Goal: Task Accomplishment & Management: Complete application form

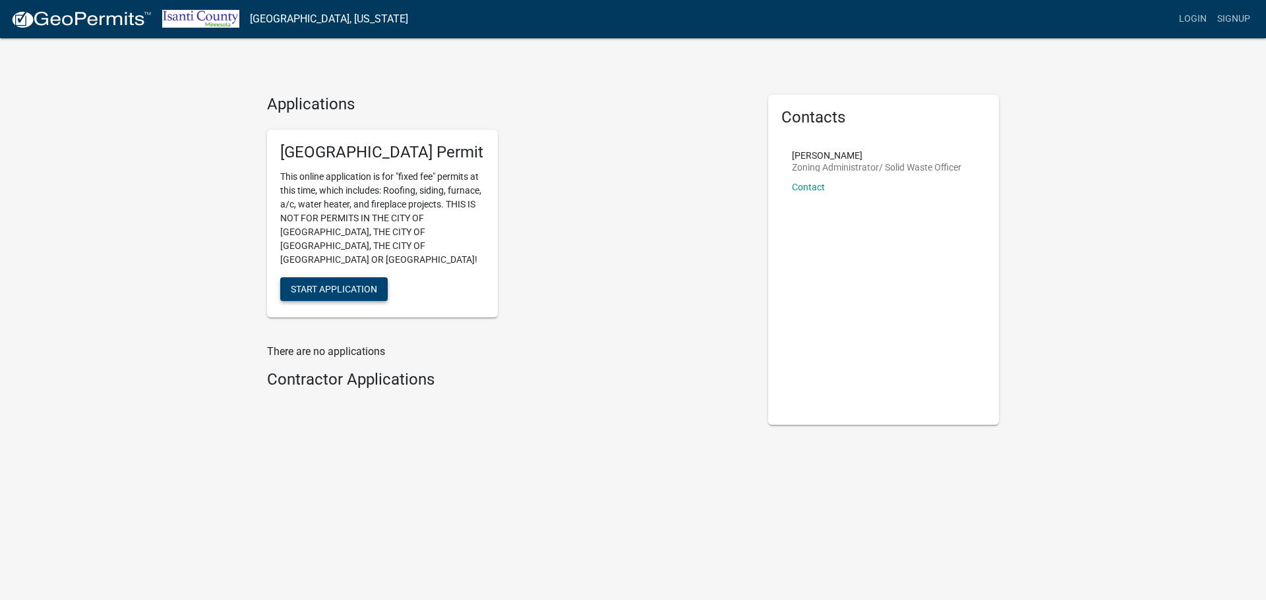
click at [322, 283] on span "Start Application" at bounding box center [334, 288] width 86 height 11
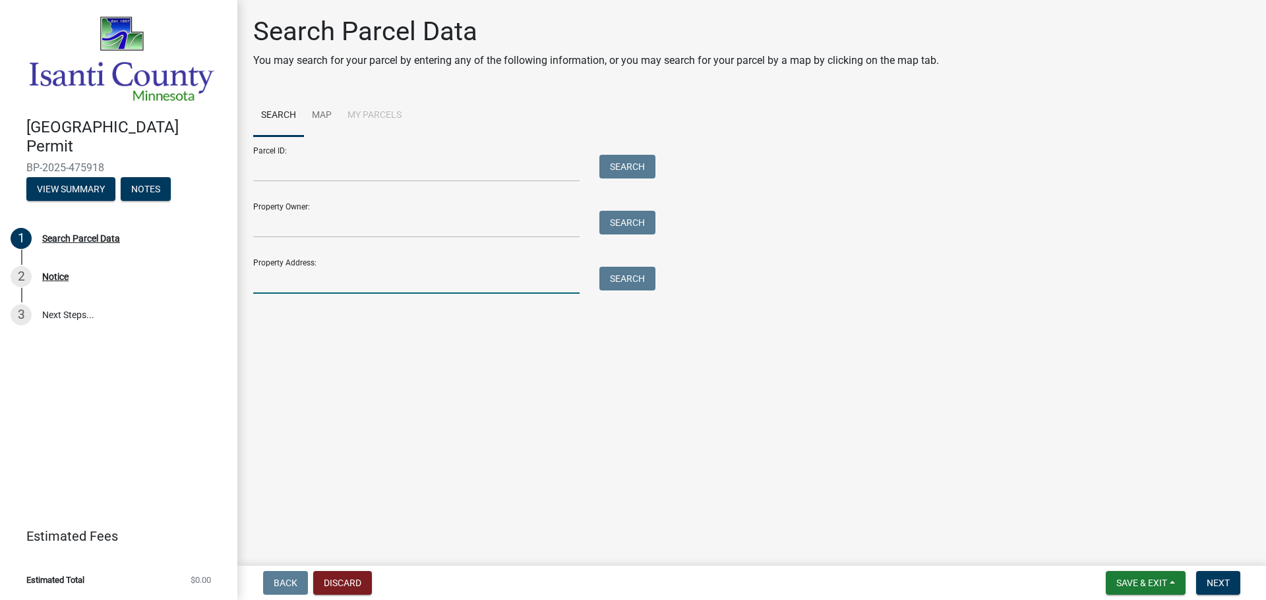
click at [411, 278] on input "Property Address:" at bounding box center [416, 280] width 326 height 27
type input "[STREET_ADDRESS]"
click at [633, 277] on button "Search" at bounding box center [627, 279] width 56 height 24
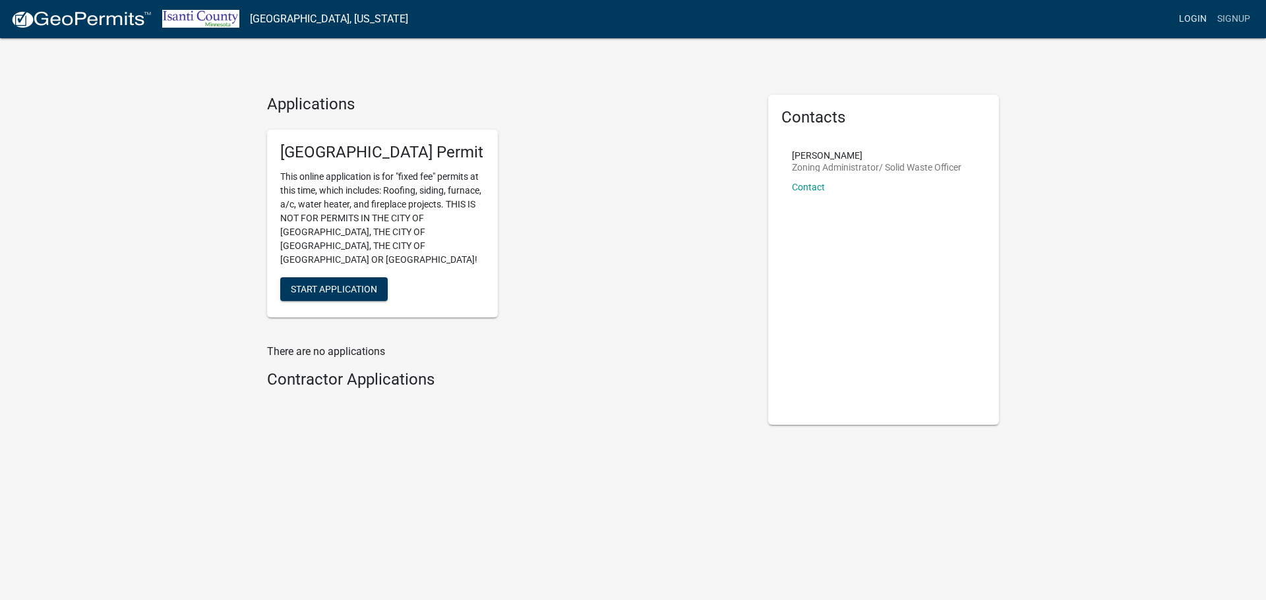
click at [1185, 20] on link "Login" at bounding box center [1192, 19] width 38 height 25
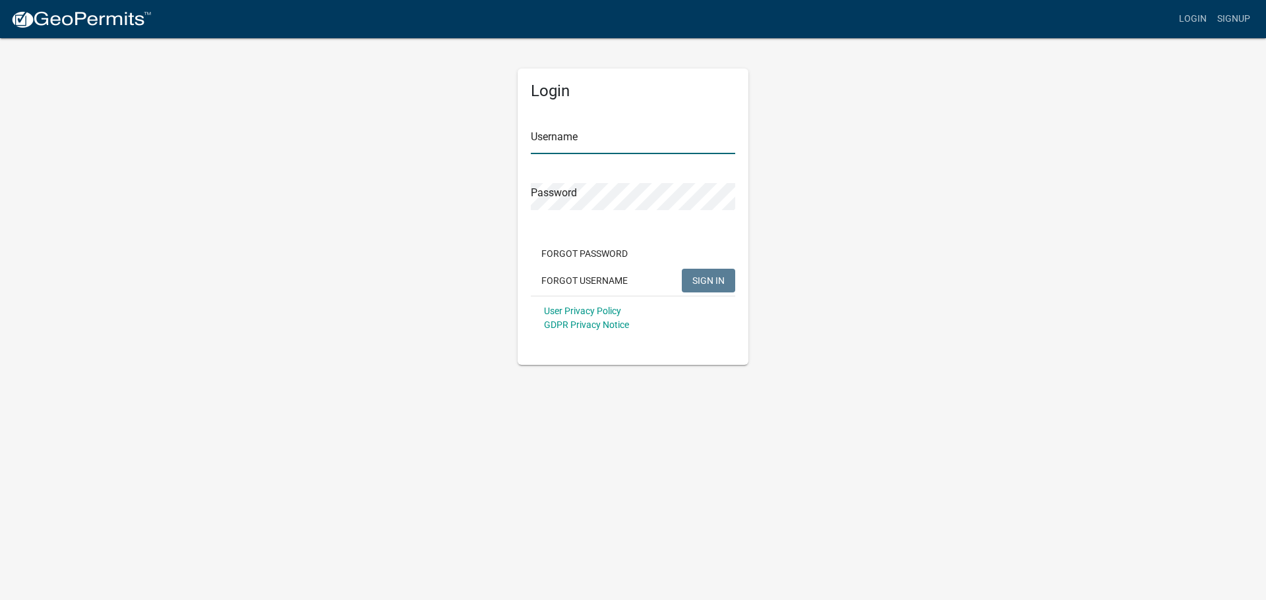
type input "Markvan"
click at [725, 279] on button "SIGN IN" at bounding box center [708, 281] width 53 height 24
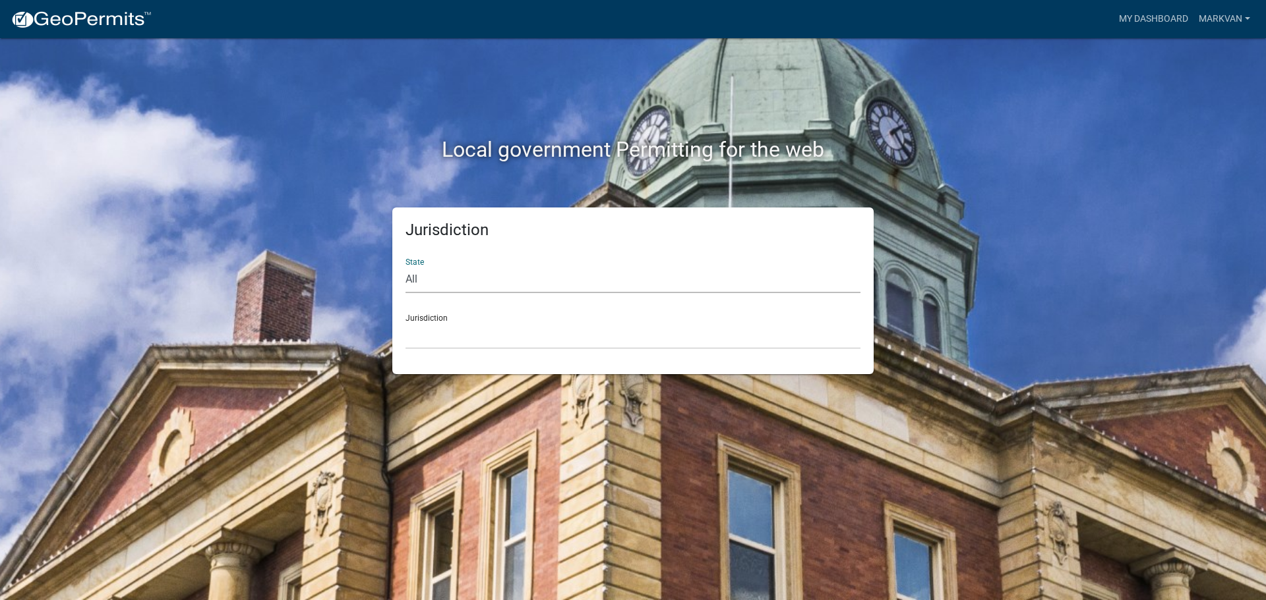
click at [443, 276] on select "All [US_STATE] [US_STATE] [US_STATE] [US_STATE] [US_STATE] [US_STATE] [US_STATE…" at bounding box center [632, 279] width 455 height 27
select select "[US_STATE]"
click at [405, 266] on select "All [US_STATE] [US_STATE] [US_STATE] [US_STATE] [US_STATE] [US_STATE] [US_STATE…" at bounding box center [632, 279] width 455 height 27
click at [440, 313] on div "Jurisdiction [GEOGRAPHIC_DATA], [US_STATE] [GEOGRAPHIC_DATA], [US_STATE] [GEOGR…" at bounding box center [632, 326] width 455 height 45
click at [443, 320] on div "Jurisdiction [GEOGRAPHIC_DATA], [US_STATE] [GEOGRAPHIC_DATA], [US_STATE] [GEOGR…" at bounding box center [632, 326] width 455 height 45
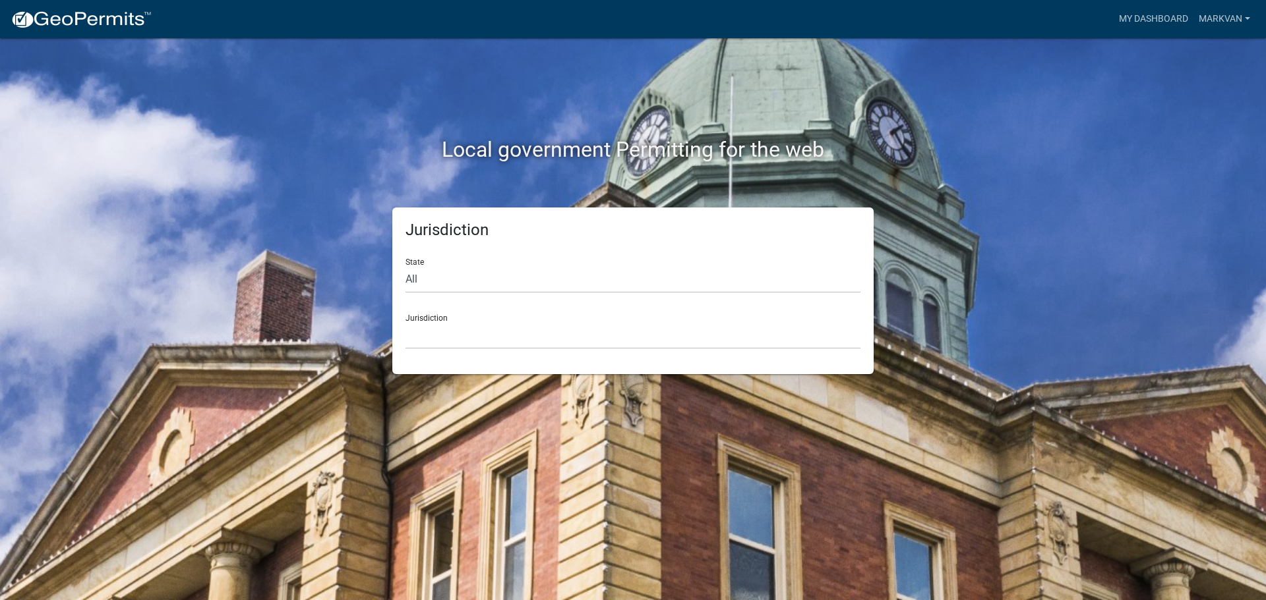
click at [430, 349] on div "Jurisdiction State All [US_STATE] [US_STATE] [US_STATE] [US_STATE] [US_STATE] […" at bounding box center [632, 291] width 481 height 167
click at [495, 325] on select "[GEOGRAPHIC_DATA], [US_STATE] [GEOGRAPHIC_DATA], [US_STATE] [GEOGRAPHIC_DATA], …" at bounding box center [632, 335] width 455 height 27
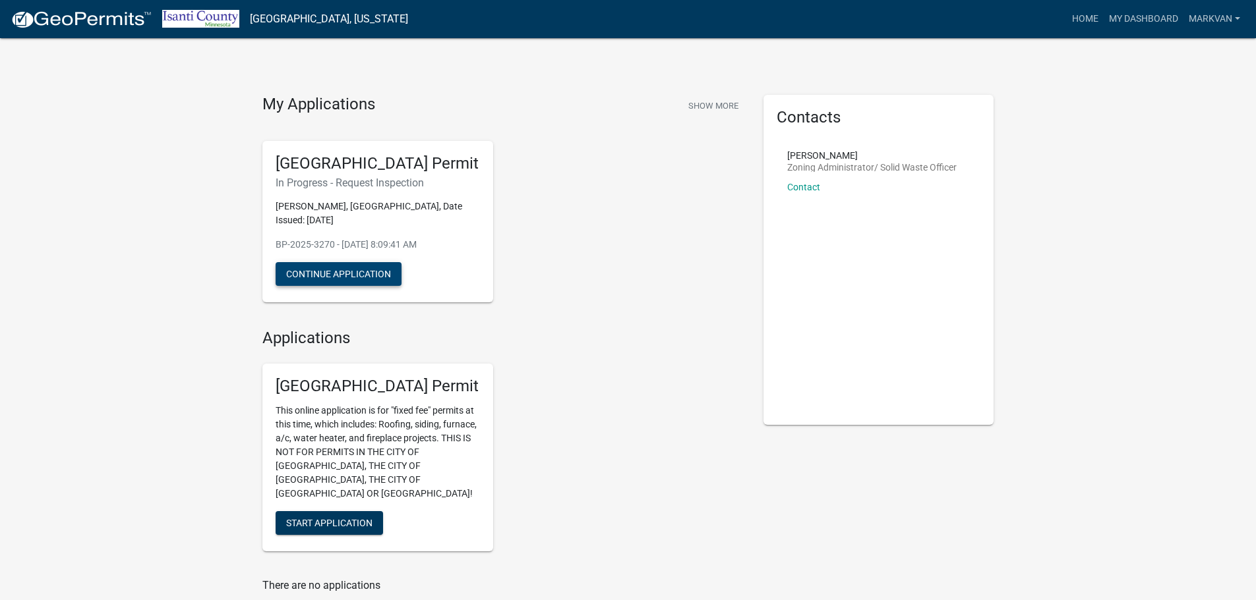
click at [326, 266] on button "Continue Application" at bounding box center [339, 274] width 126 height 24
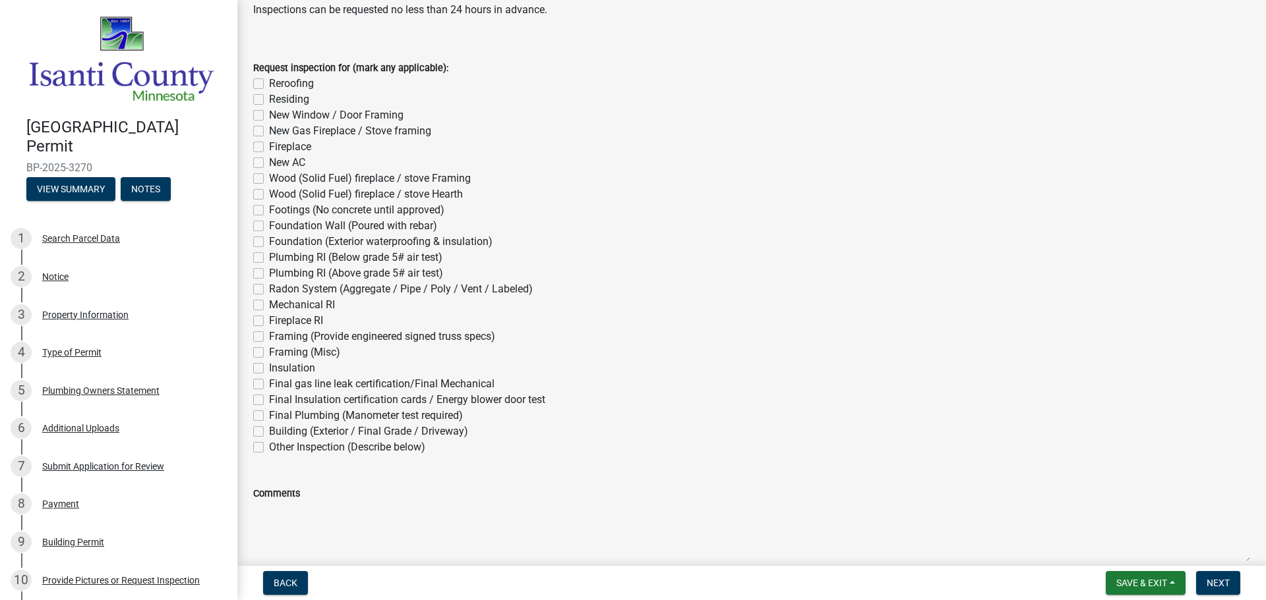
scroll to position [66, 0]
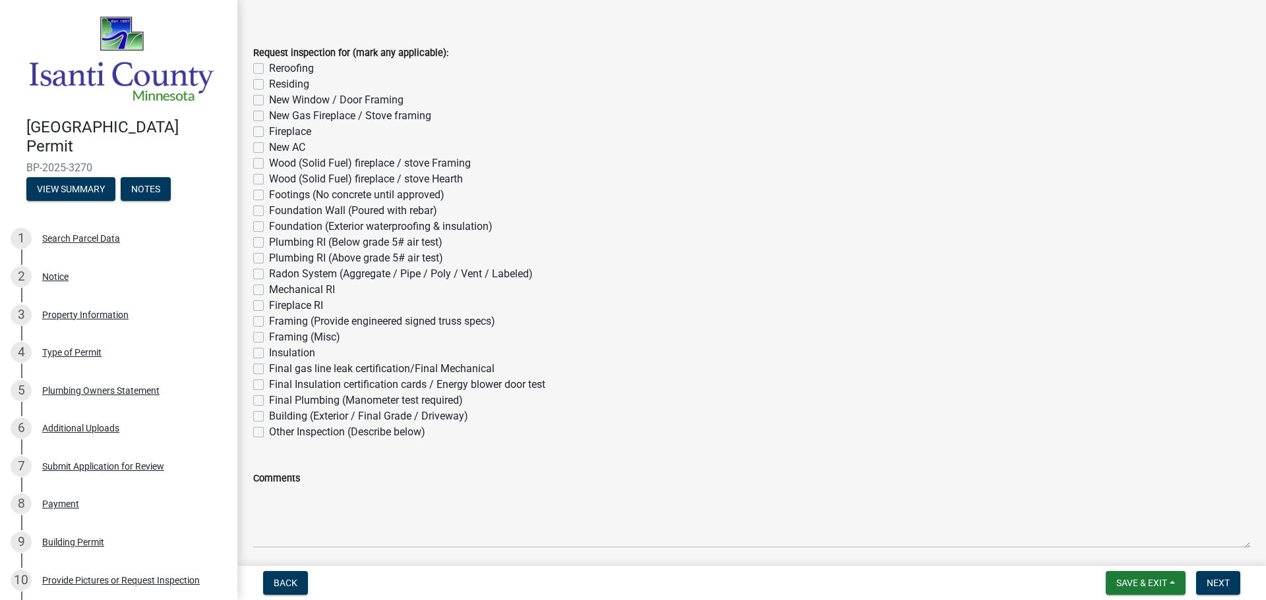
click at [269, 241] on label "Plumbing RI (Below grade 5# air test)" at bounding box center [355, 243] width 173 height 16
click at [269, 241] on input "Plumbing RI (Below grade 5# air test)" at bounding box center [273, 239] width 9 height 9
checkbox input "true"
checkbox input "false"
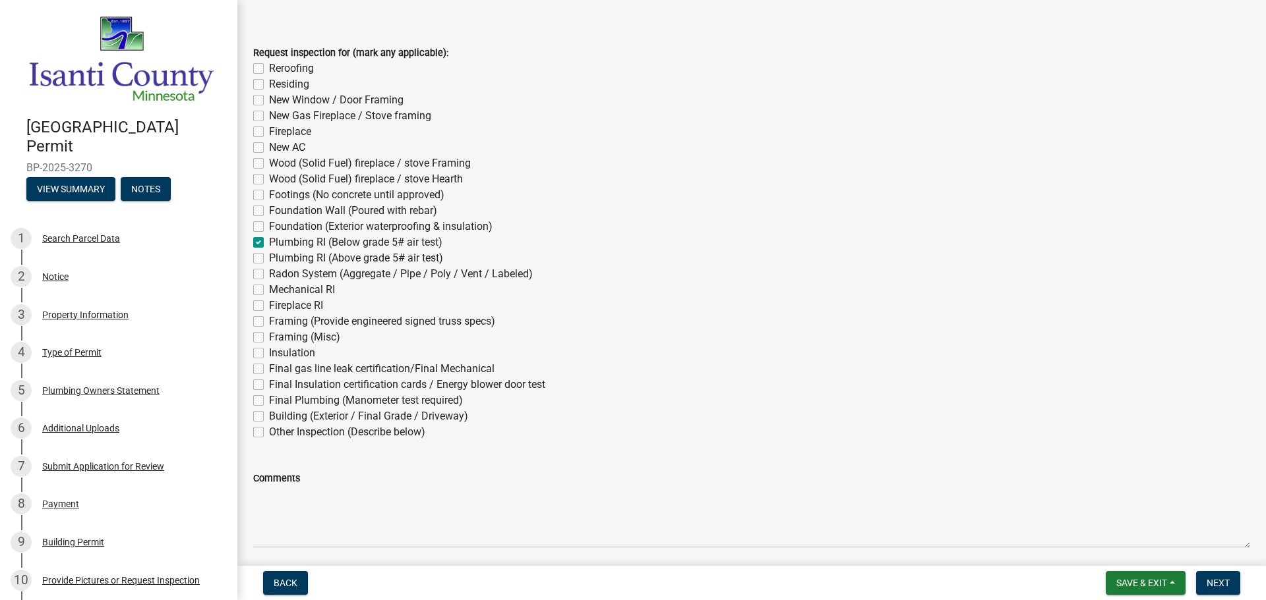
checkbox input "false"
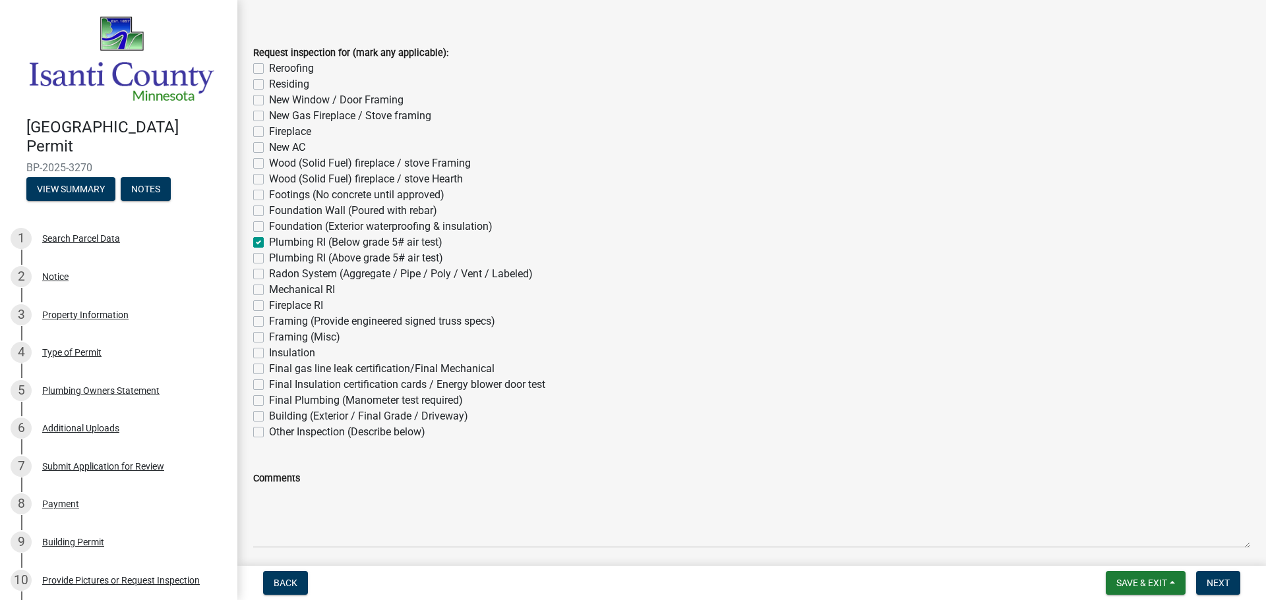
checkbox input "false"
checkbox input "true"
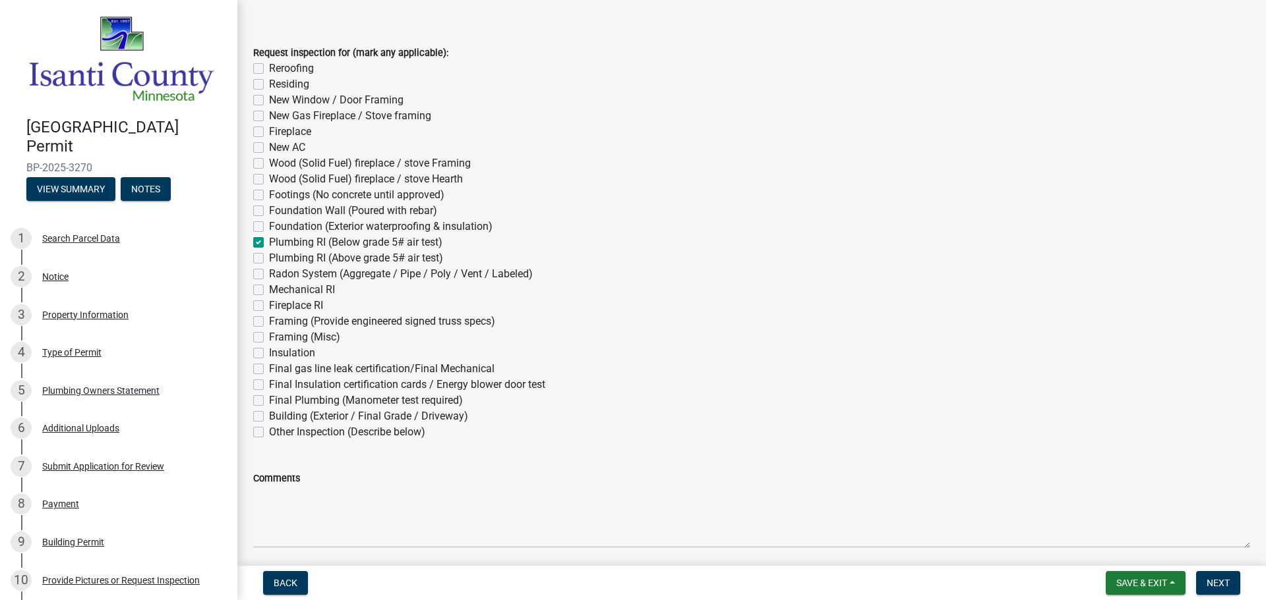
checkbox input "false"
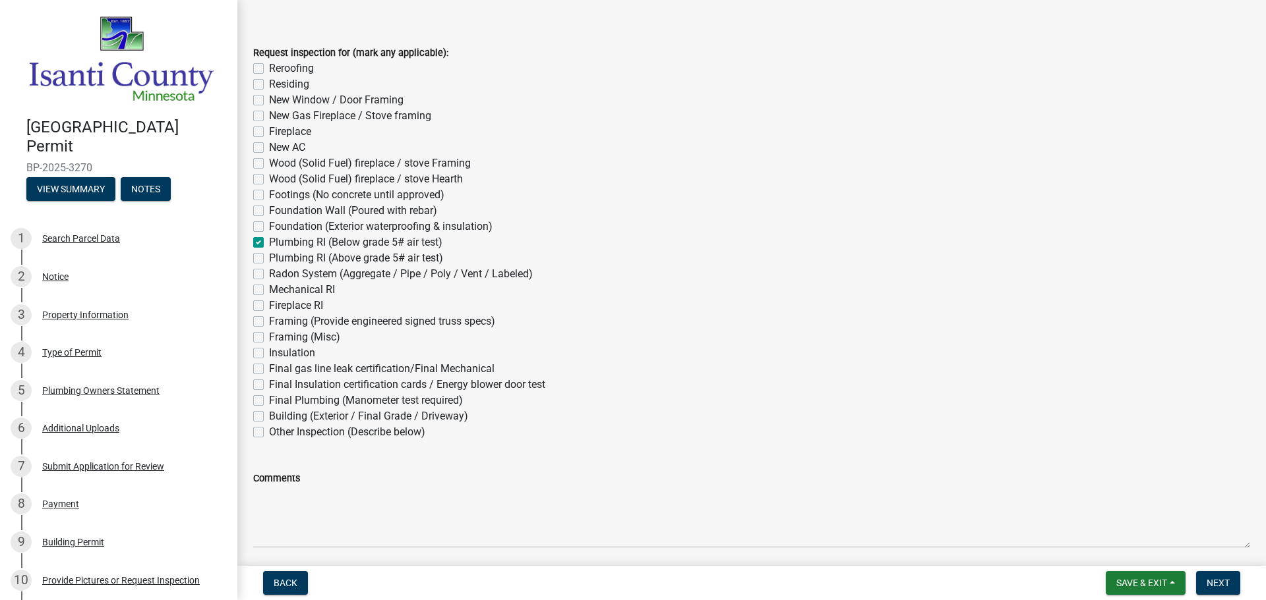
checkbox input "false"
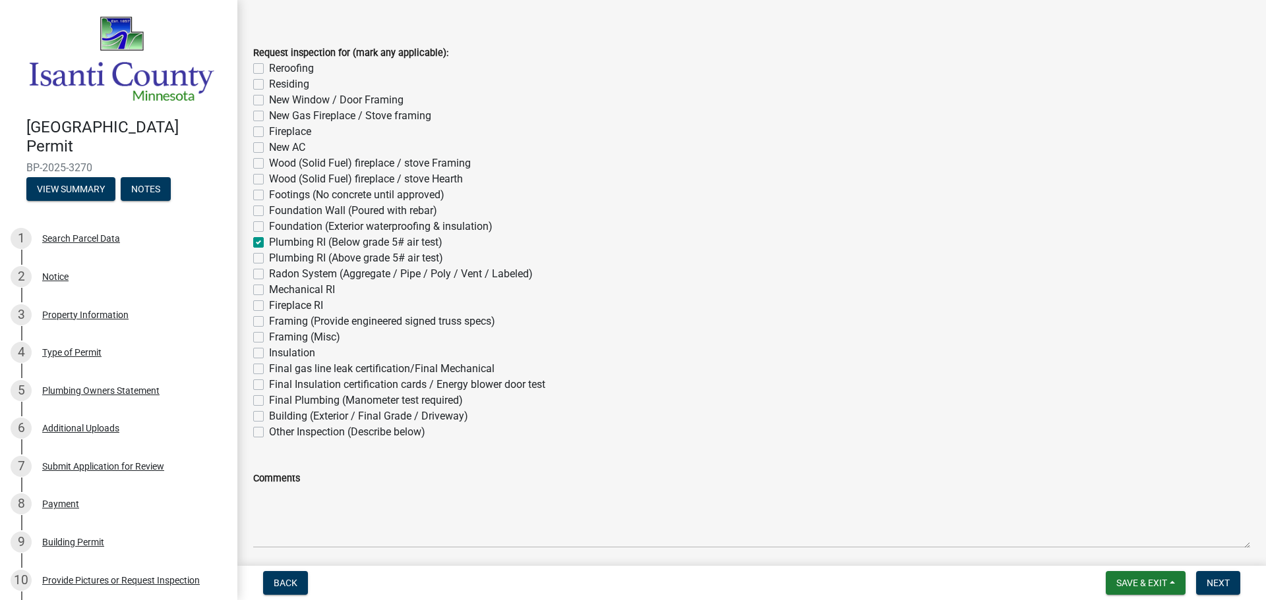
checkbox input "false"
click at [269, 260] on label "Plumbing RI (Above grade 5# air test)" at bounding box center [356, 258] width 174 height 16
click at [269, 259] on input "Plumbing RI (Above grade 5# air test)" at bounding box center [273, 254] width 9 height 9
checkbox input "true"
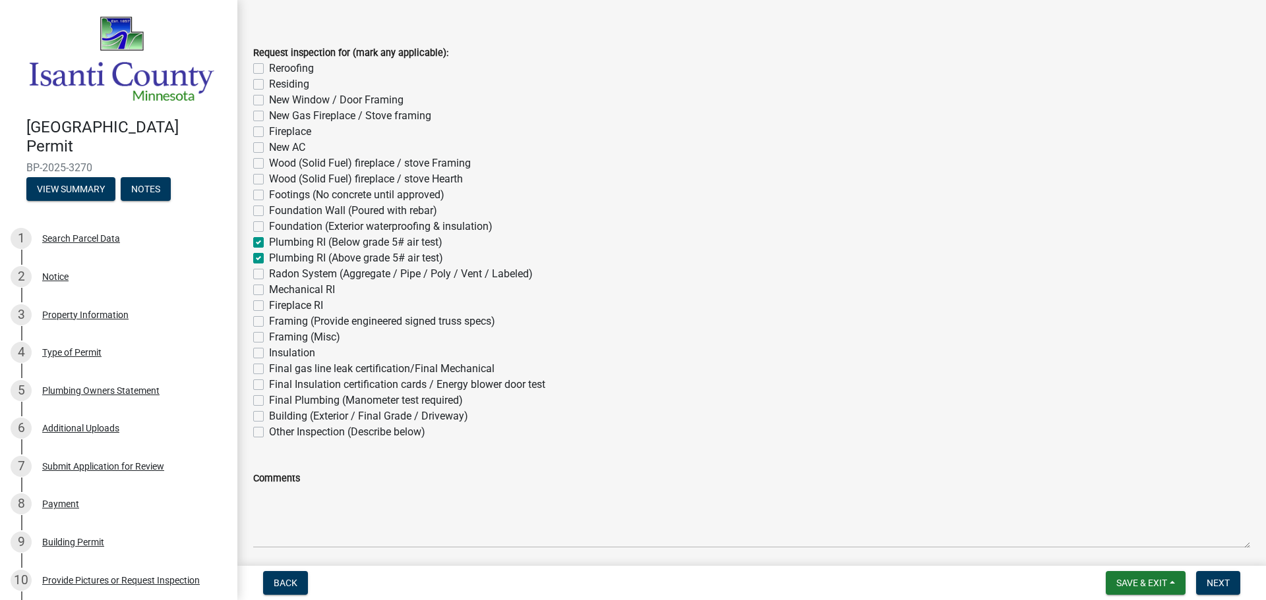
checkbox input "false"
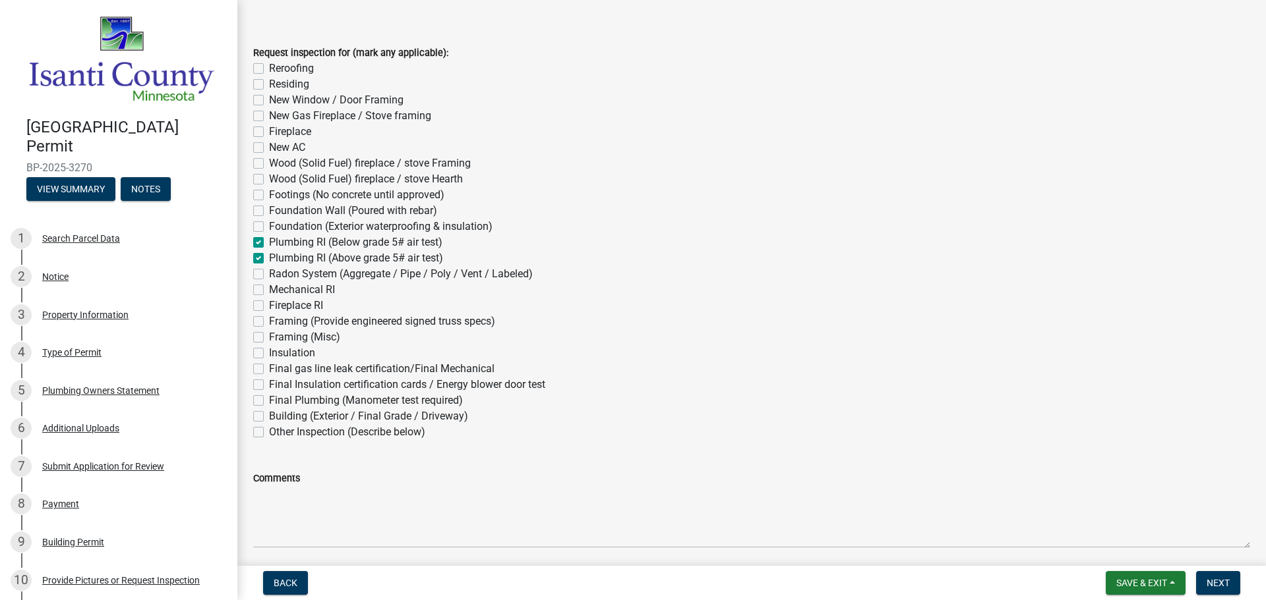
checkbox input "false"
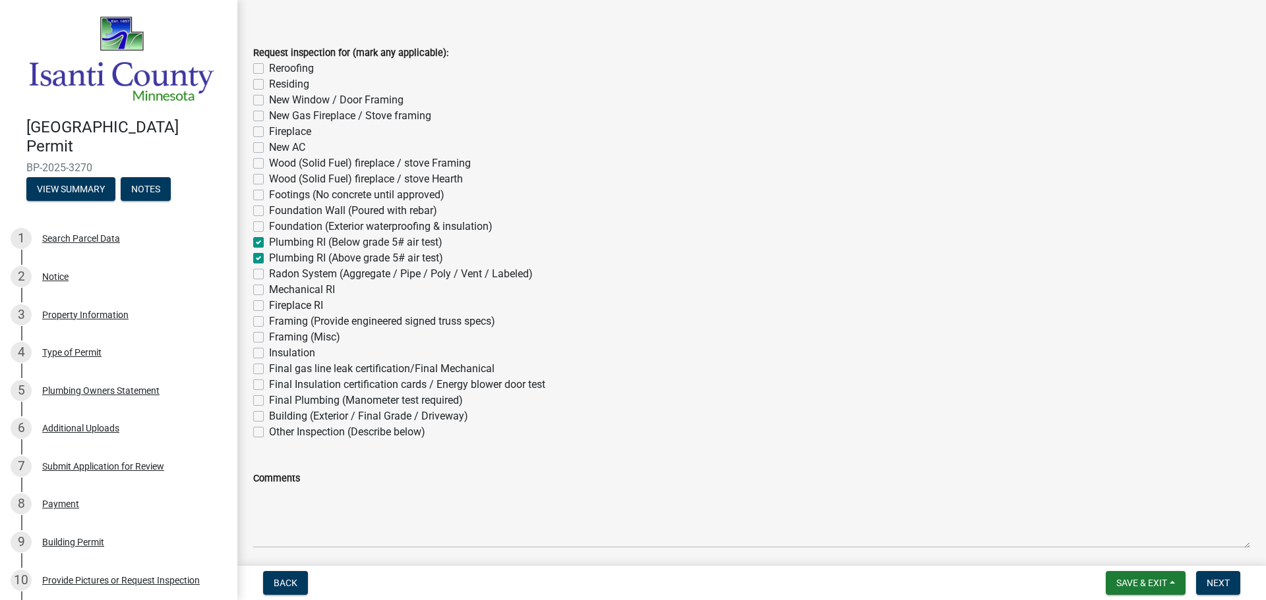
checkbox input "false"
checkbox input "true"
checkbox input "false"
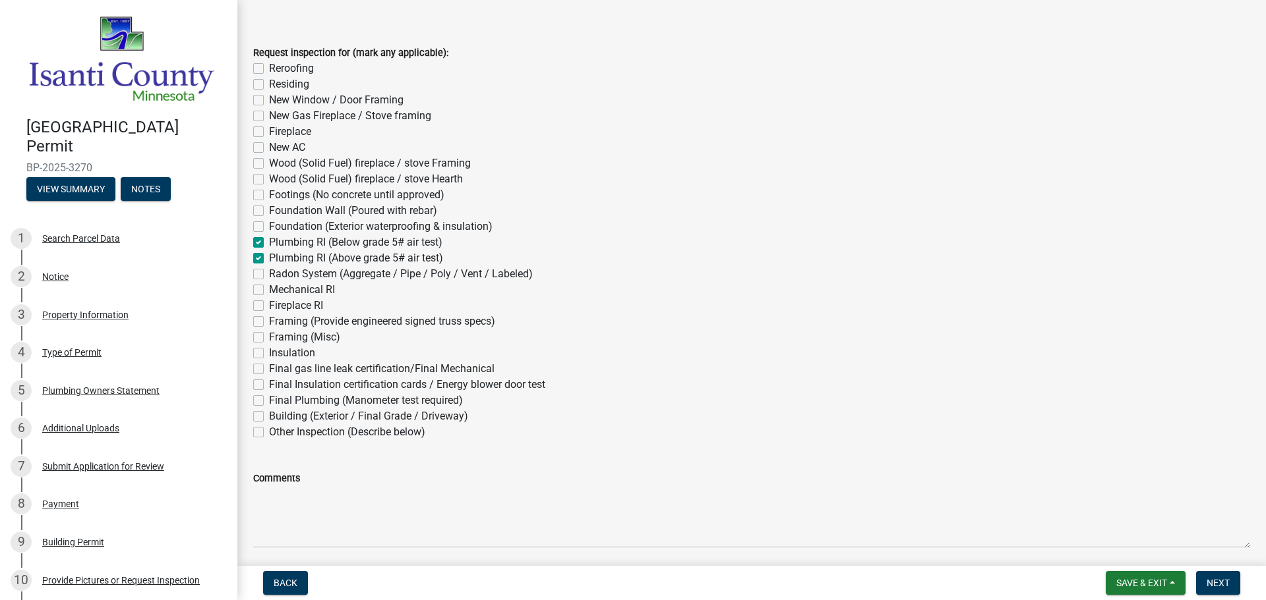
checkbox input "false"
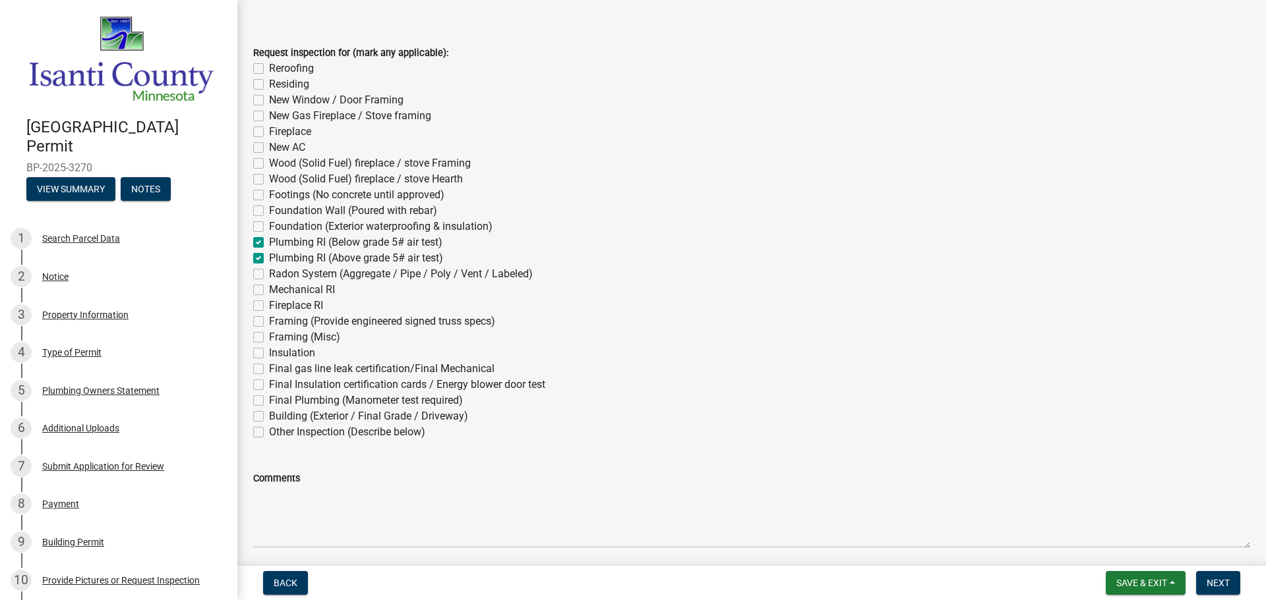
checkbox input "false"
click at [269, 241] on label "Plumbing RI (Below grade 5# air test)" at bounding box center [355, 243] width 173 height 16
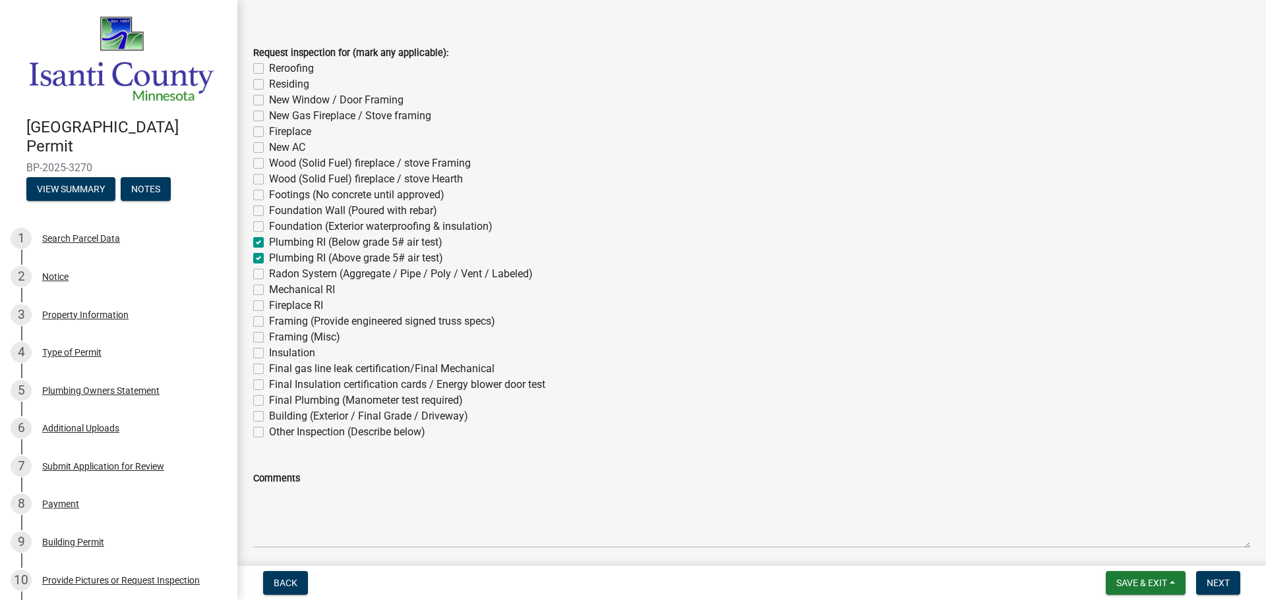
click at [269, 241] on input "Plumbing RI (Below grade 5# air test)" at bounding box center [273, 239] width 9 height 9
checkbox input "false"
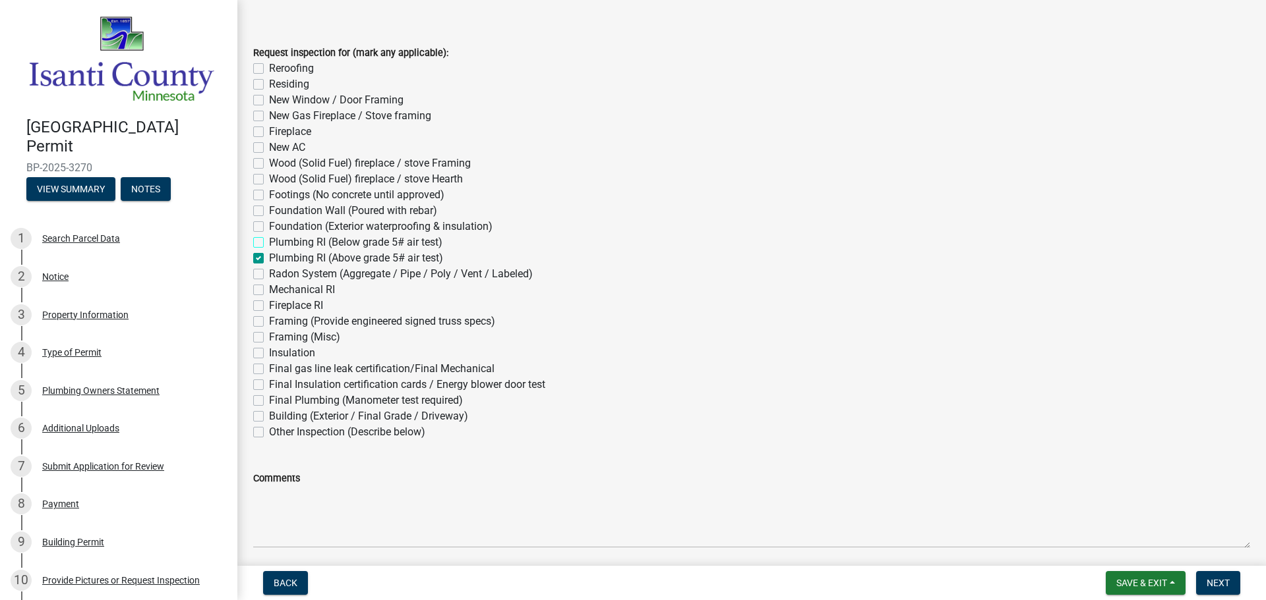
checkbox input "false"
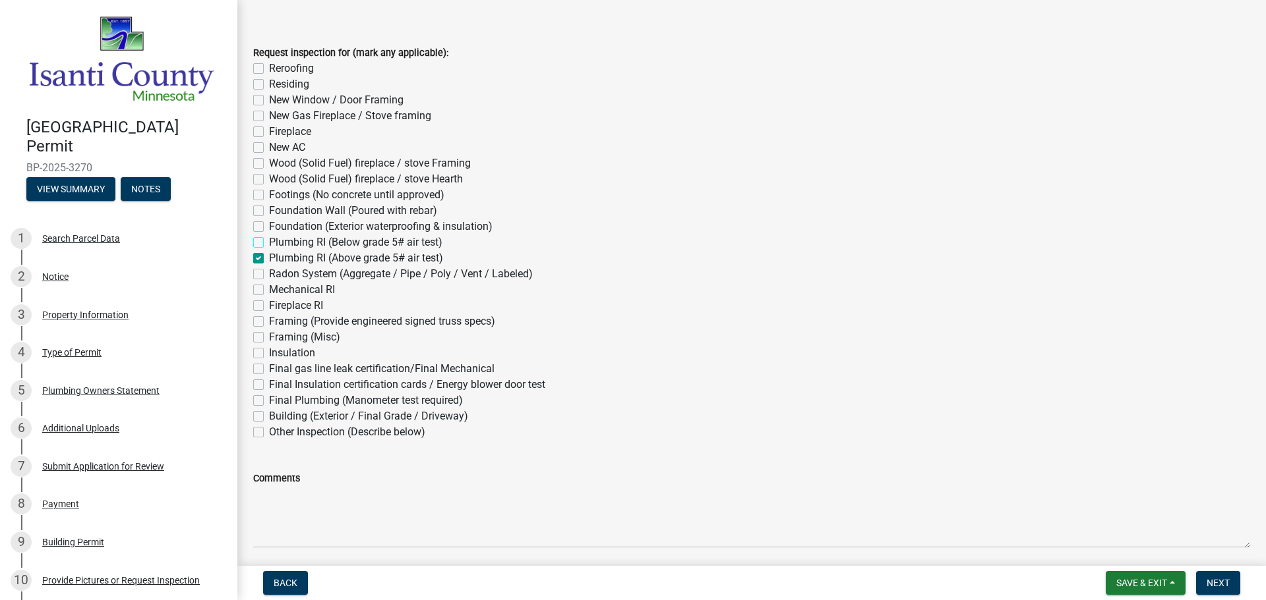
checkbox input "false"
checkbox input "true"
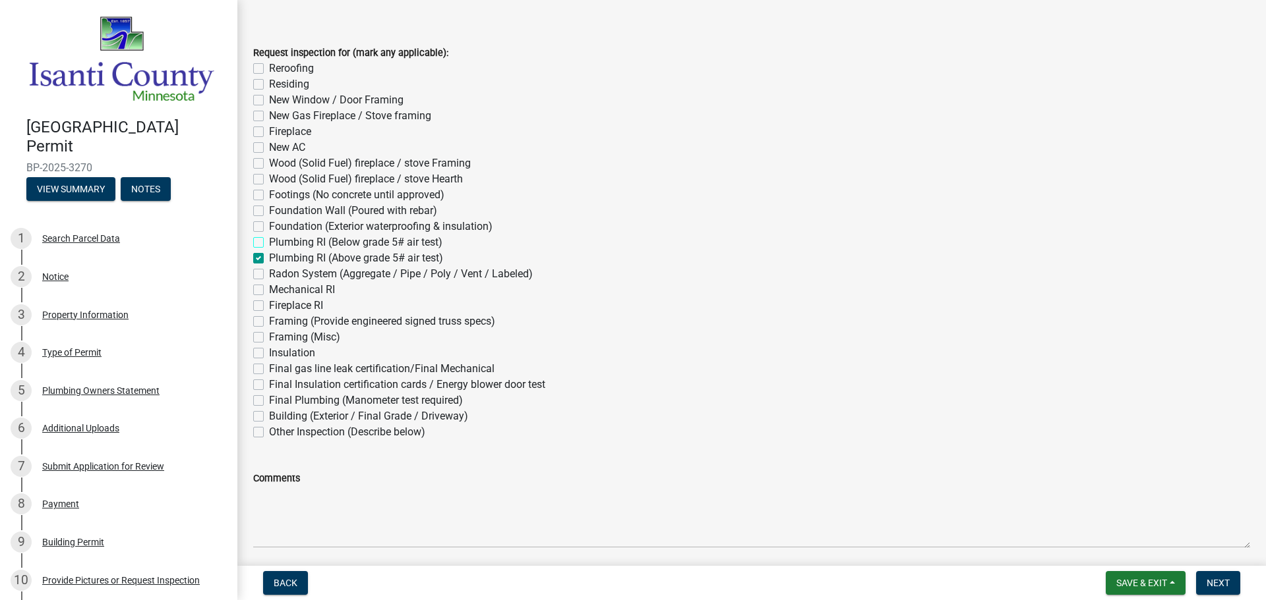
checkbox input "false"
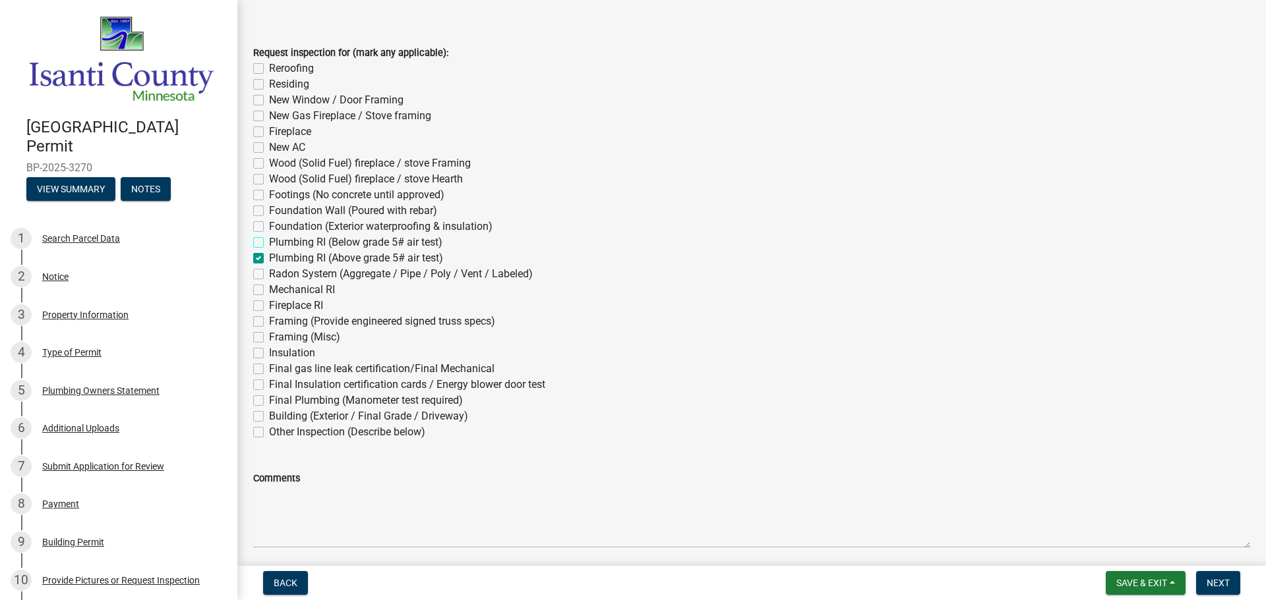
checkbox input "false"
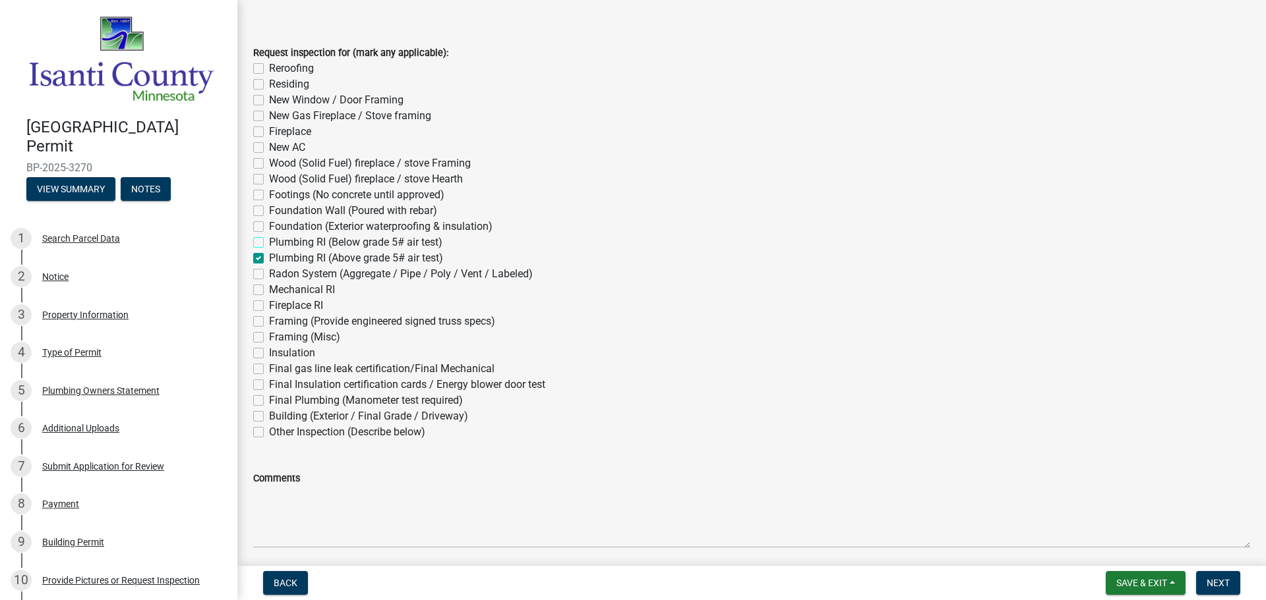
checkbox input "false"
click at [269, 289] on label "Mechanical RI" at bounding box center [302, 290] width 66 height 16
click at [269, 289] on input "Mechanical RI" at bounding box center [273, 286] width 9 height 9
checkbox input "true"
checkbox input "false"
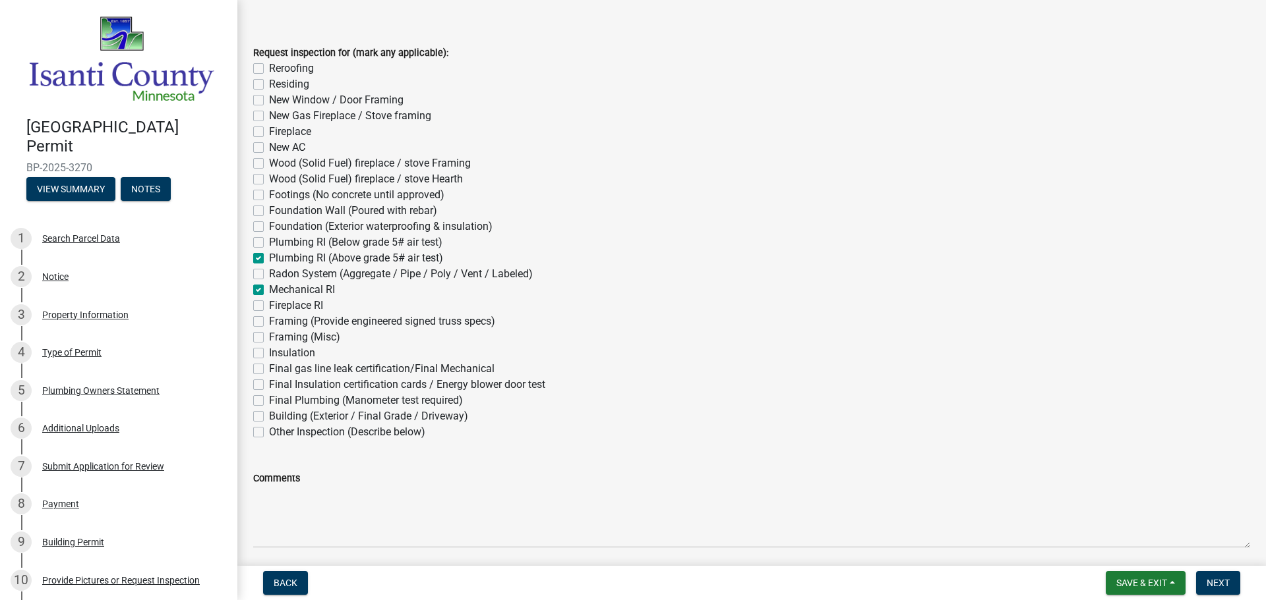
checkbox input "false"
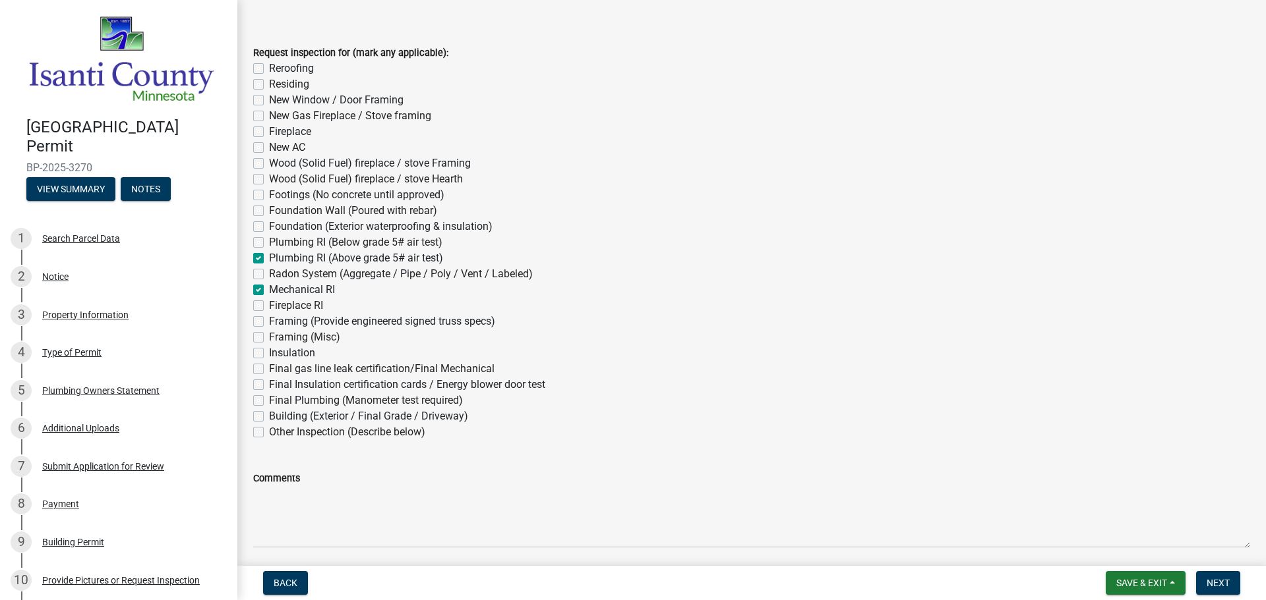
checkbox input "false"
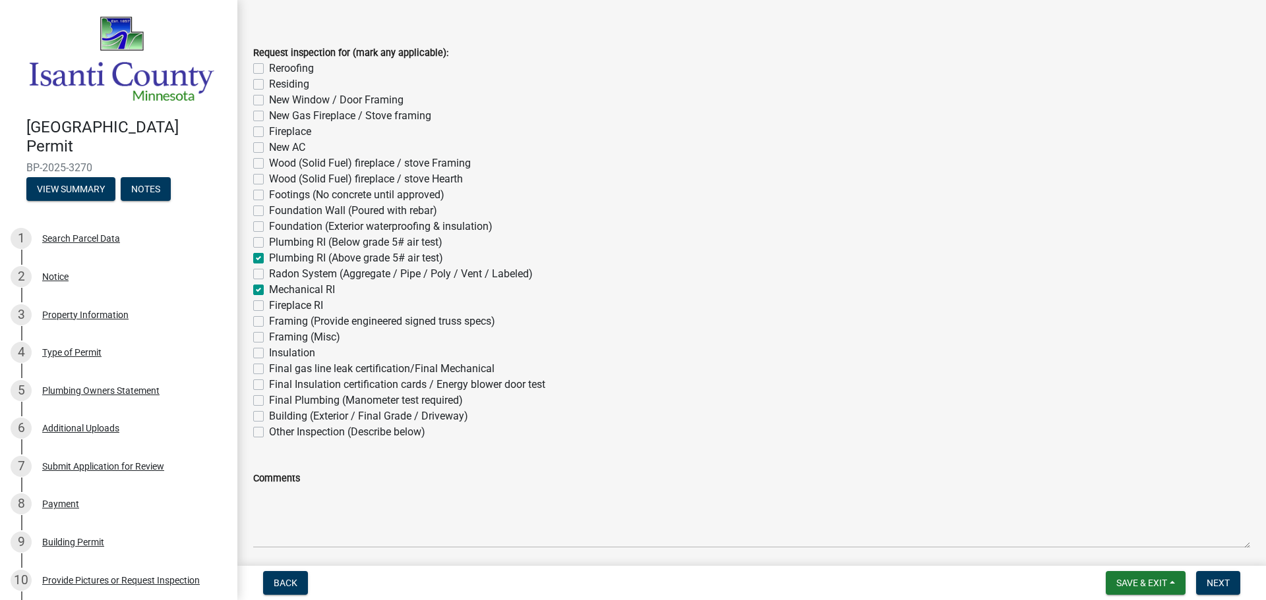
checkbox input "false"
checkbox input "true"
checkbox input "false"
checkbox input "true"
checkbox input "false"
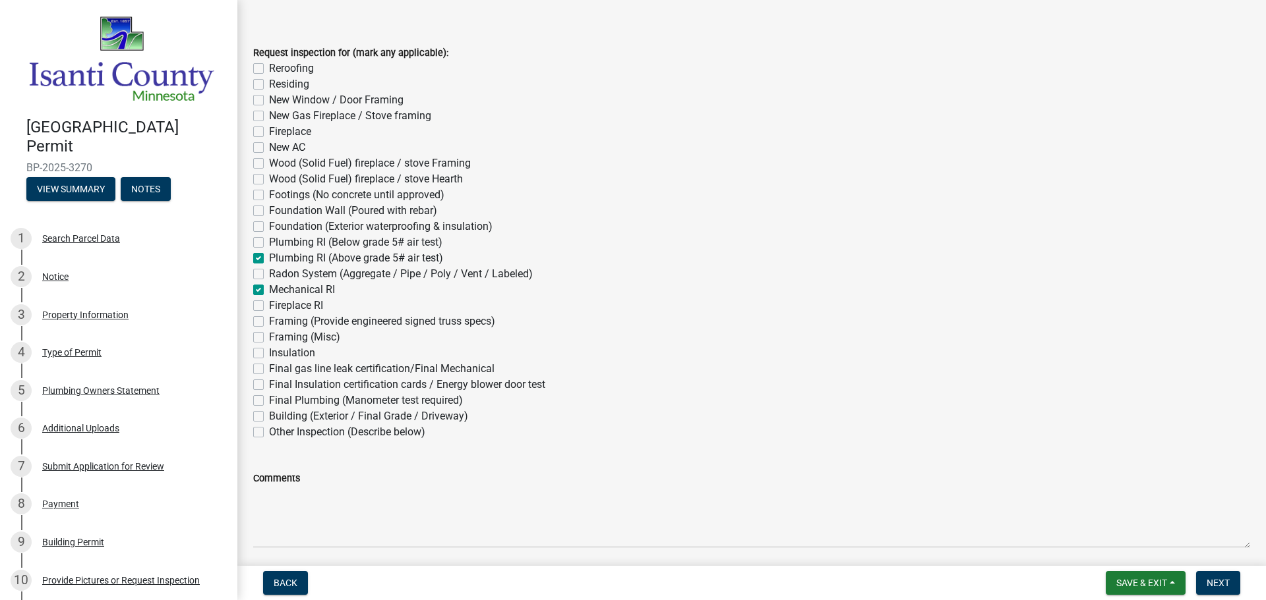
checkbox input "false"
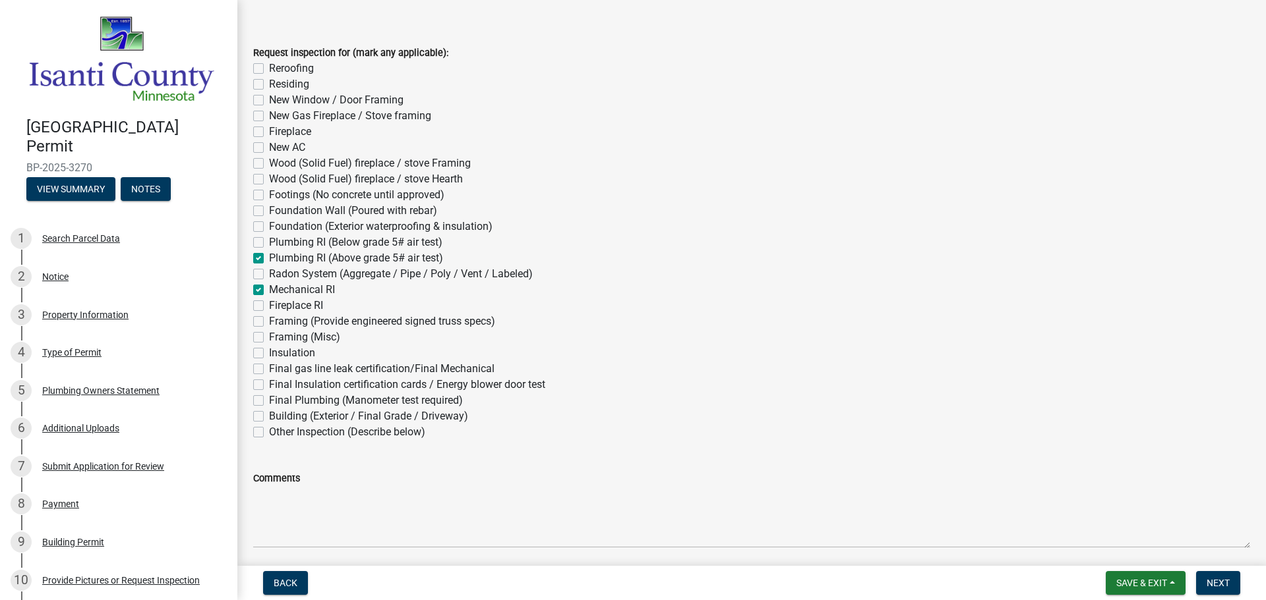
checkbox input "false"
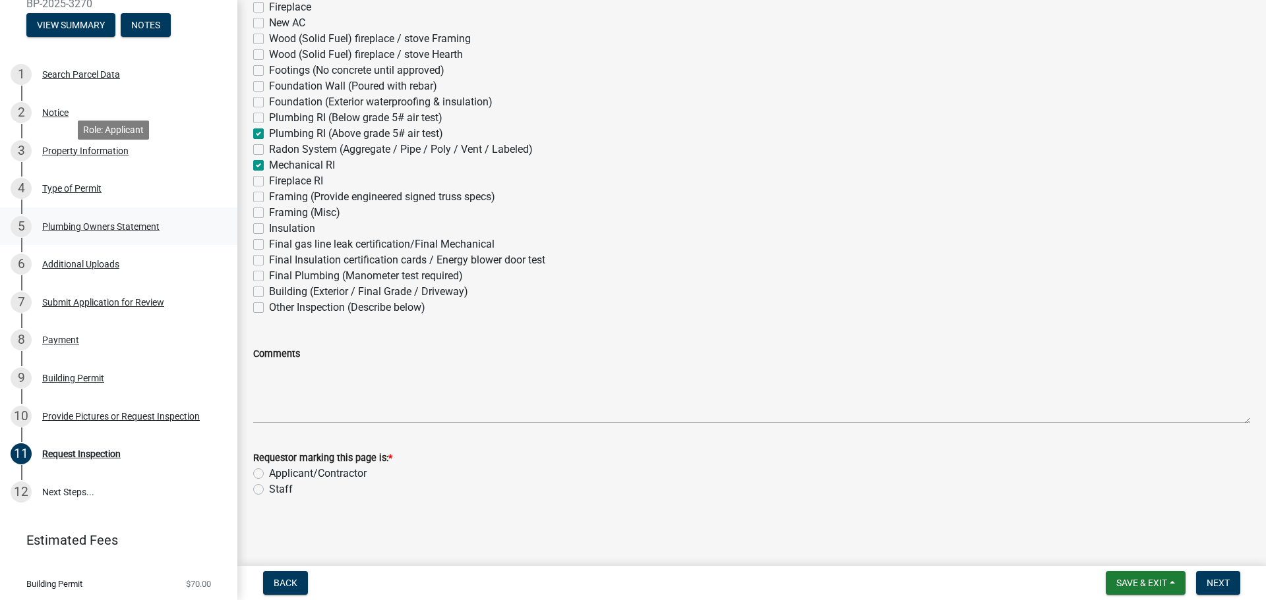
scroll to position [223, 0]
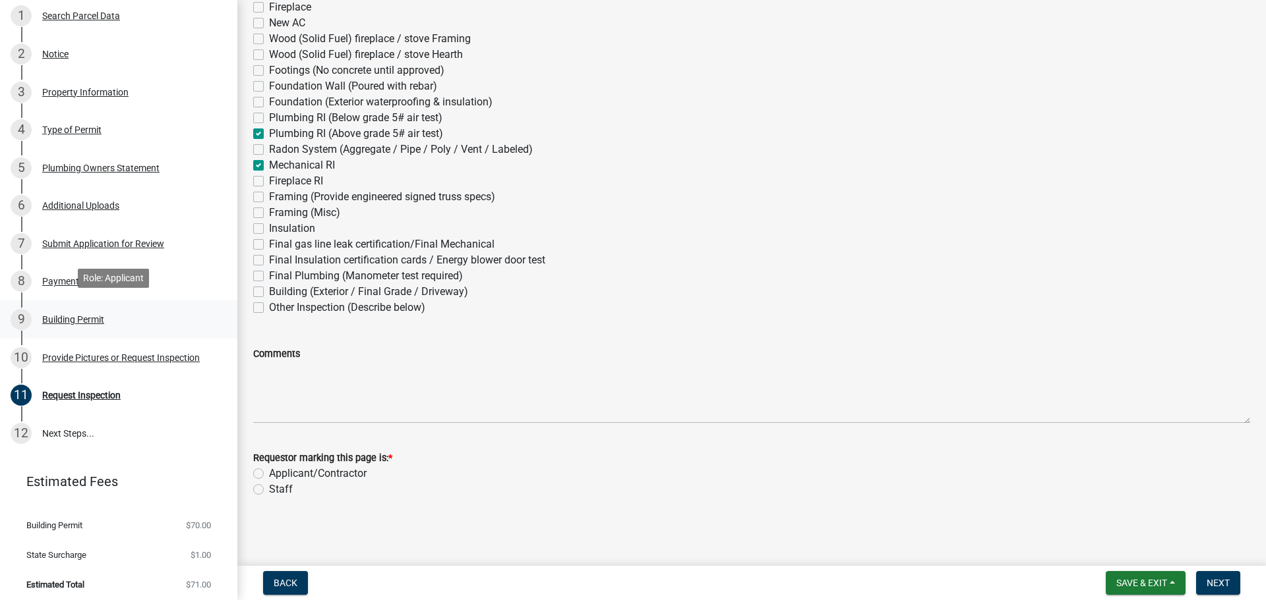
click at [72, 315] on div "Building Permit" at bounding box center [73, 319] width 62 height 9
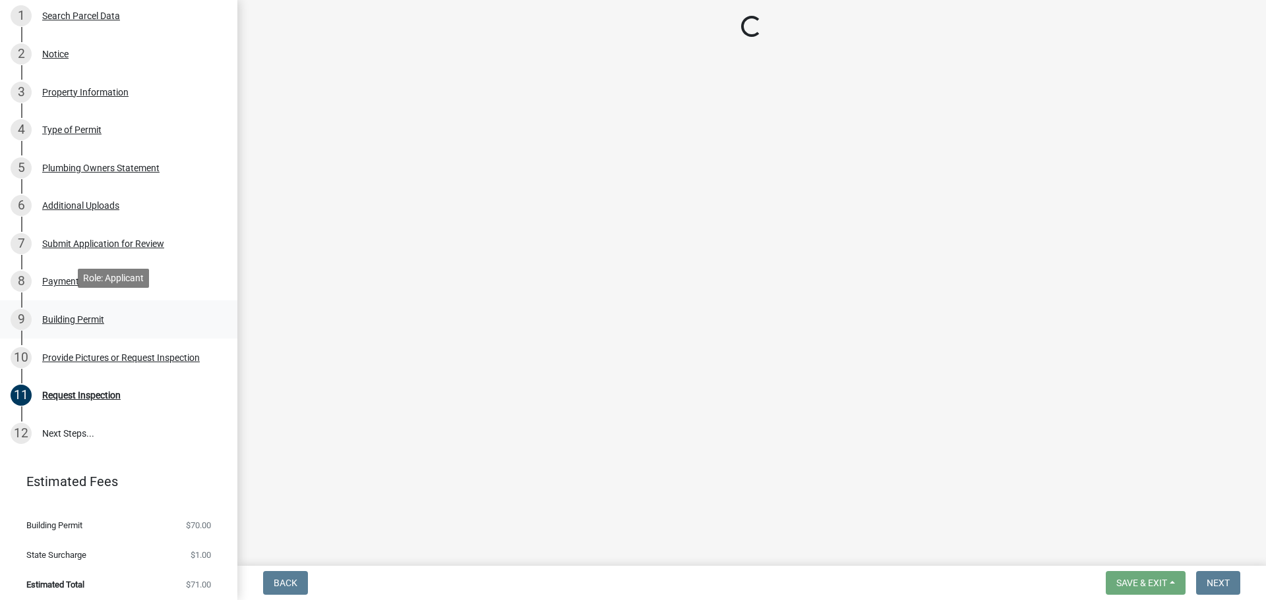
scroll to position [0, 0]
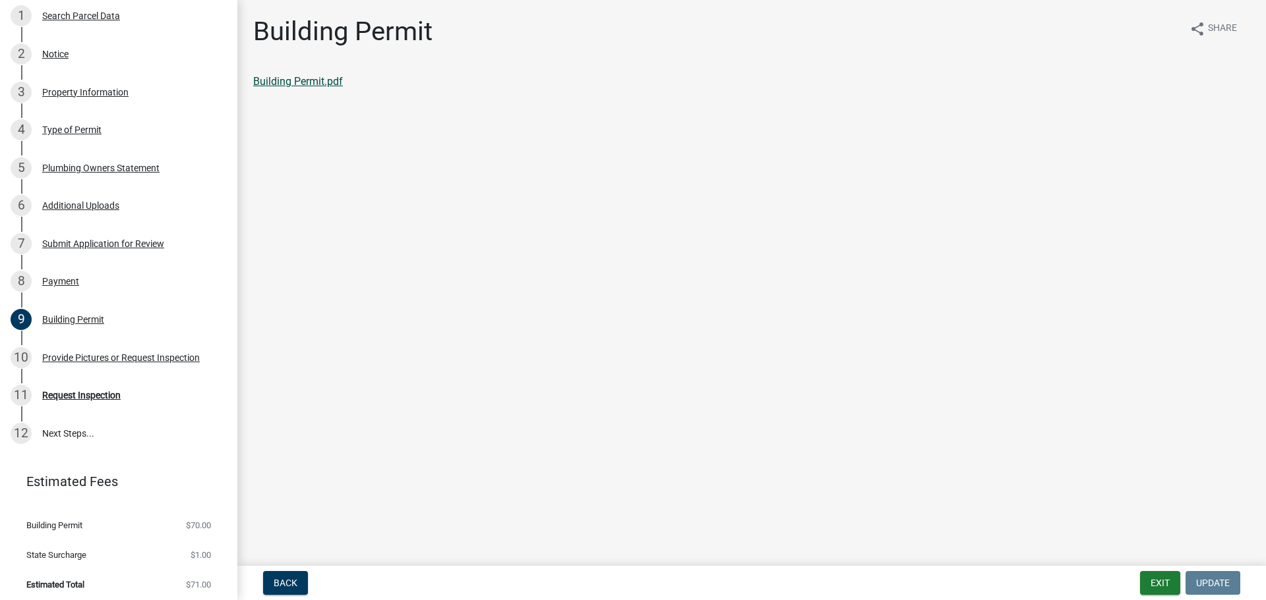
click at [321, 83] on link "Building Permit.pdf" at bounding box center [298, 81] width 90 height 13
click at [113, 353] on div "Provide Pictures or Request Inspection" at bounding box center [121, 357] width 158 height 9
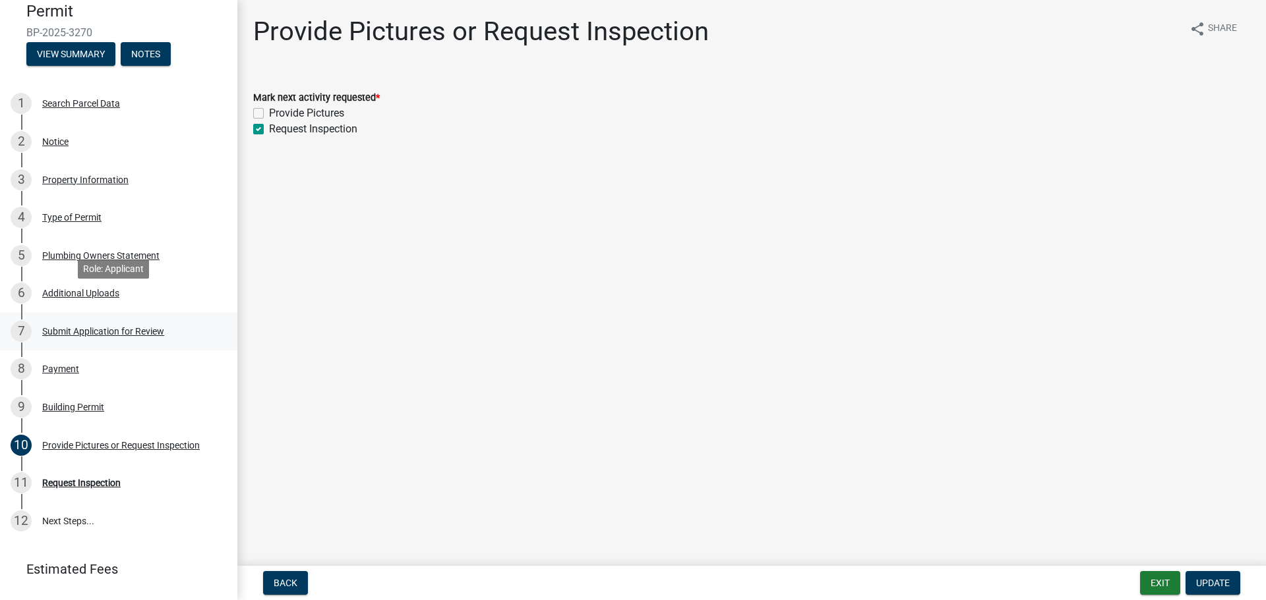
scroll to position [157, 0]
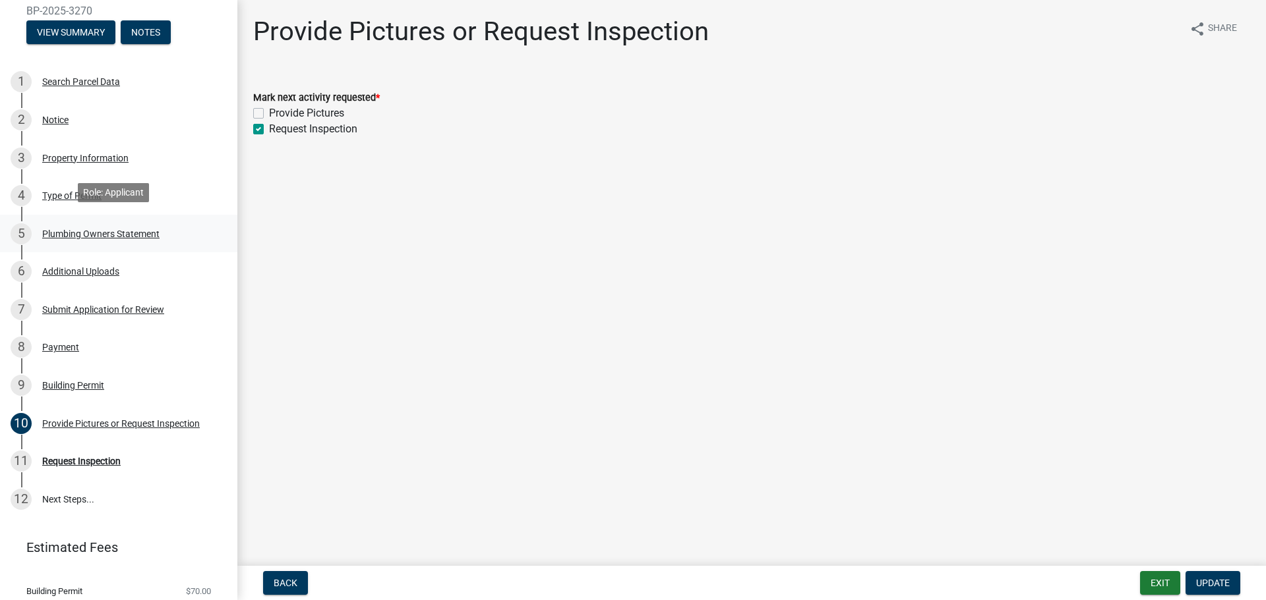
click at [52, 223] on div "5 Plumbing Owners Statement" at bounding box center [114, 233] width 206 height 21
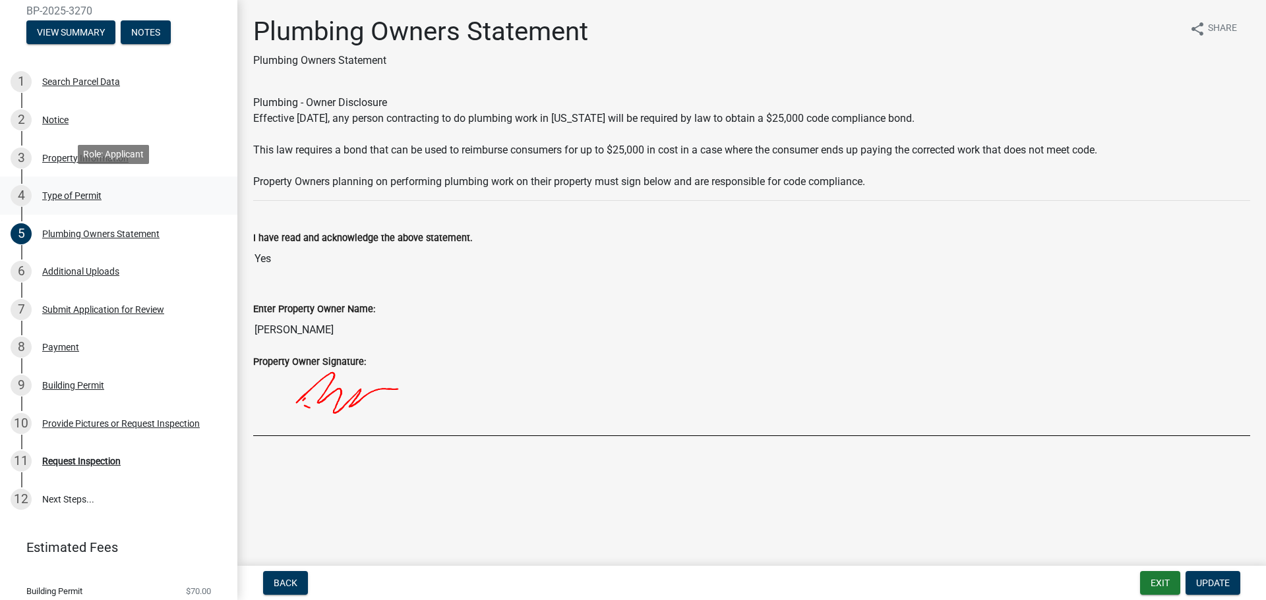
click at [92, 192] on div "Type of Permit" at bounding box center [71, 195] width 59 height 9
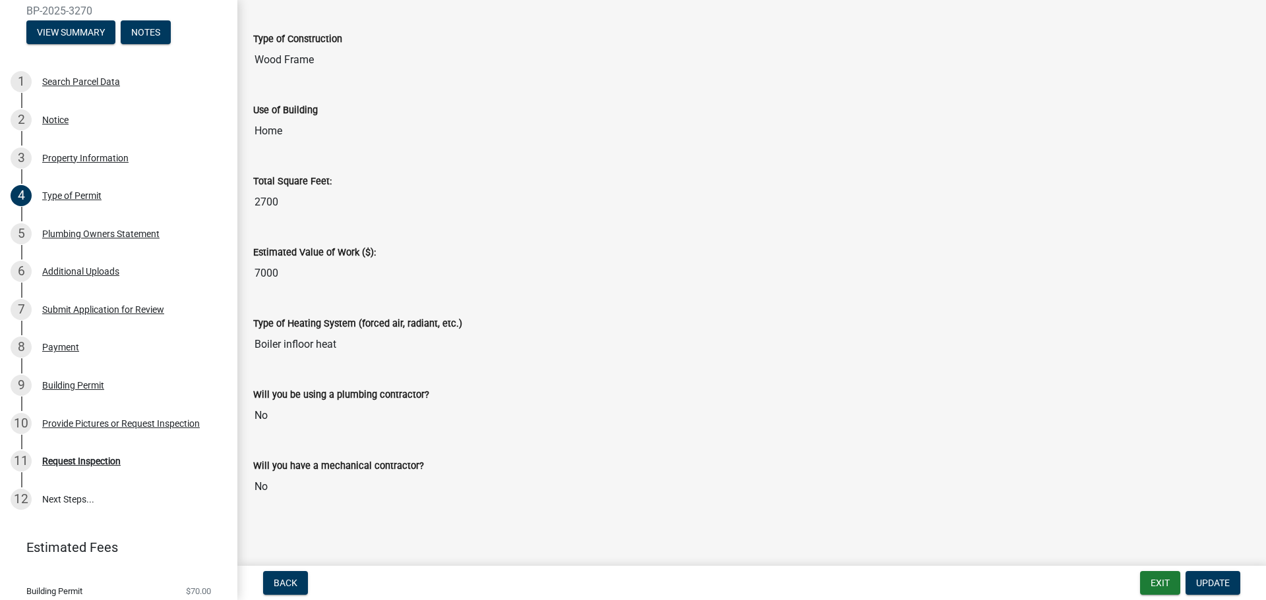
scroll to position [347, 0]
click at [341, 332] on input "Boiler infloor heat" at bounding box center [751, 343] width 997 height 26
drag, startPoint x: 349, startPoint y: 345, endPoint x: 235, endPoint y: 338, distance: 113.6
click at [235, 338] on div "[GEOGRAPHIC_DATA] Permit BP-2025-3270 View Summary Notes 1 Search Parcel Data 2…" at bounding box center [633, 300] width 1266 height 600
click at [510, 304] on div "Type of Heating System (forced air, radiant, etc.) Boiler infloor heat" at bounding box center [751, 326] width 997 height 61
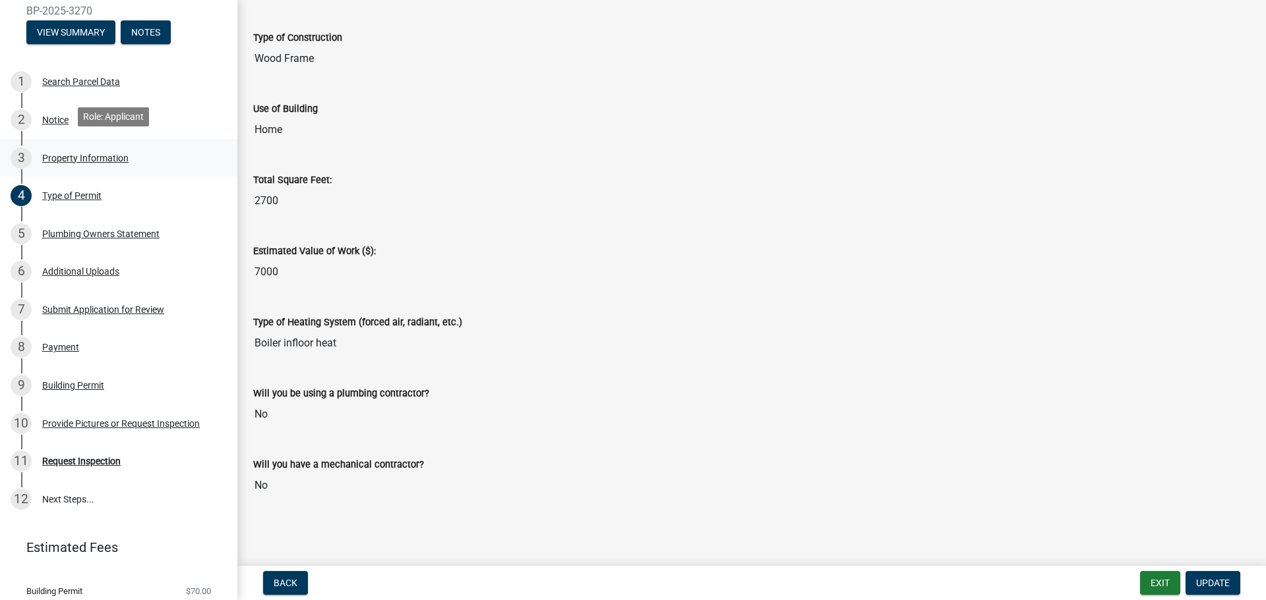
click at [95, 155] on div "Property Information" at bounding box center [85, 158] width 86 height 9
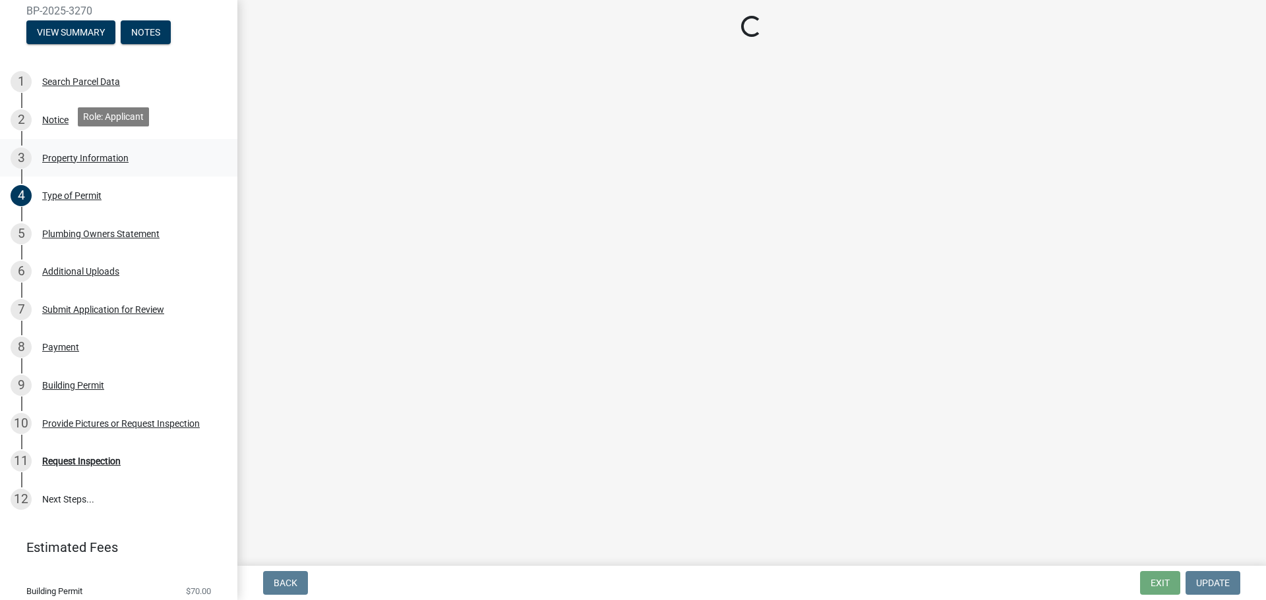
scroll to position [0, 0]
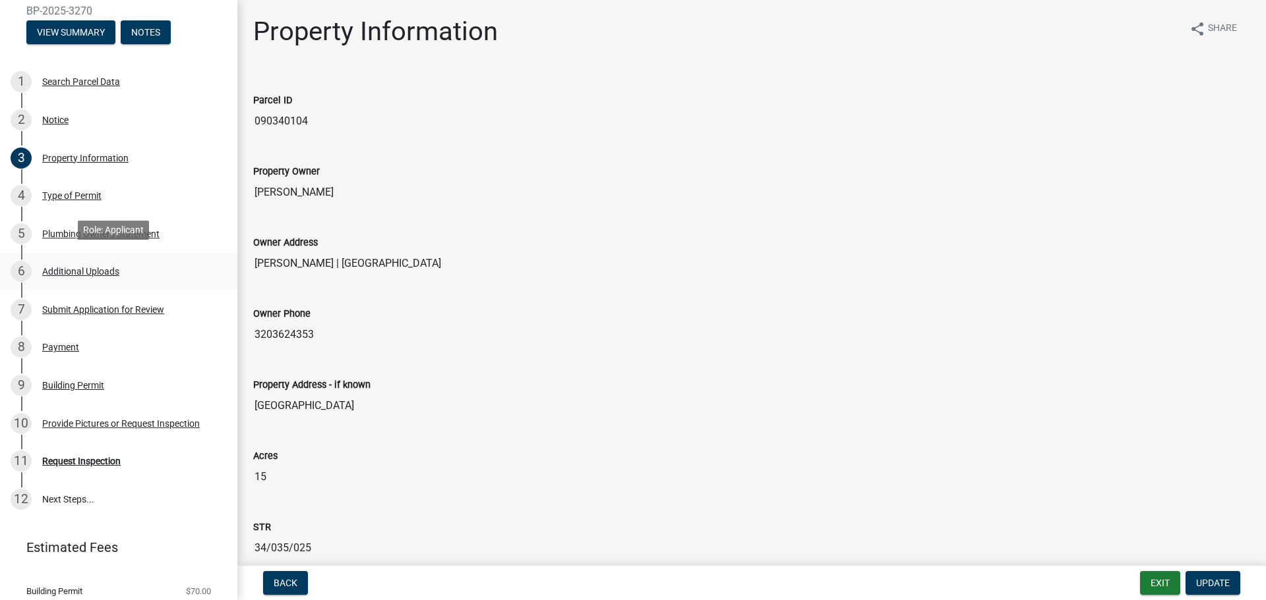
click at [86, 268] on div "Additional Uploads" at bounding box center [80, 271] width 77 height 9
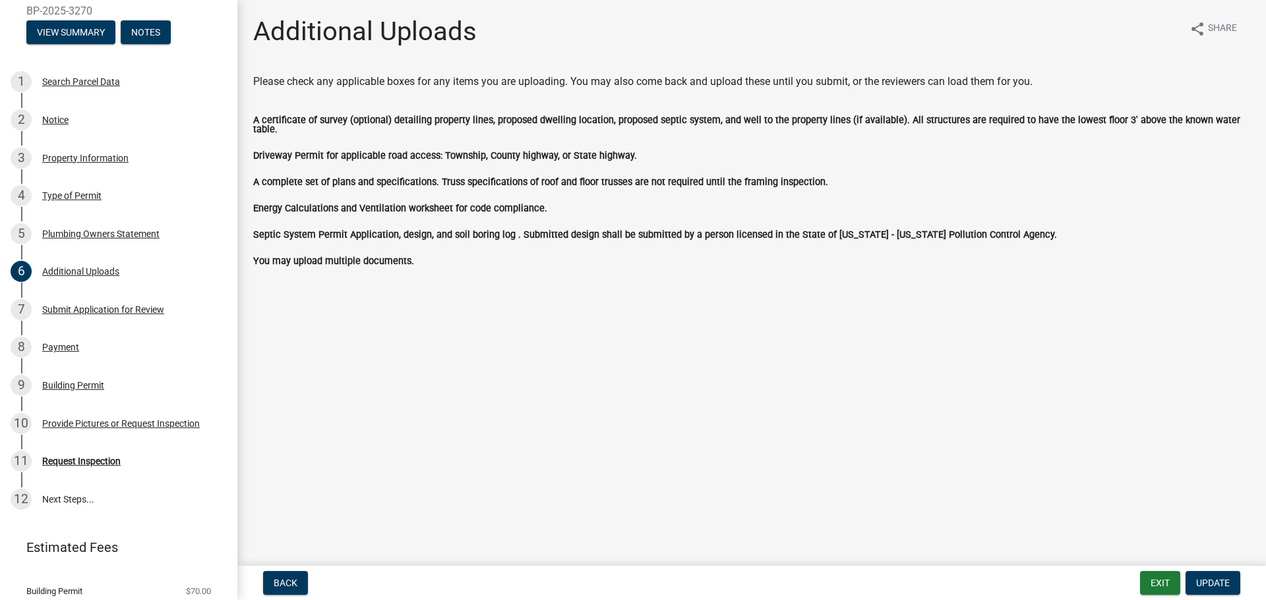
drag, startPoint x: 544, startPoint y: 198, endPoint x: 237, endPoint y: 197, distance: 307.2
click at [236, 197] on div "[GEOGRAPHIC_DATA] Permit BP-2025-3270 View Summary Notes 1 Search Parcel Data 2…" at bounding box center [633, 300] width 1266 height 600
click at [347, 210] on div "Energy Calculations and Ventilation worksheet for code compliance." at bounding box center [751, 208] width 997 height 16
drag, startPoint x: 541, startPoint y: 203, endPoint x: 260, endPoint y: 207, distance: 280.2
click at [257, 207] on div "Energy Calculations and Ventilation worksheet for code compliance." at bounding box center [751, 208] width 997 height 16
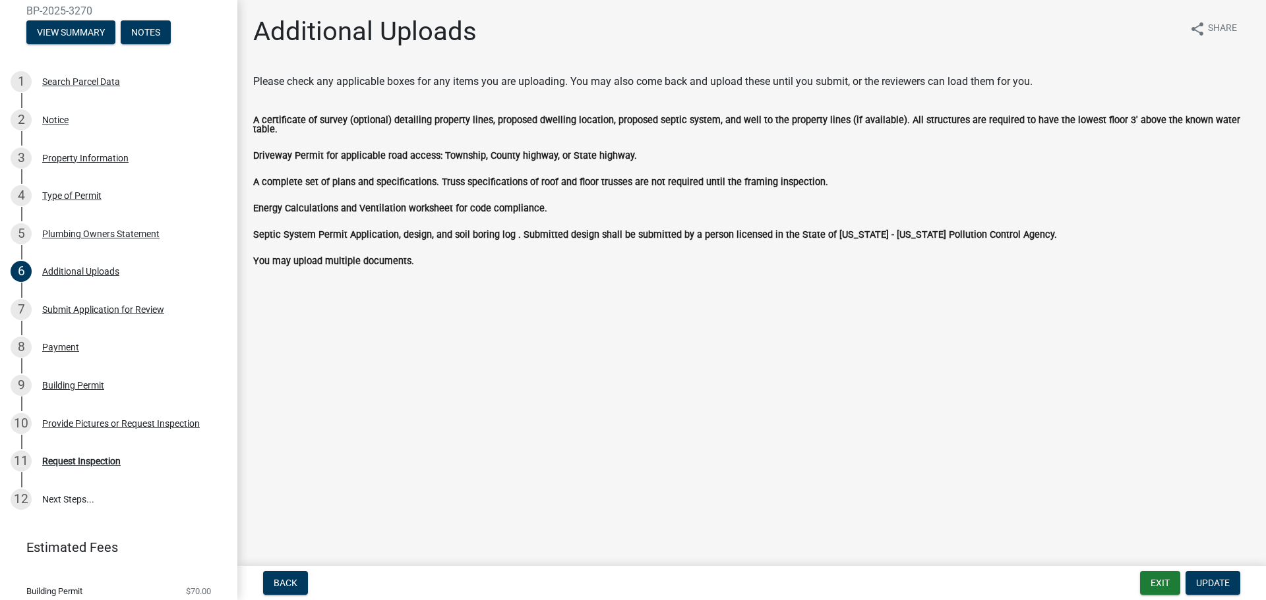
click at [287, 204] on label "Energy Calculations and Ventilation worksheet for code compliance." at bounding box center [400, 208] width 294 height 9
drag, startPoint x: 250, startPoint y: 201, endPoint x: 552, endPoint y: 204, distance: 301.2
click at [552, 204] on div "Energy Calculations and Ventilation worksheet for code compliance." at bounding box center [751, 213] width 1016 height 26
copy label "Energy Calculations and Ventilation worksheet for code compliance."
click at [69, 343] on div "Payment" at bounding box center [60, 347] width 37 height 9
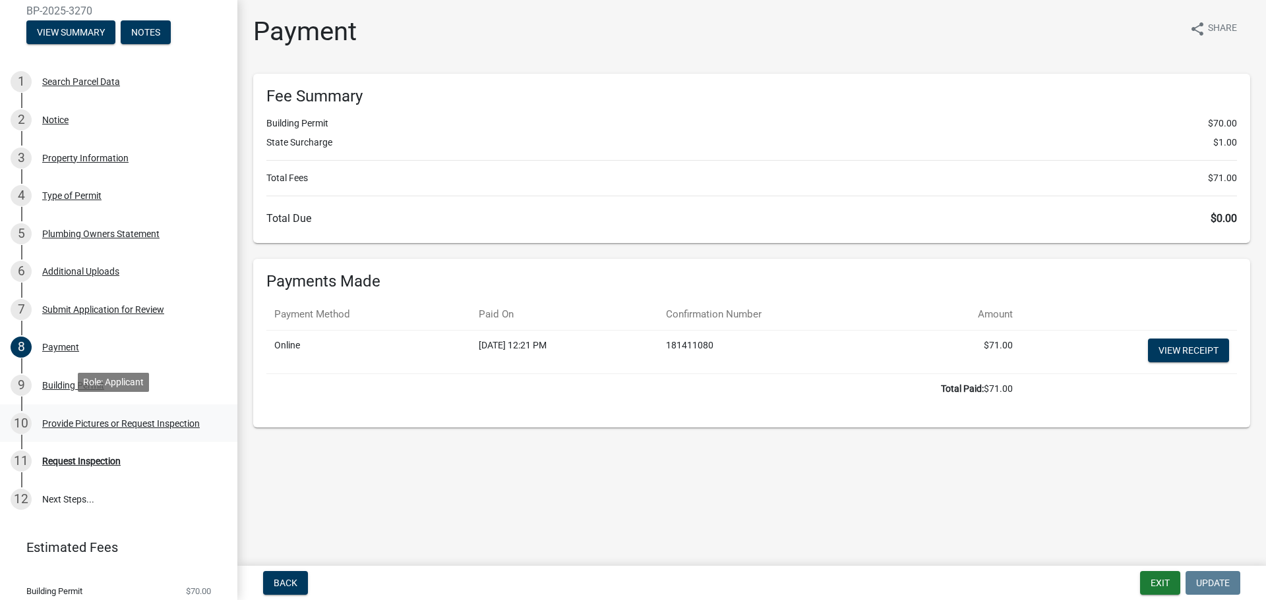
scroll to position [91, 0]
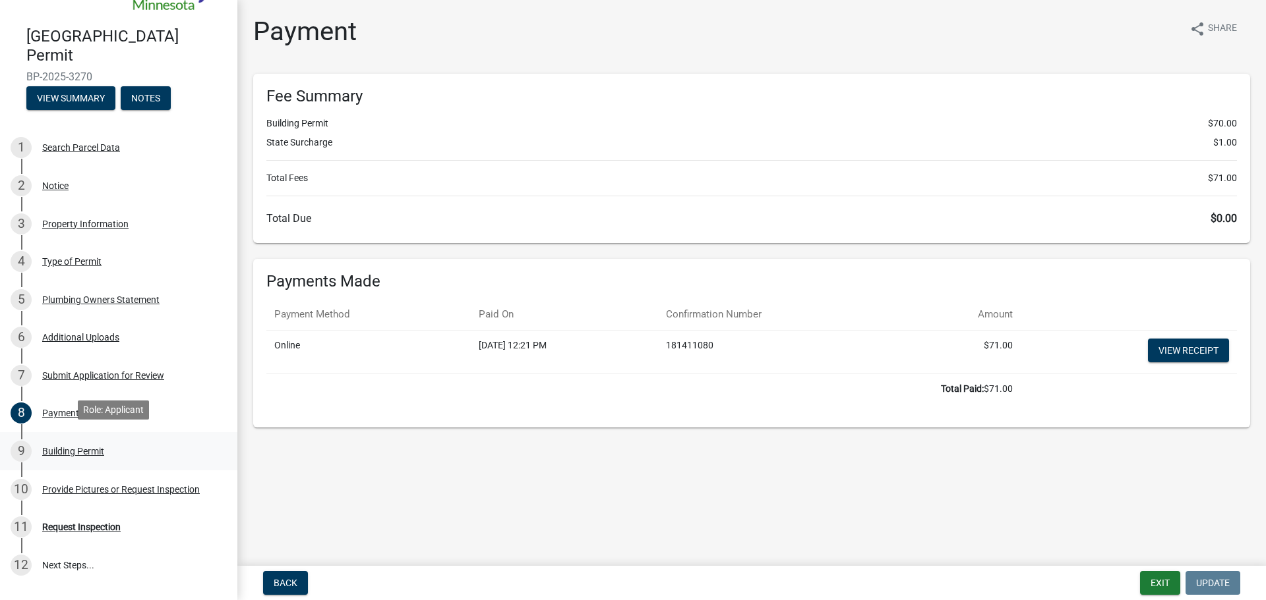
click at [66, 449] on div "Building Permit" at bounding box center [73, 451] width 62 height 9
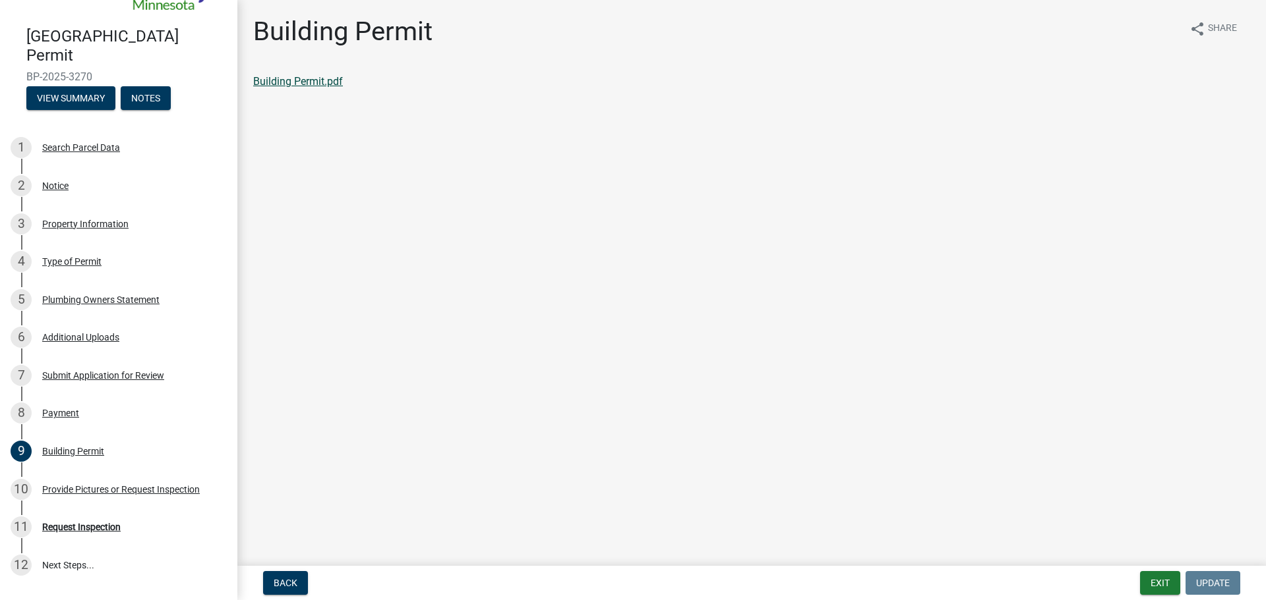
click at [318, 77] on link "Building Permit.pdf" at bounding box center [298, 81] width 90 height 13
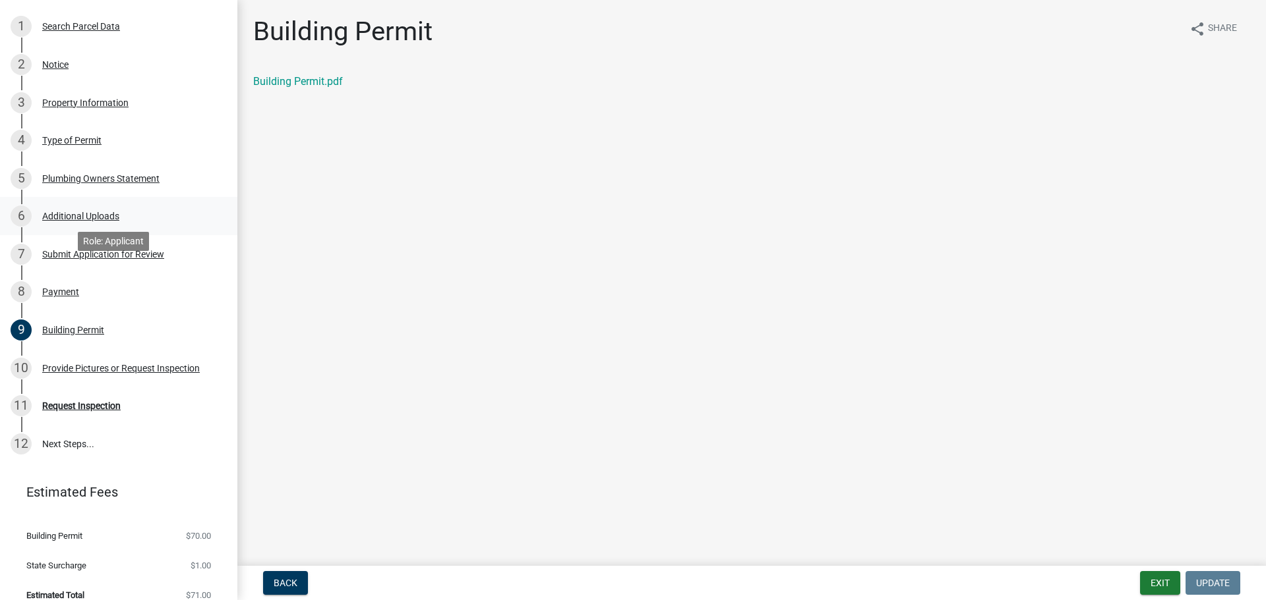
scroll to position [223, 0]
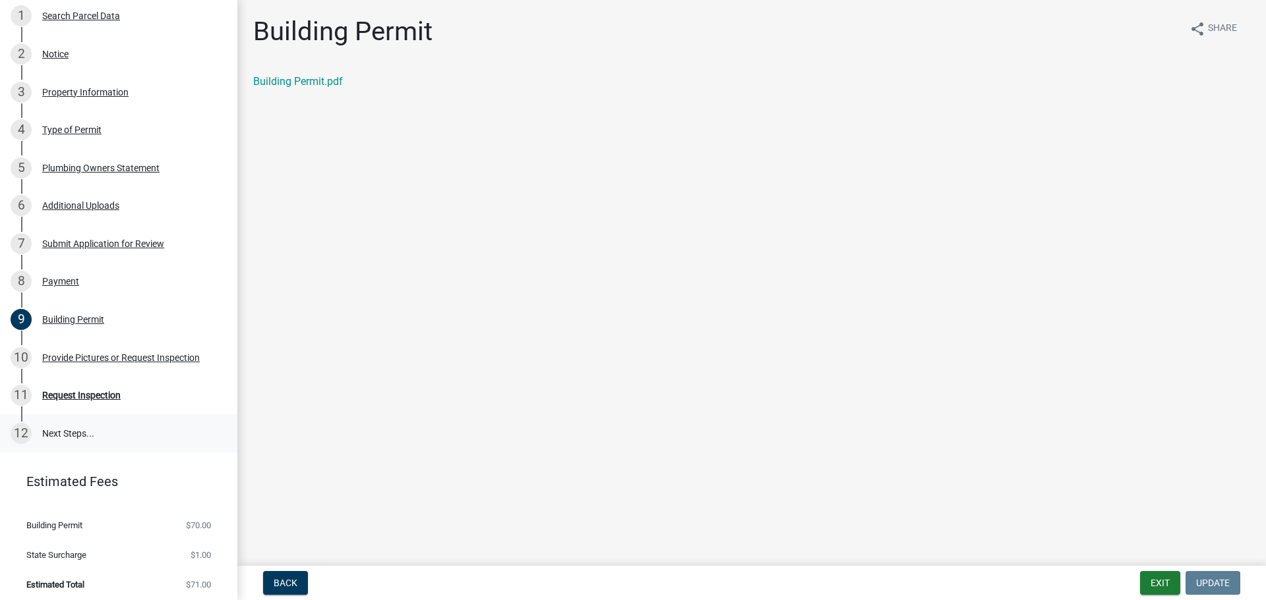
click at [65, 426] on link "12 Next Steps..." at bounding box center [118, 434] width 237 height 38
click at [53, 51] on div "Notice" at bounding box center [55, 53] width 26 height 9
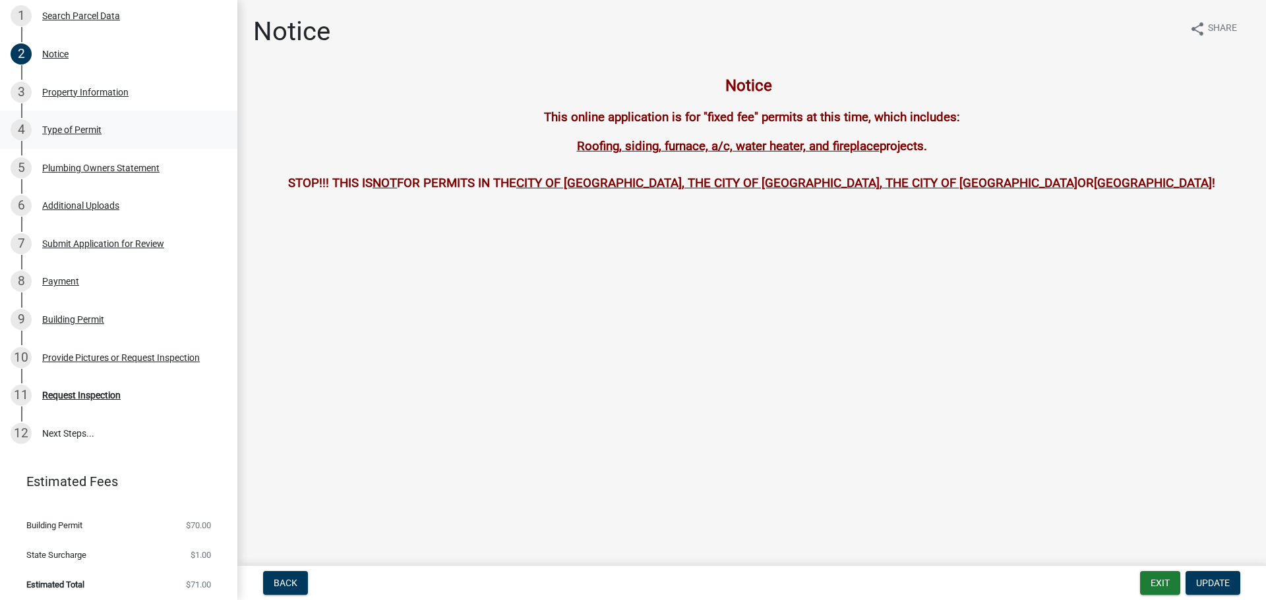
click at [72, 127] on div "Type of Permit" at bounding box center [71, 129] width 59 height 9
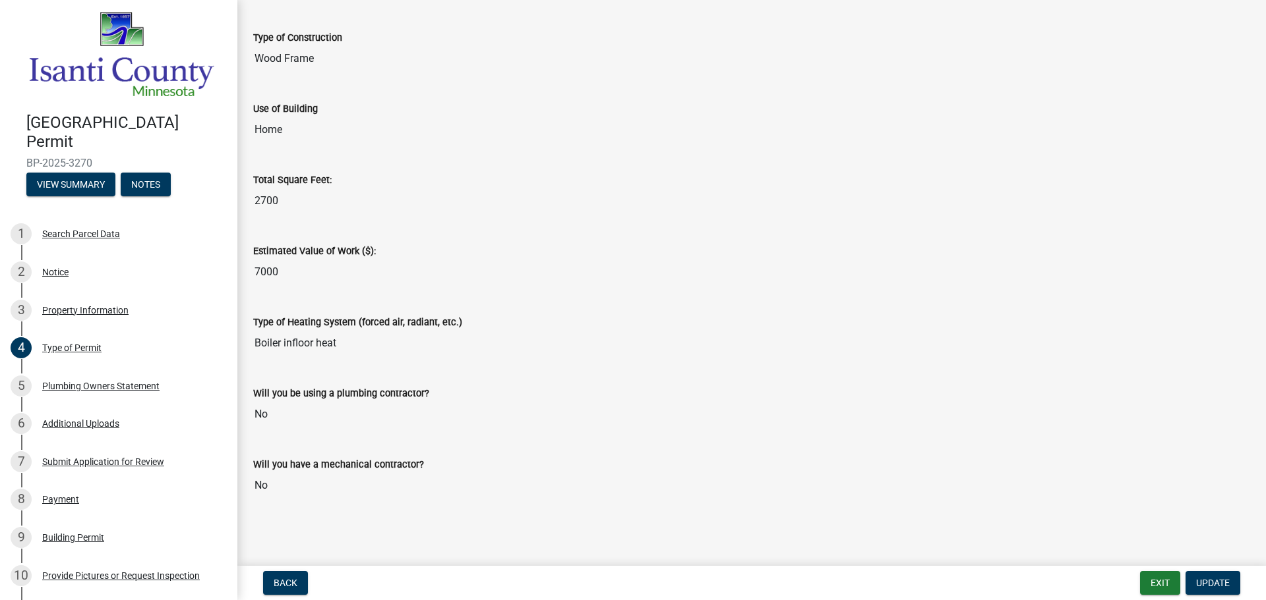
scroll to position [0, 0]
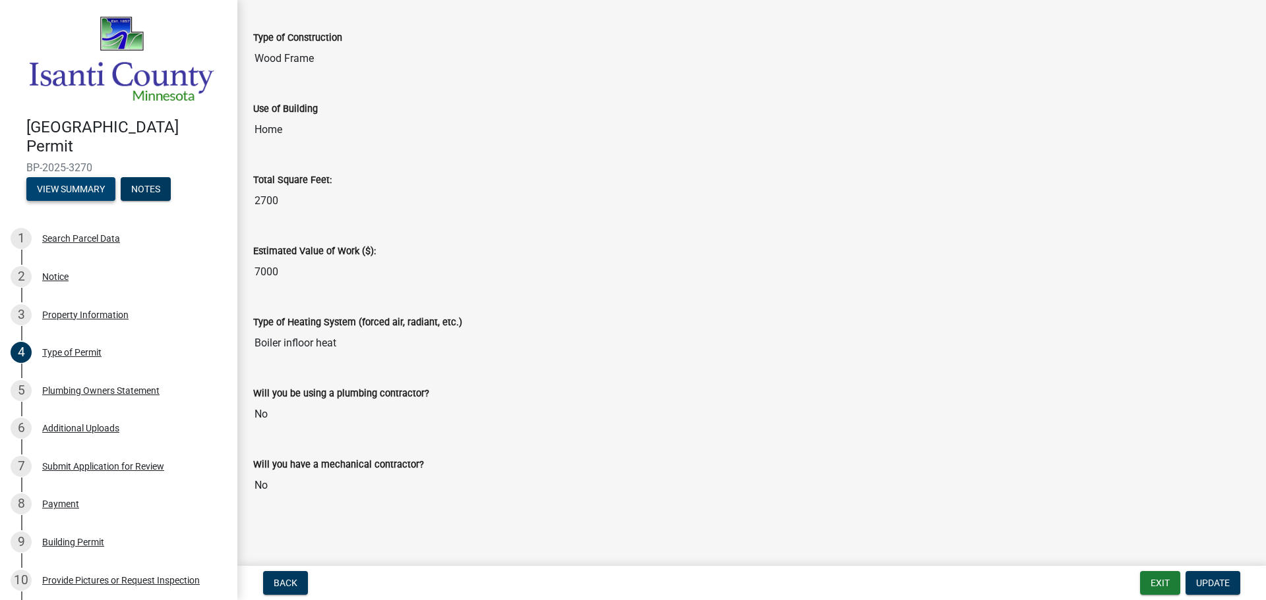
click at [76, 181] on button "View Summary" at bounding box center [70, 189] width 89 height 24
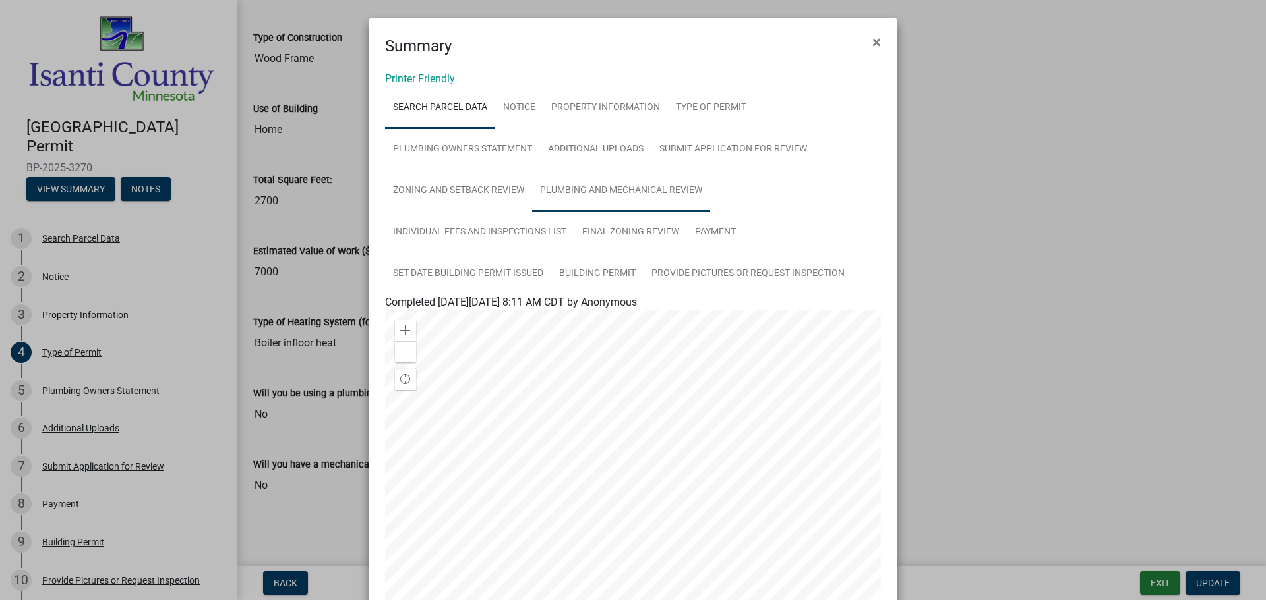
click at [626, 192] on link "Plumbing and Mechanical Review" at bounding box center [621, 191] width 178 height 42
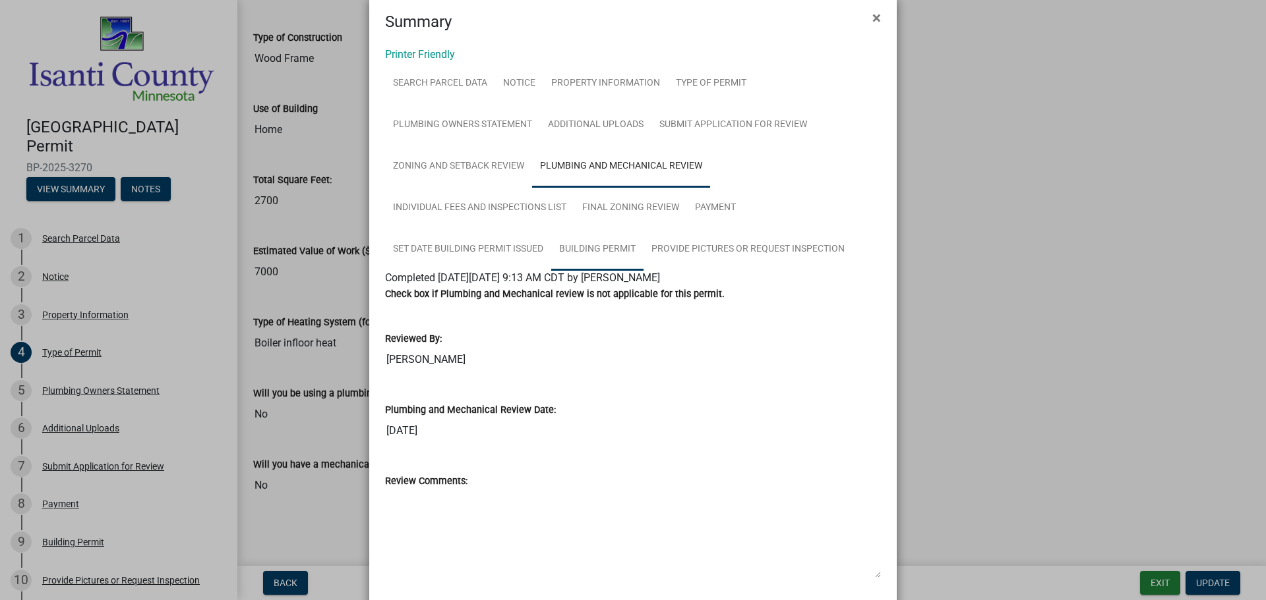
scroll to position [66, 0]
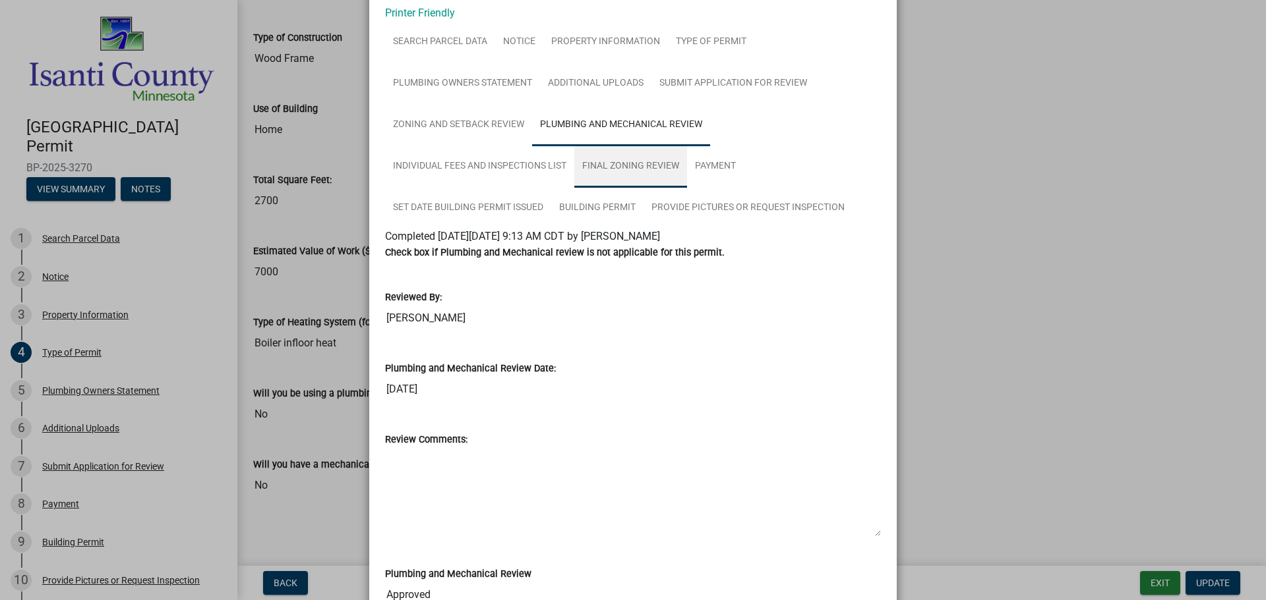
click at [635, 164] on link "Final Zoning Review" at bounding box center [630, 167] width 113 height 42
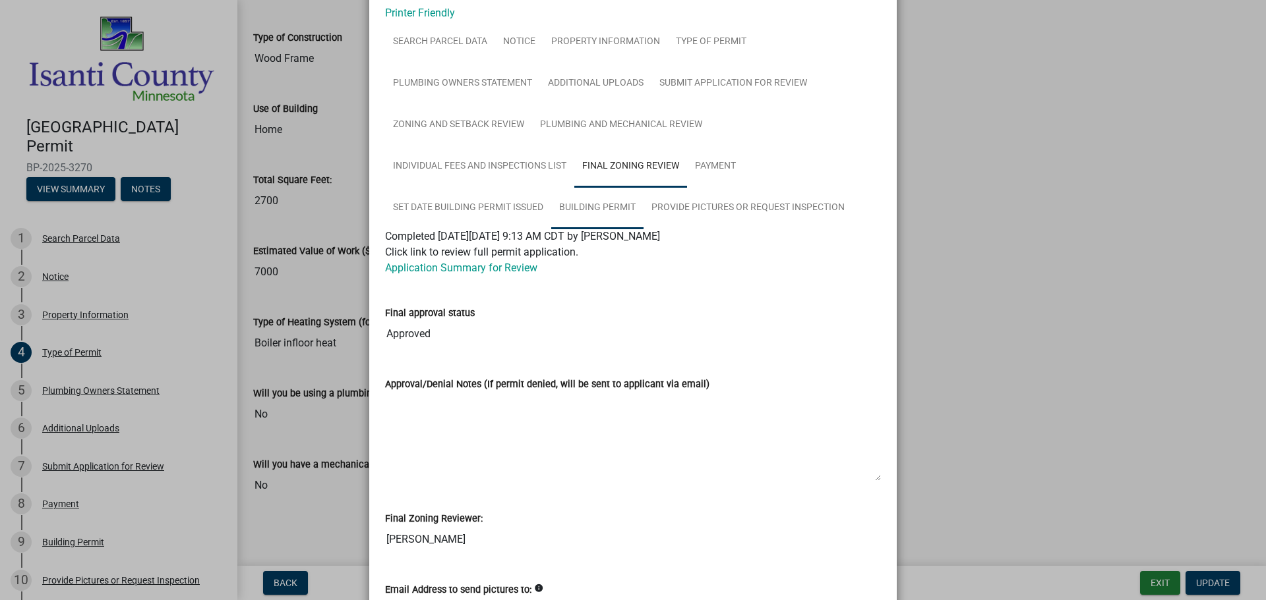
click at [581, 205] on link "Building Permit" at bounding box center [597, 208] width 92 height 42
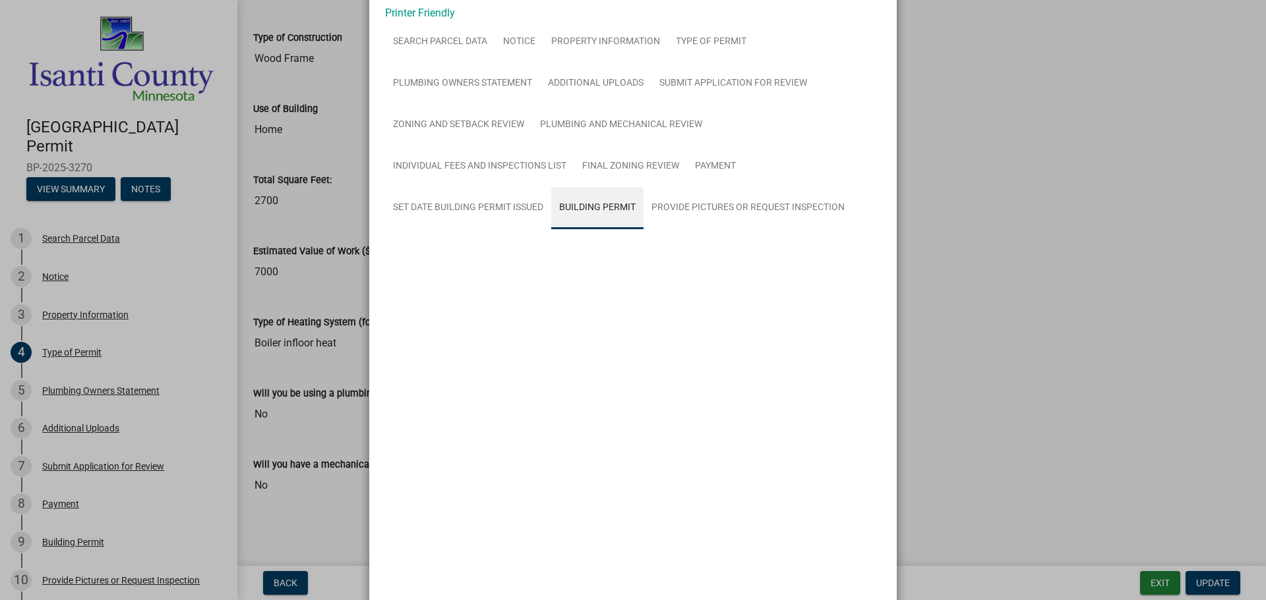
scroll to position [0, 0]
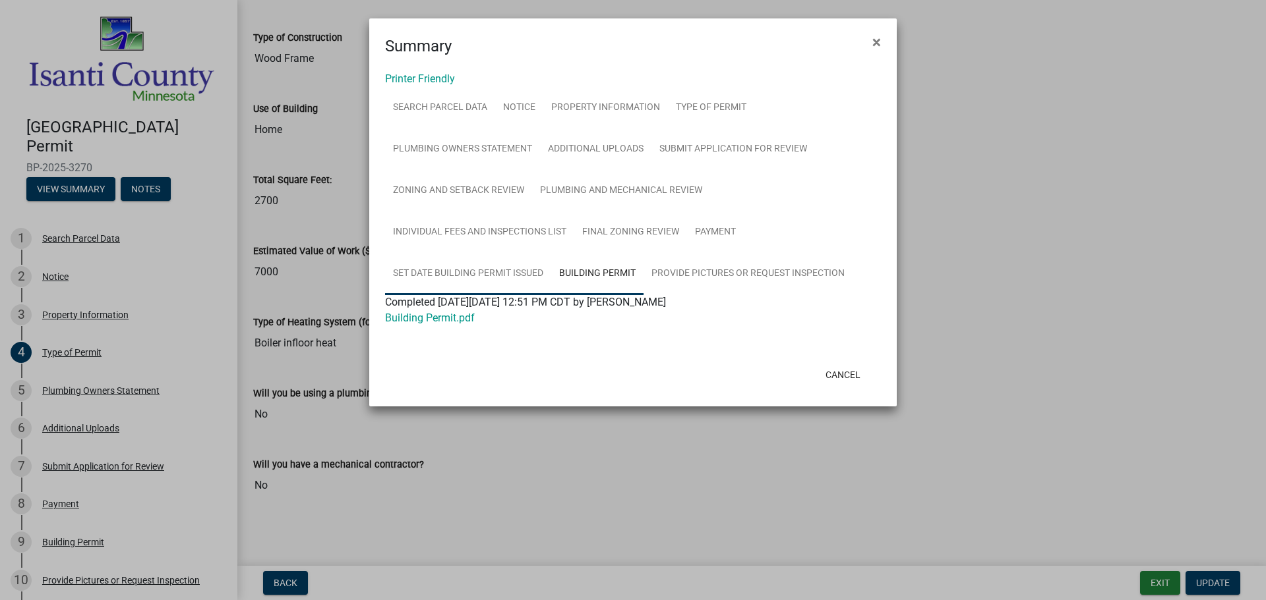
click at [461, 272] on link "Set Date Building Permit Issued" at bounding box center [468, 274] width 166 height 42
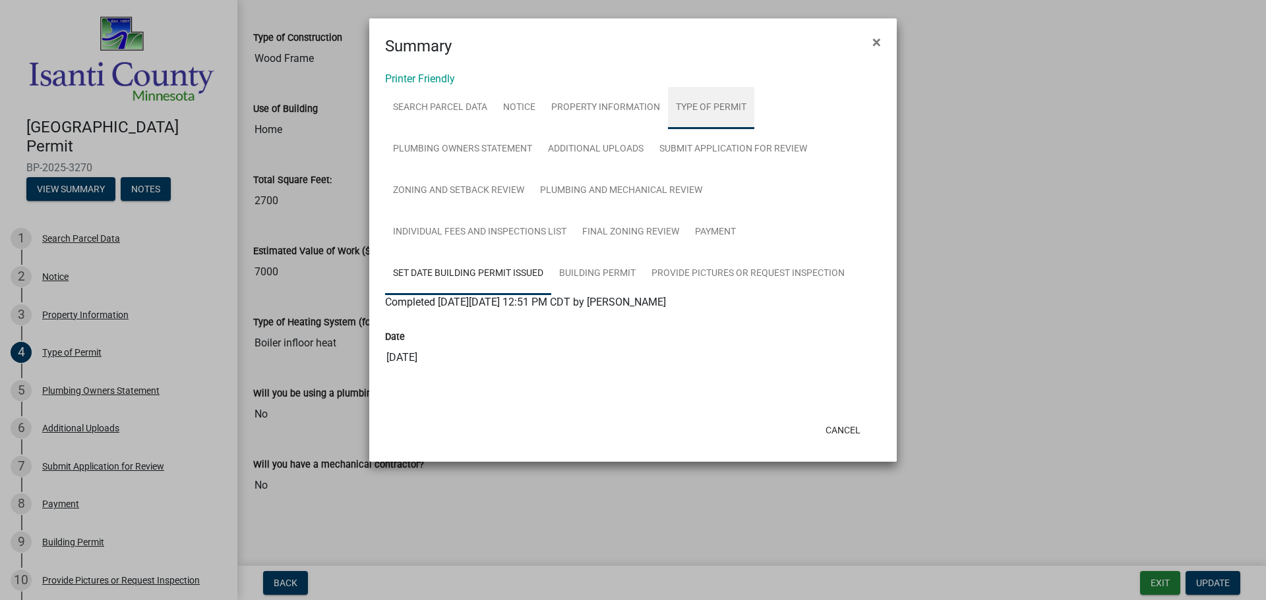
click at [736, 103] on link "Type of Permit" at bounding box center [711, 108] width 86 height 42
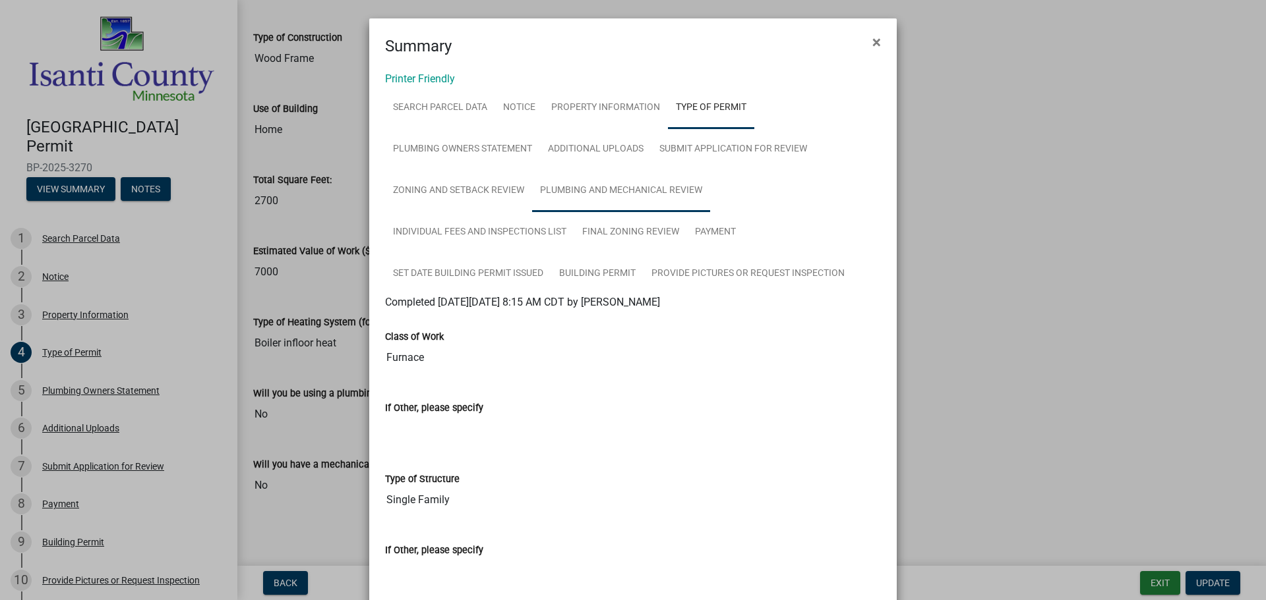
click at [639, 191] on link "Plumbing and Mechanical Review" at bounding box center [621, 191] width 178 height 42
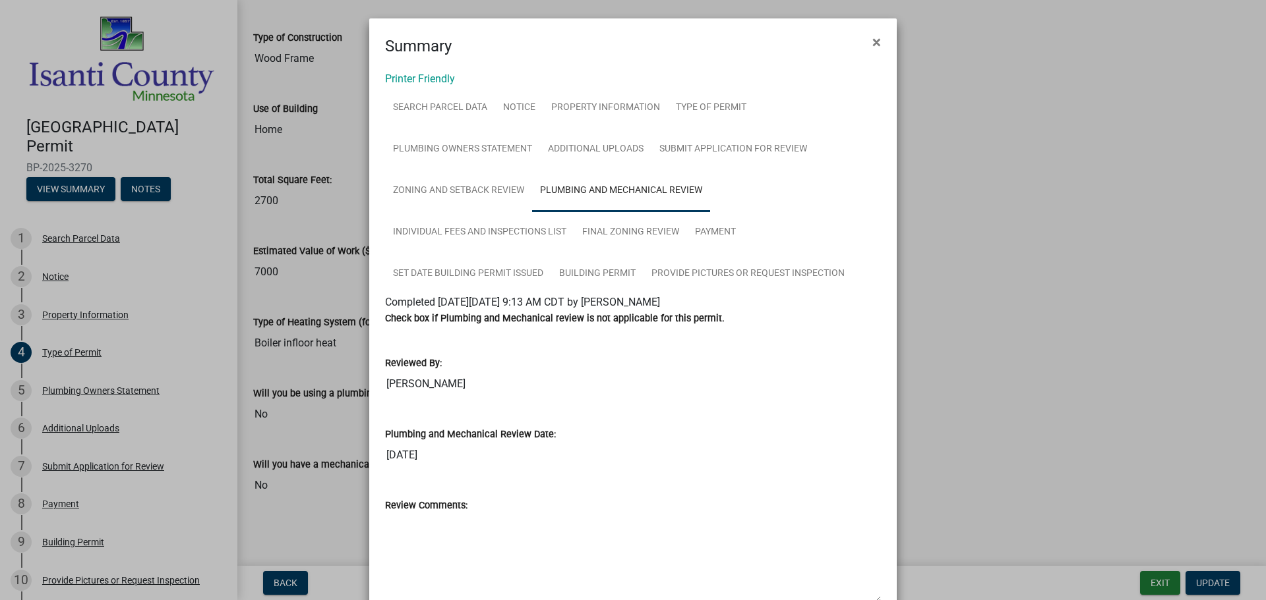
click at [131, 184] on ngb-modal-window "Summary × Printer Friendly Search Parcel Data Notice Property Information Type …" at bounding box center [633, 300] width 1266 height 600
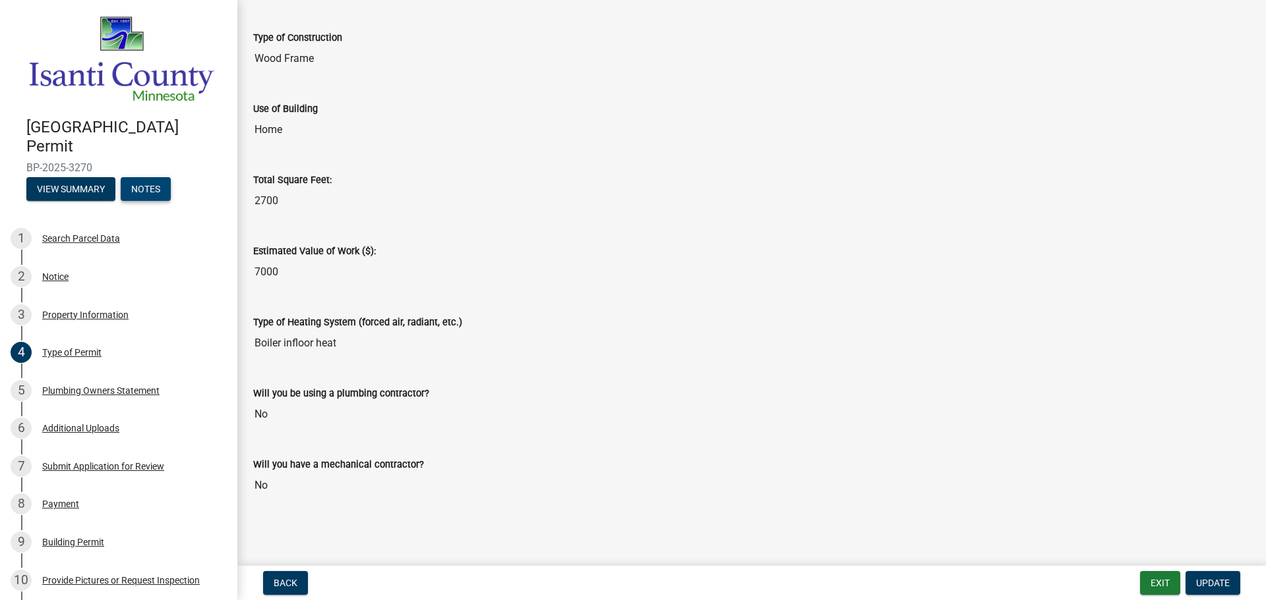
click at [148, 185] on button "Notes" at bounding box center [146, 189] width 50 height 24
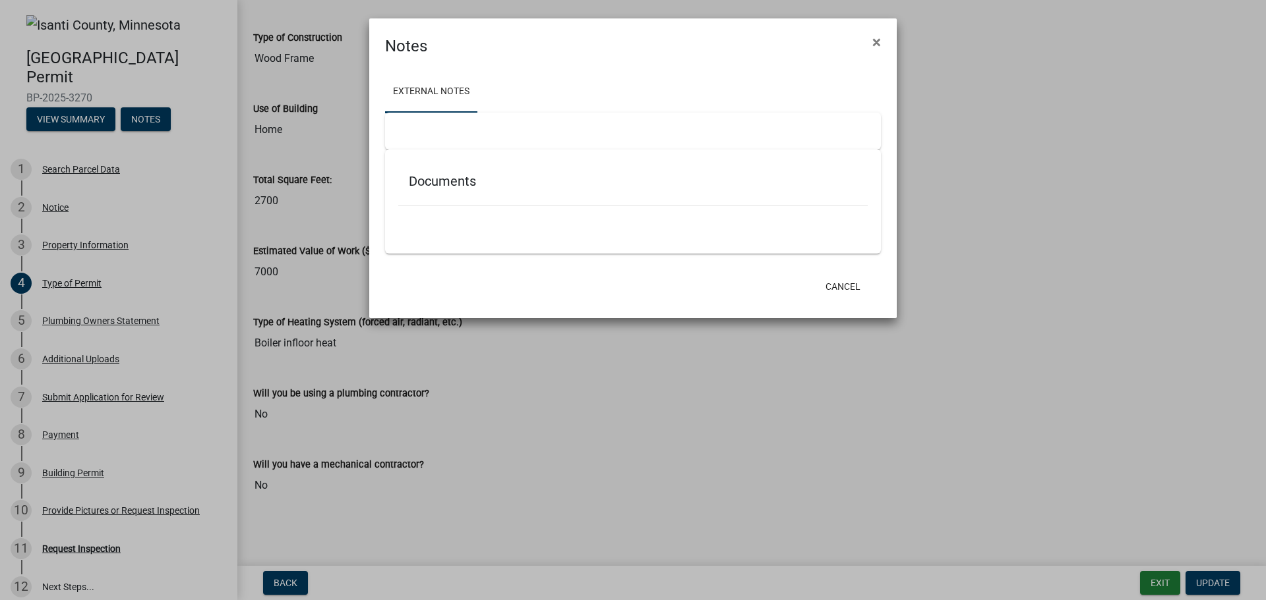
click at [597, 399] on ngb-modal-window "Notes × External Notes Documents Cancel" at bounding box center [633, 300] width 1266 height 600
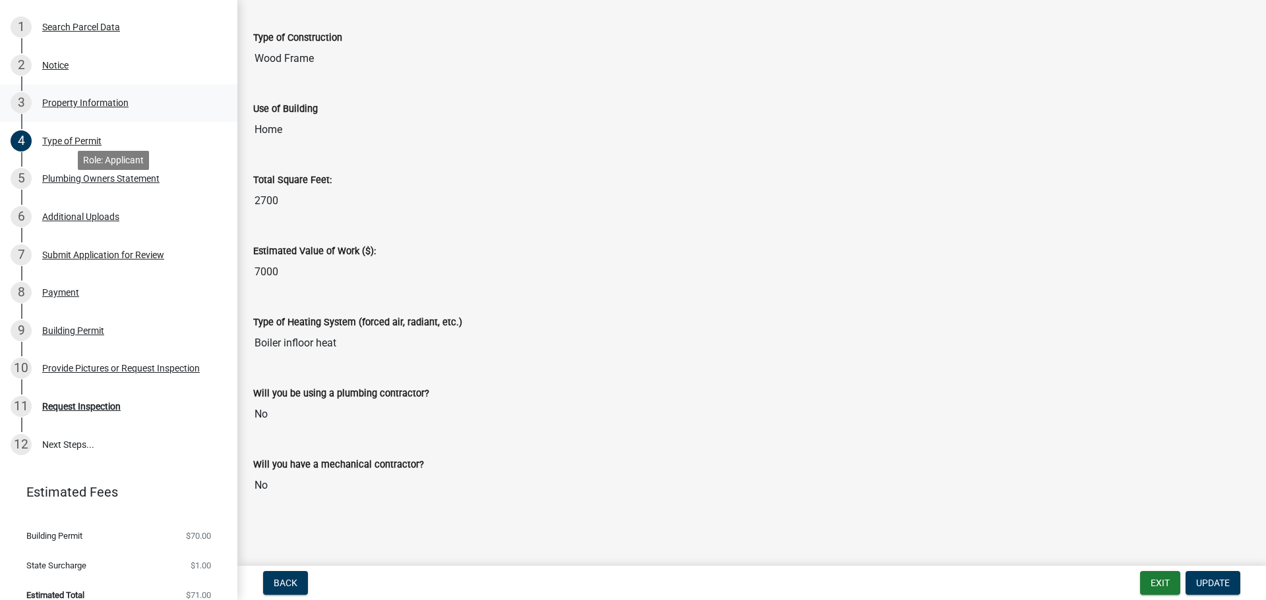
scroll to position [158, 0]
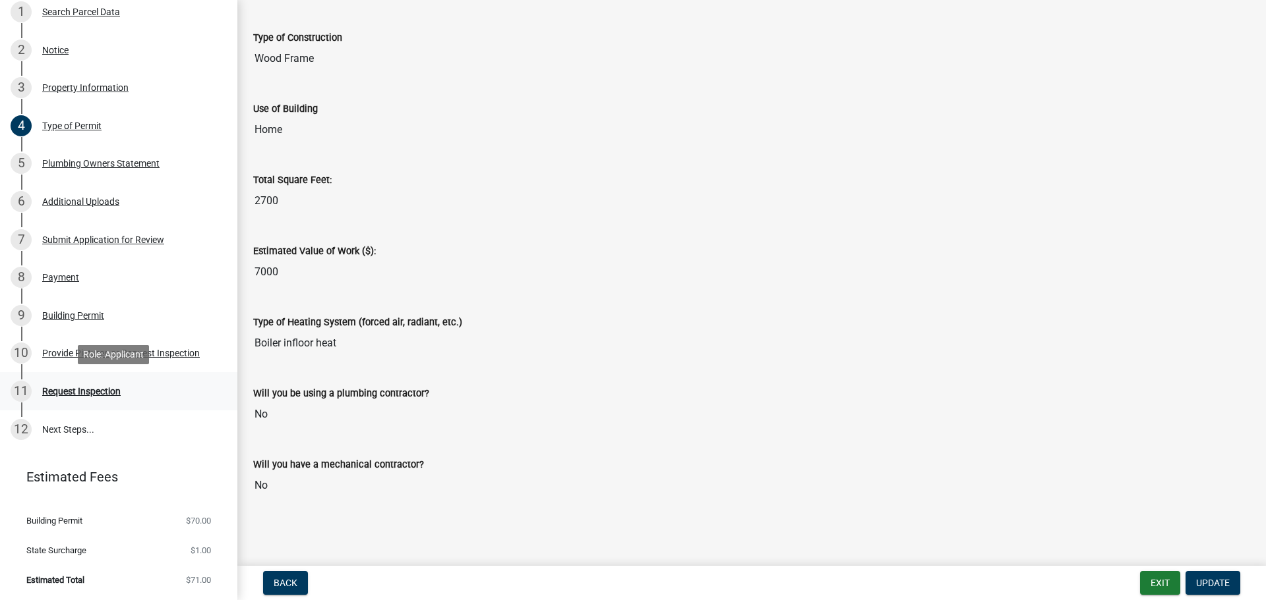
click at [76, 393] on div "Request Inspection" at bounding box center [81, 391] width 78 height 9
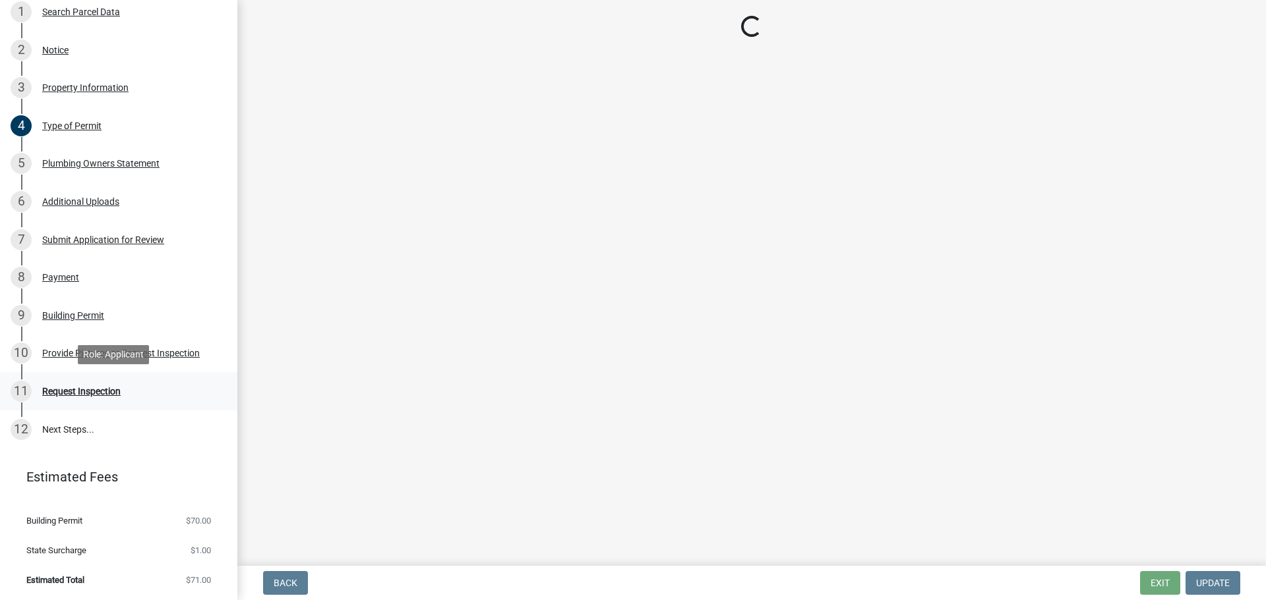
scroll to position [0, 0]
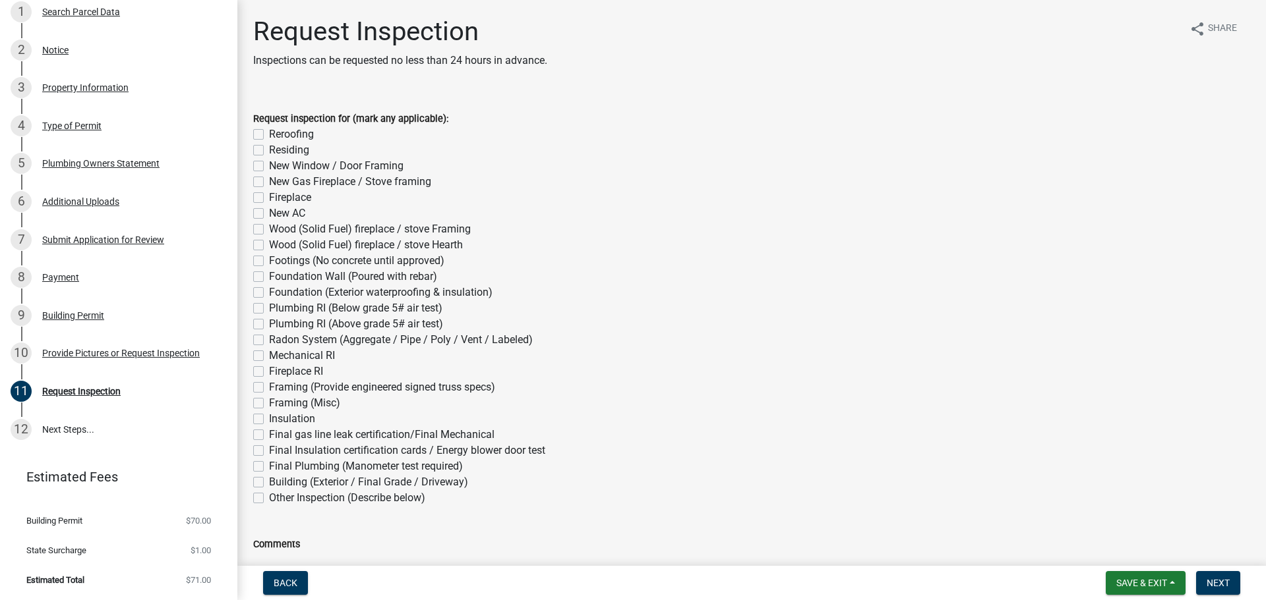
click at [269, 322] on label "Plumbing RI (Above grade 5# air test)" at bounding box center [356, 324] width 174 height 16
click at [269, 322] on input "Plumbing RI (Above grade 5# air test)" at bounding box center [273, 320] width 9 height 9
checkbox input "true"
checkbox input "false"
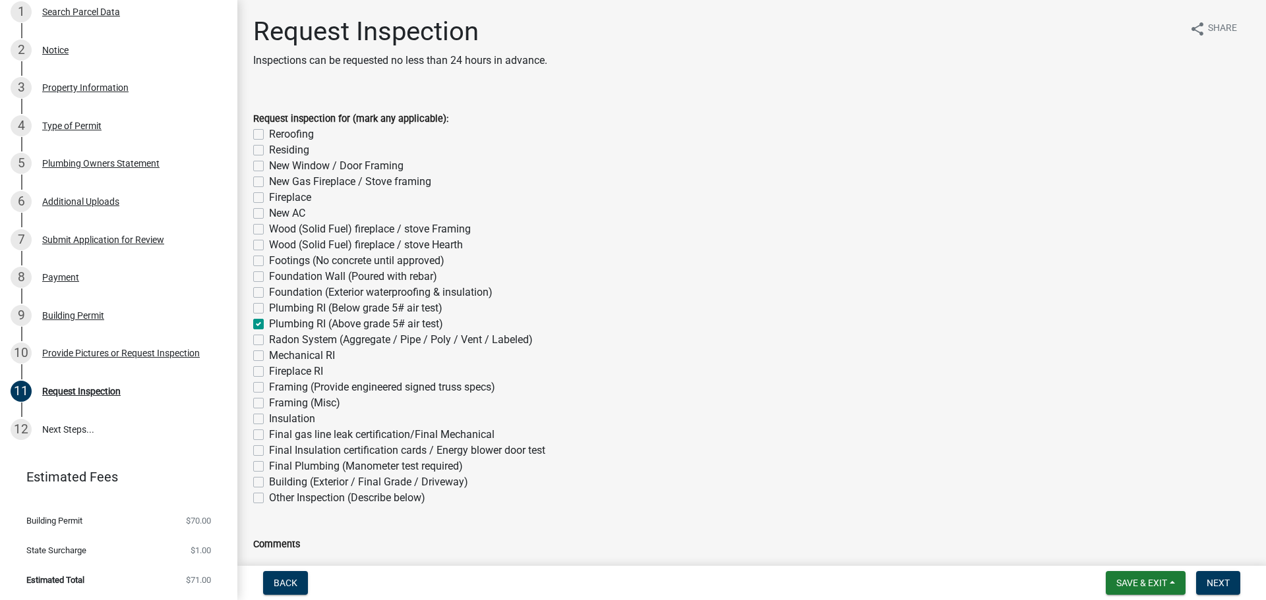
checkbox input "false"
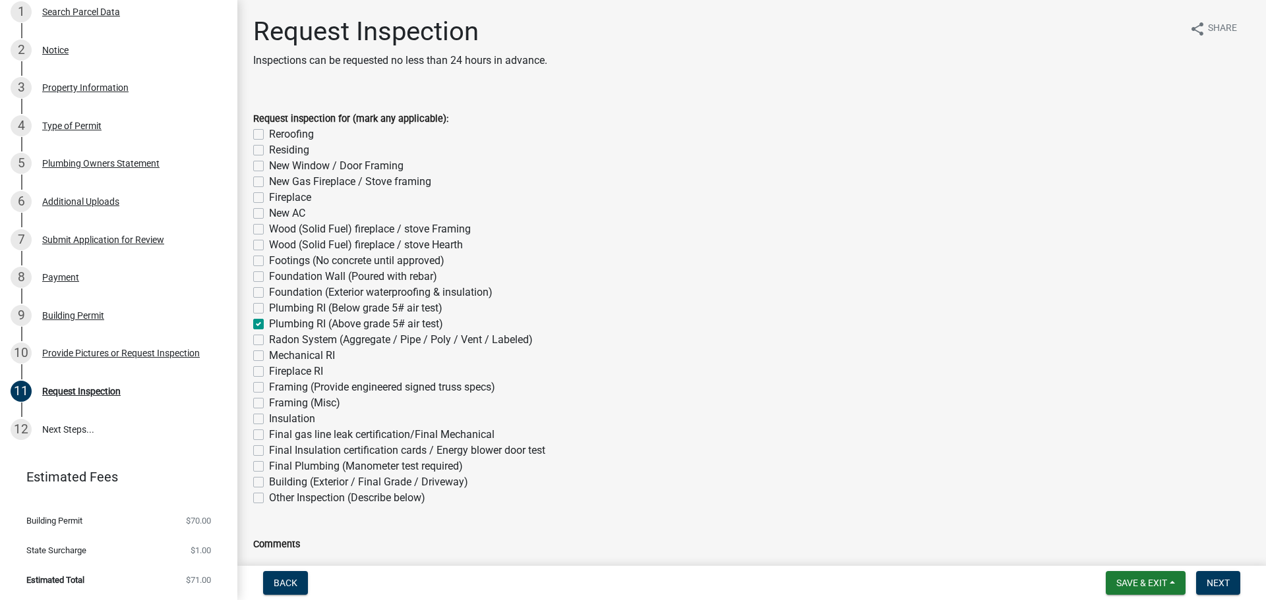
checkbox input "false"
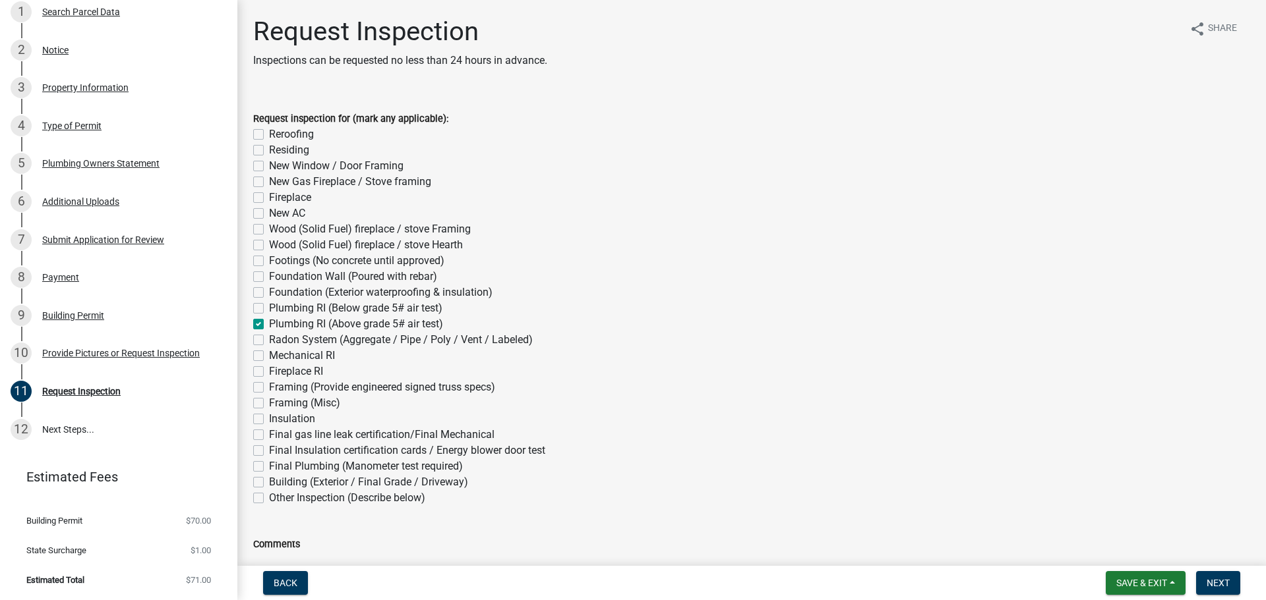
checkbox input "true"
checkbox input "false"
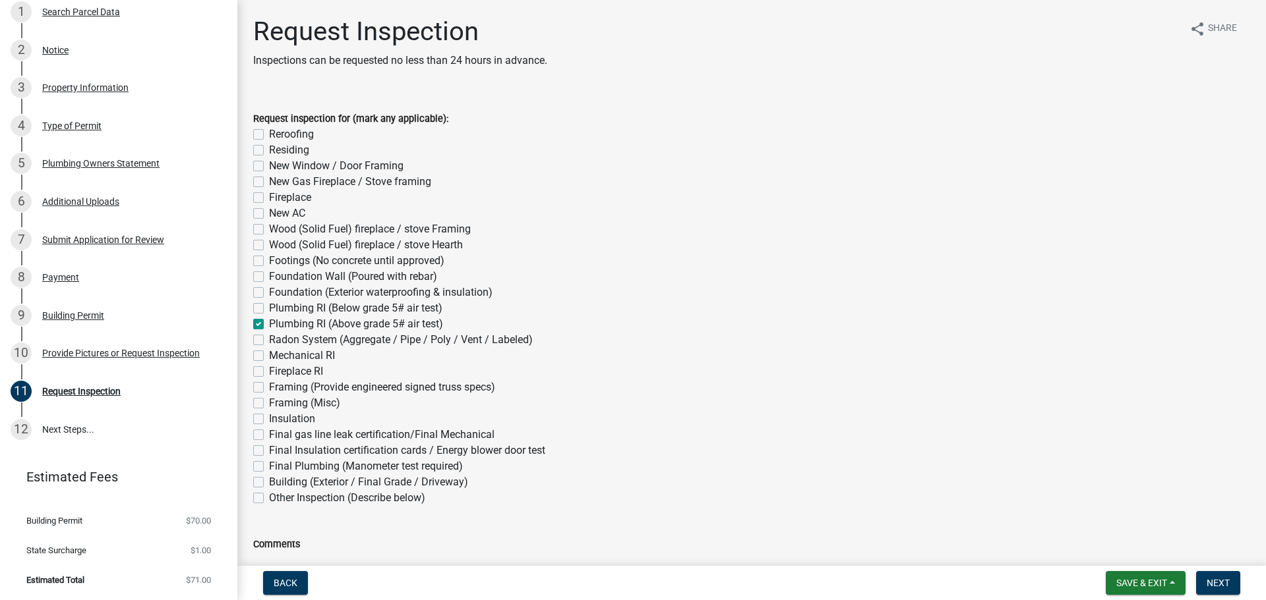
checkbox input "false"
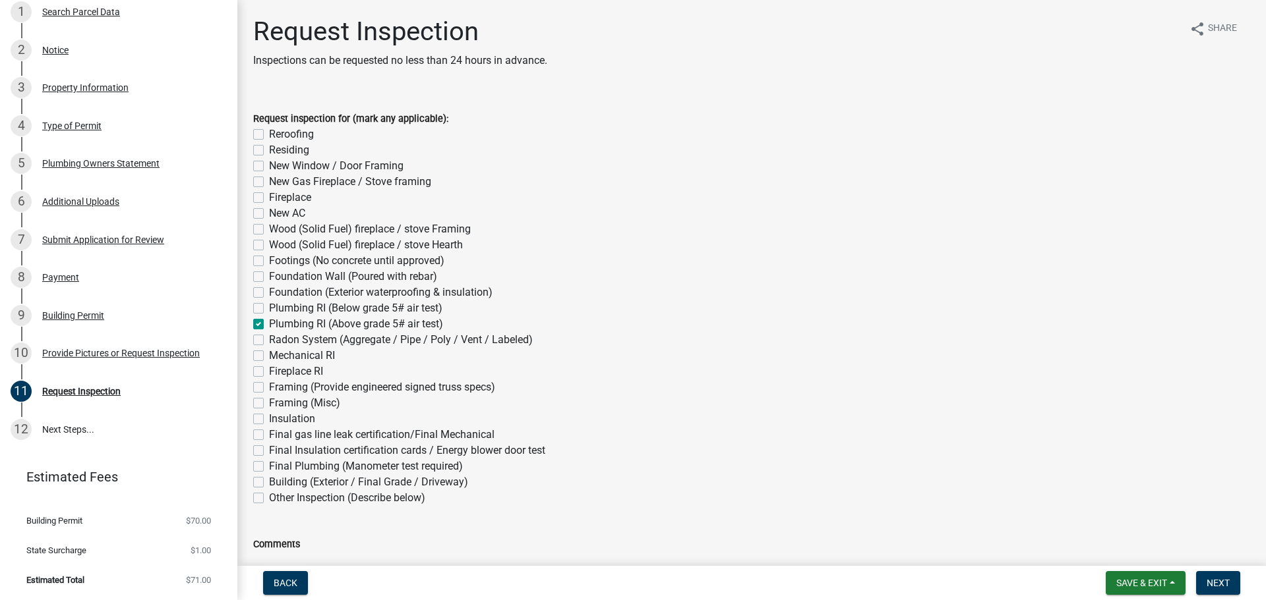
checkbox input "false"
click at [269, 354] on label "Mechanical RI" at bounding box center [302, 356] width 66 height 16
click at [269, 354] on input "Mechanical RI" at bounding box center [273, 352] width 9 height 9
checkbox input "true"
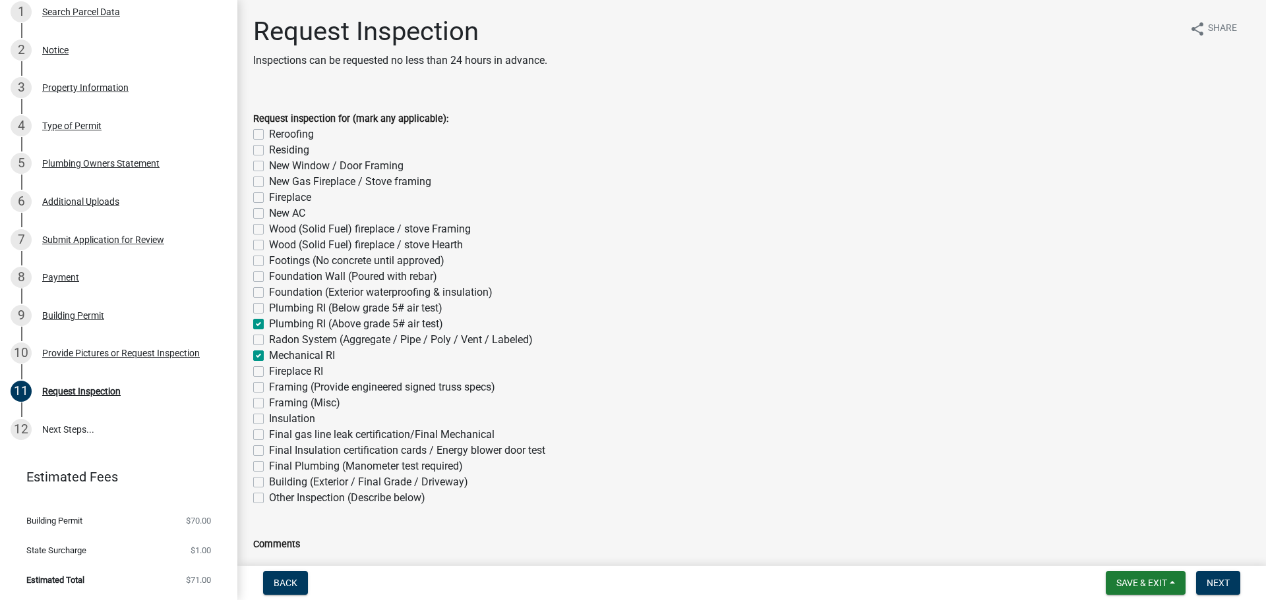
checkbox input "false"
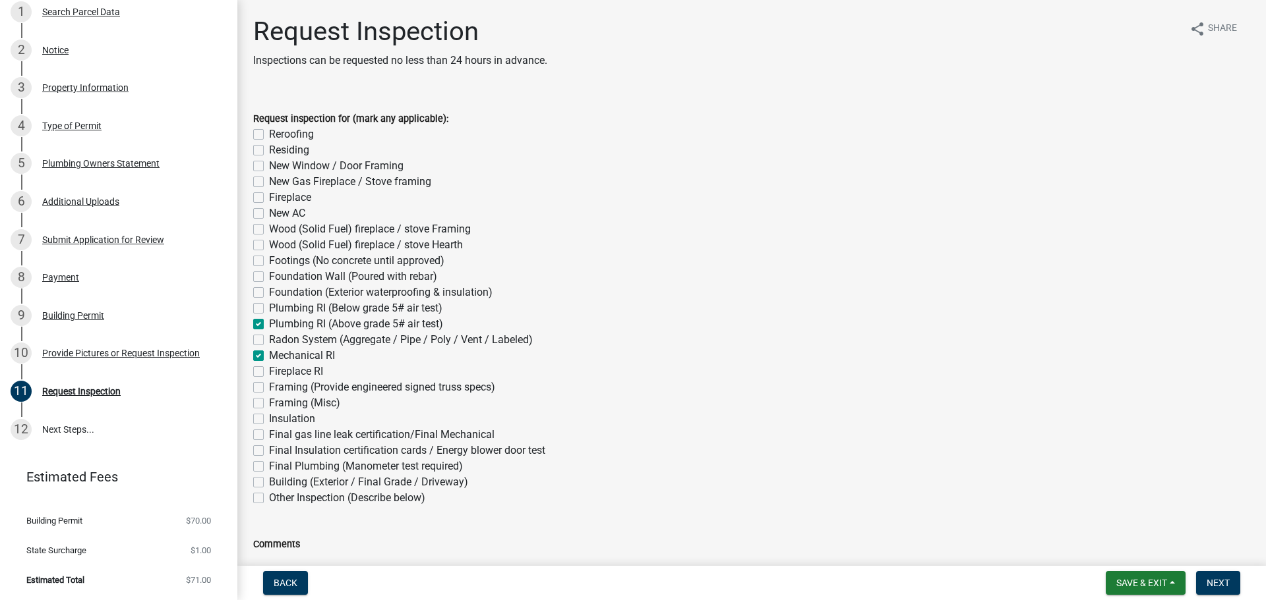
checkbox input "false"
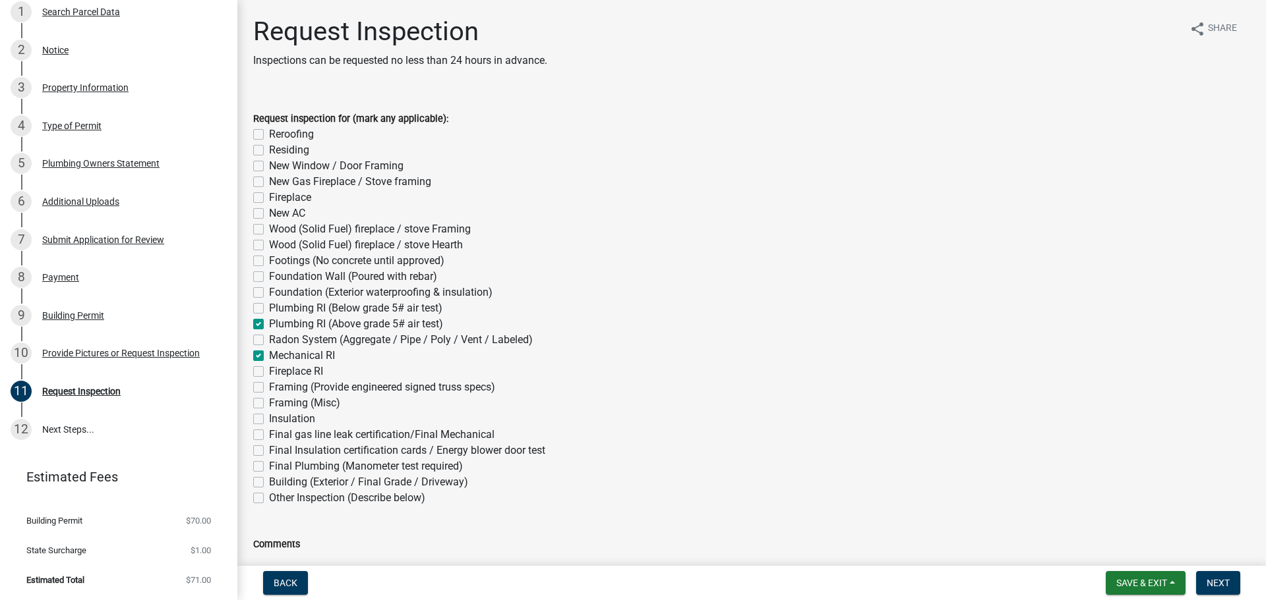
checkbox input "false"
checkbox input "true"
checkbox input "false"
checkbox input "true"
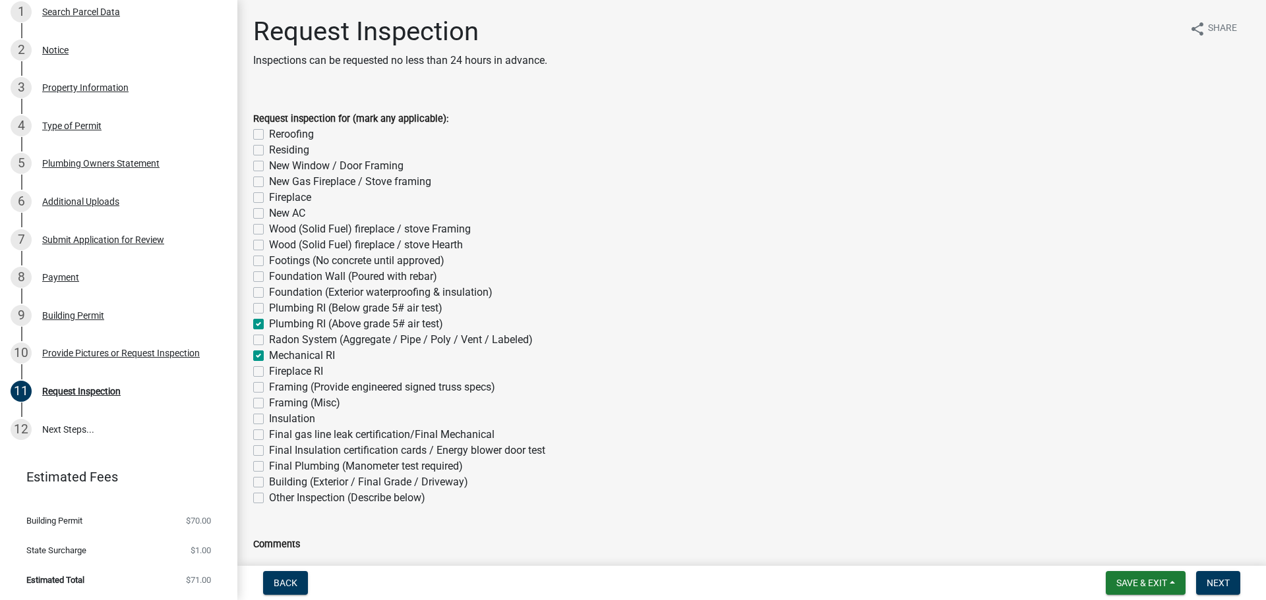
checkbox input "false"
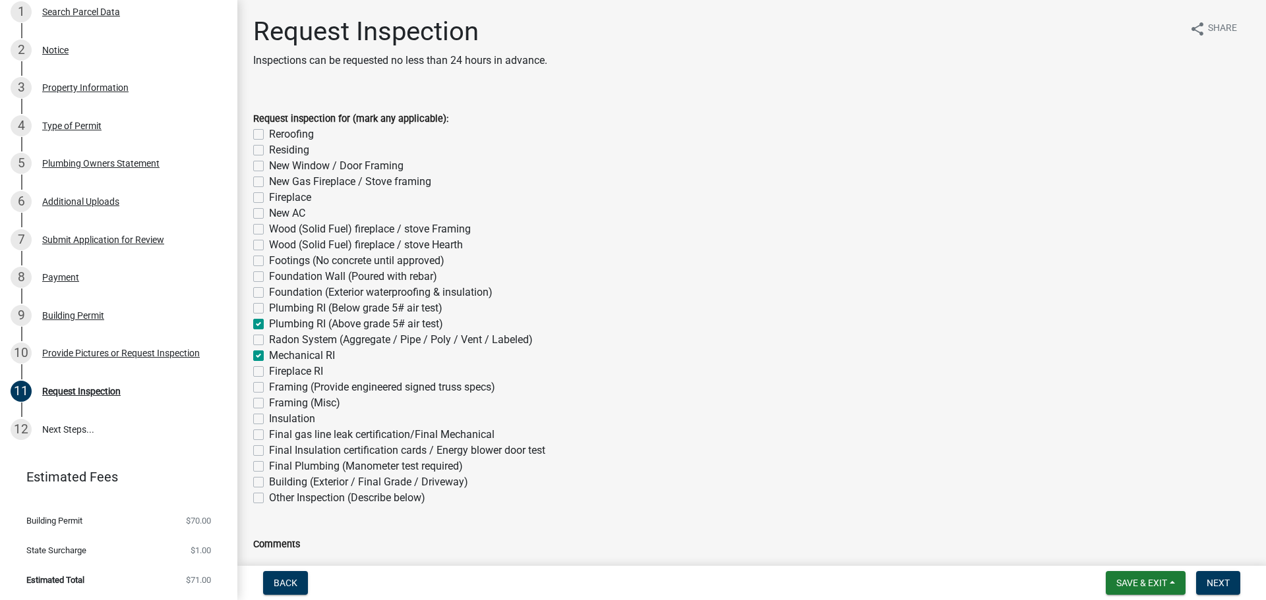
checkbox input "false"
click at [269, 320] on label "Plumbing RI (Above grade 5# air test)" at bounding box center [356, 324] width 174 height 16
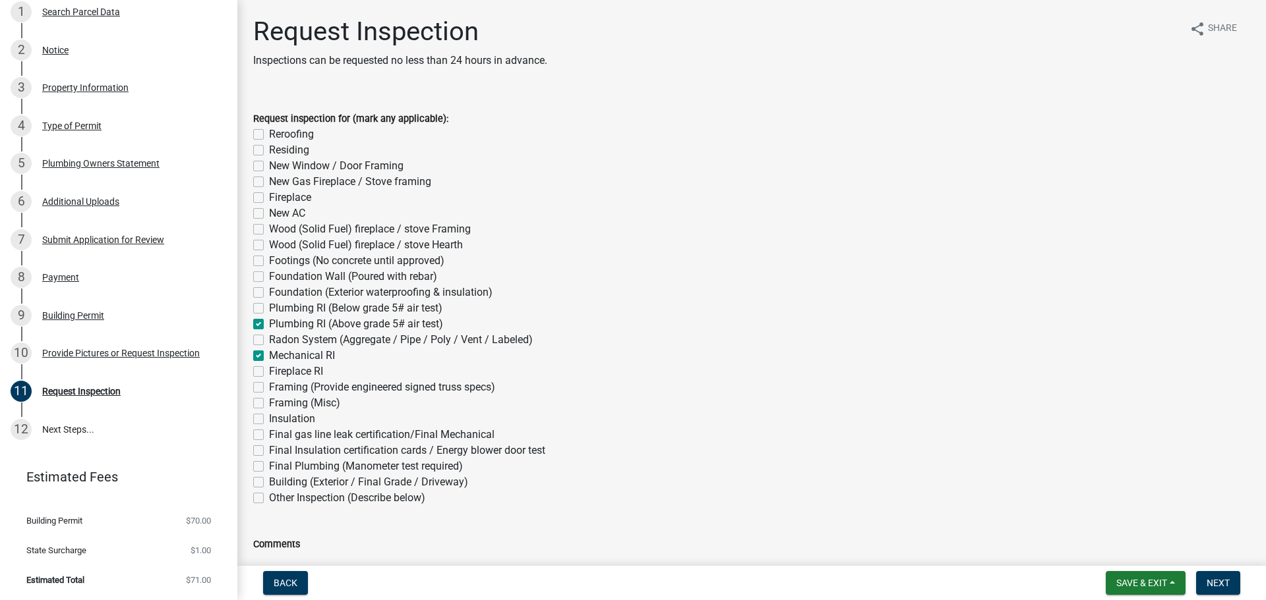
click at [269, 320] on input "Plumbing RI (Above grade 5# air test)" at bounding box center [273, 320] width 9 height 9
checkbox input "false"
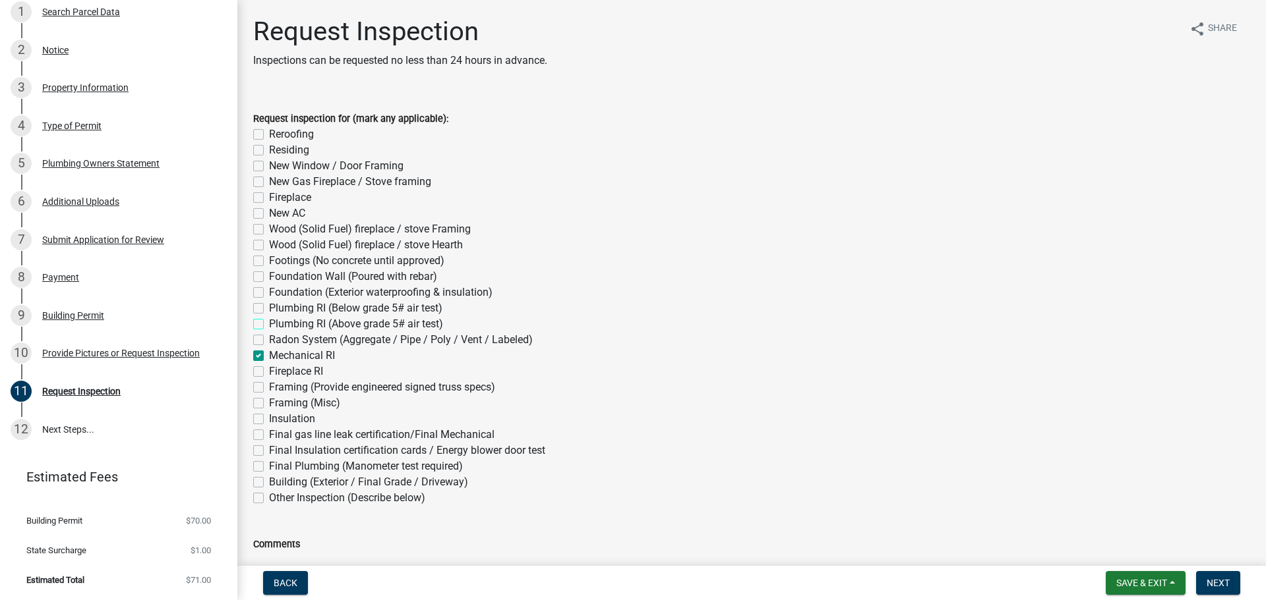
checkbox input "false"
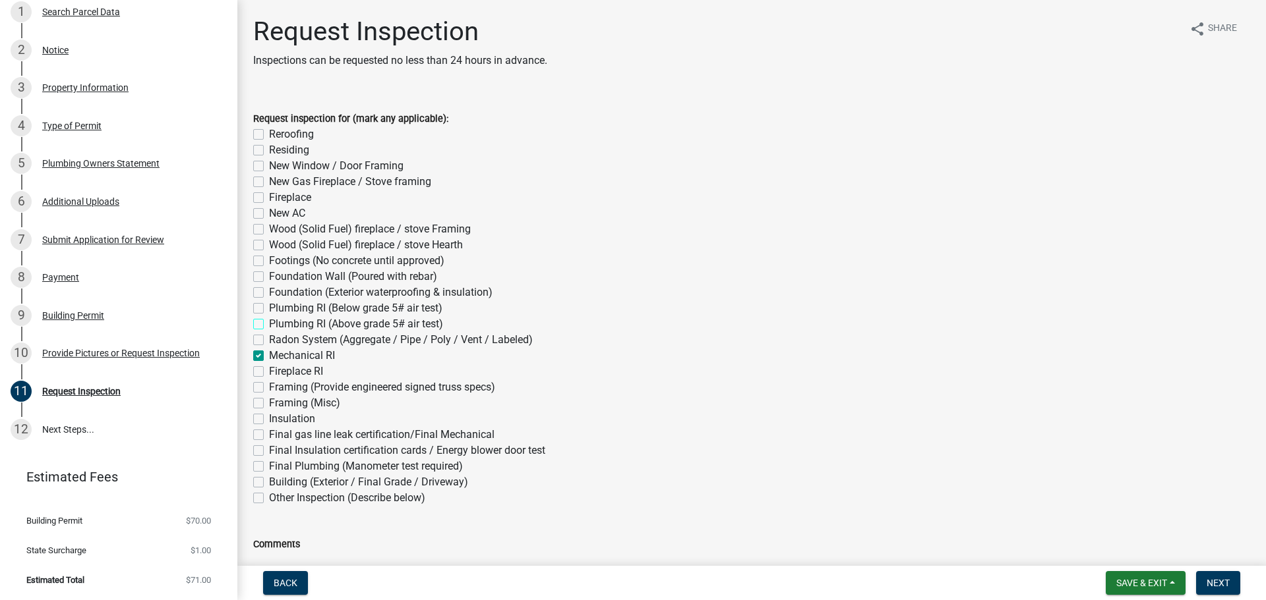
checkbox input "false"
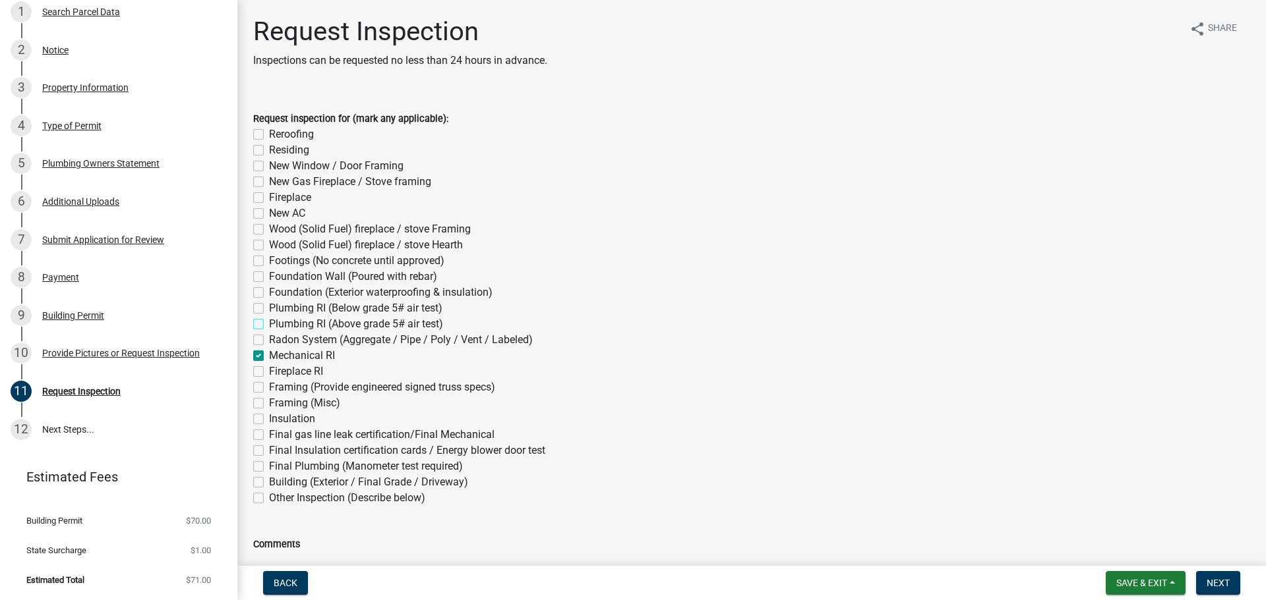
checkbox input "false"
checkbox input "true"
checkbox input "false"
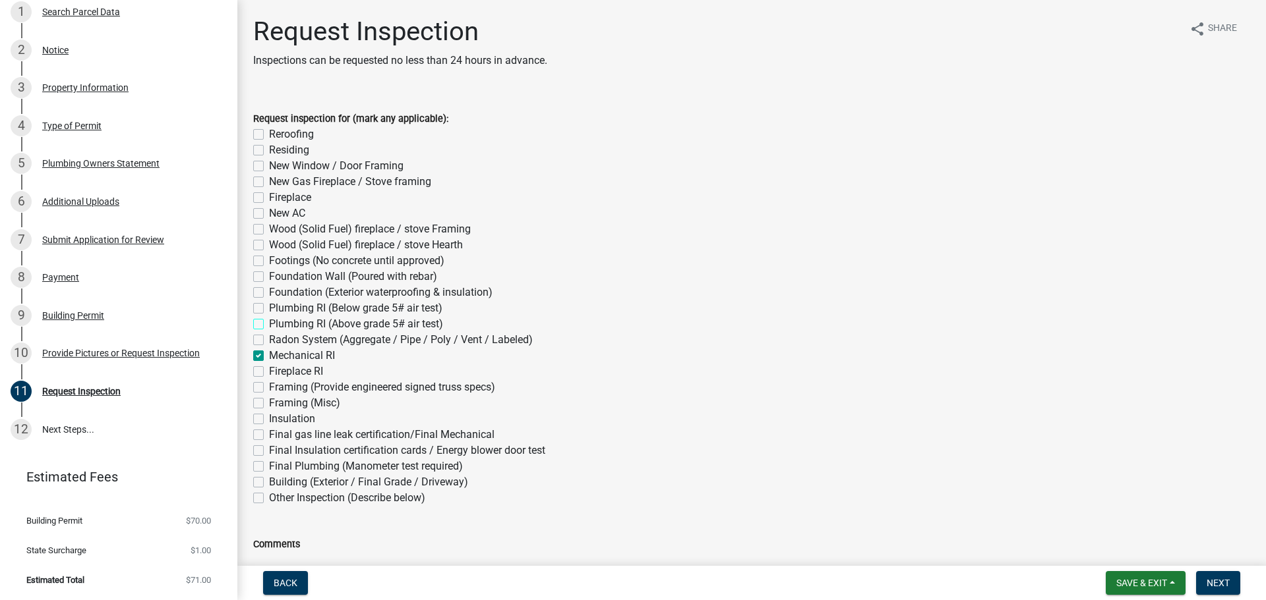
checkbox input "false"
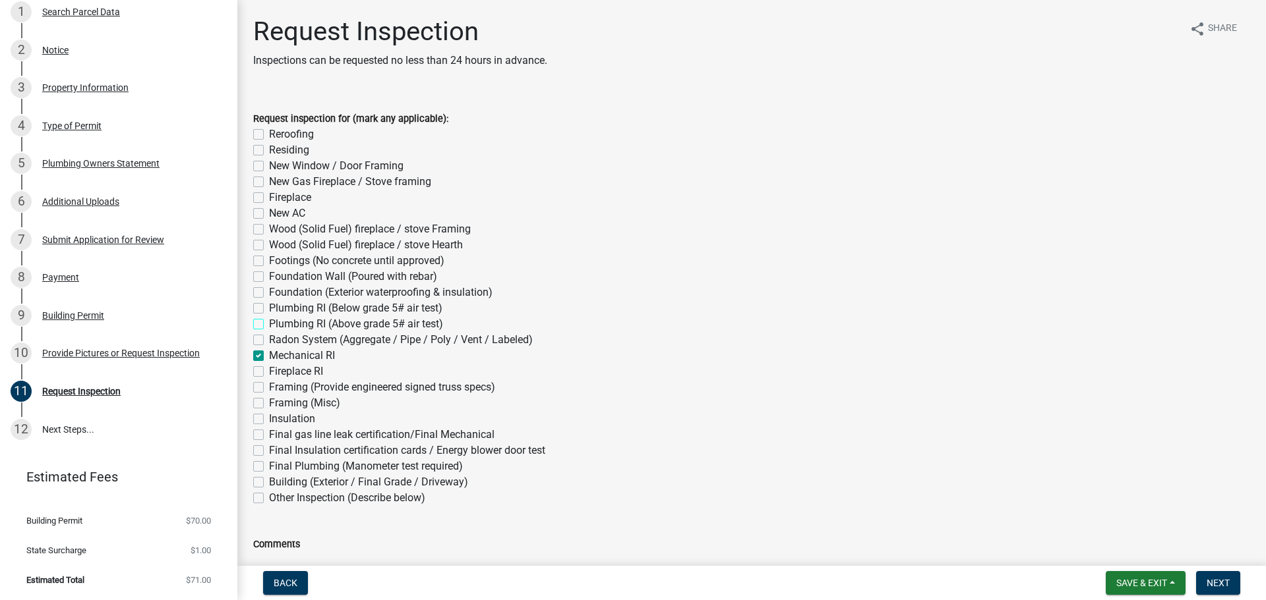
checkbox input "false"
click at [269, 437] on label "Final gas line leak certification/Final Mechanical" at bounding box center [381, 435] width 225 height 16
click at [269, 436] on input "Final gas line leak certification/Final Mechanical" at bounding box center [273, 431] width 9 height 9
checkbox input "true"
checkbox input "false"
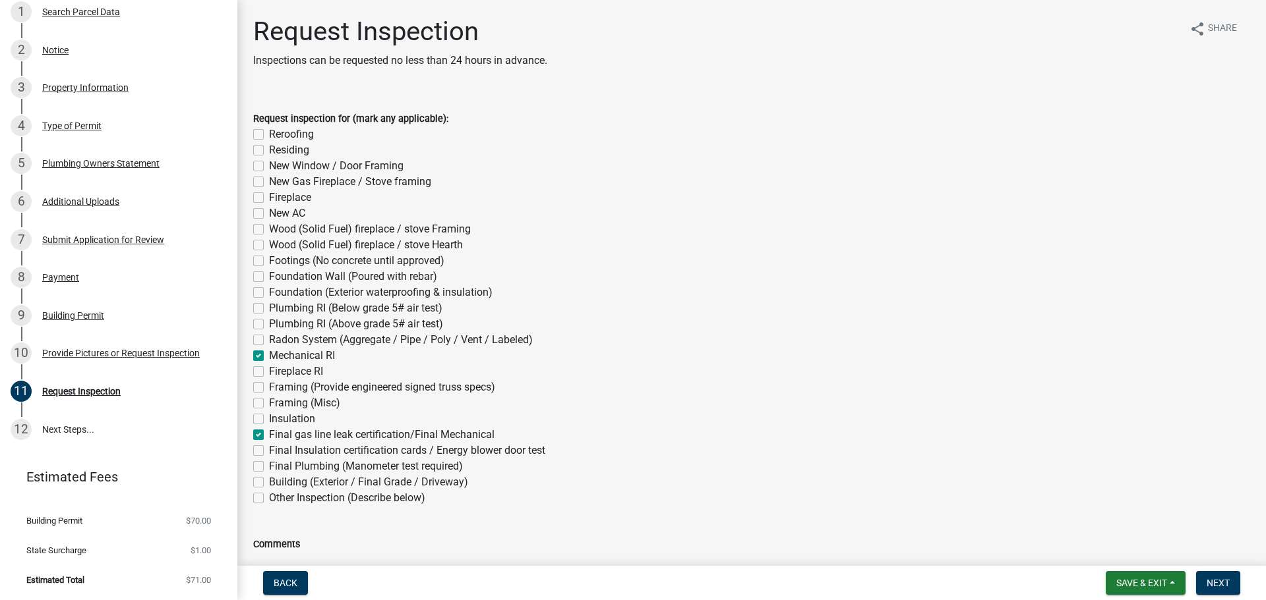
checkbox input "false"
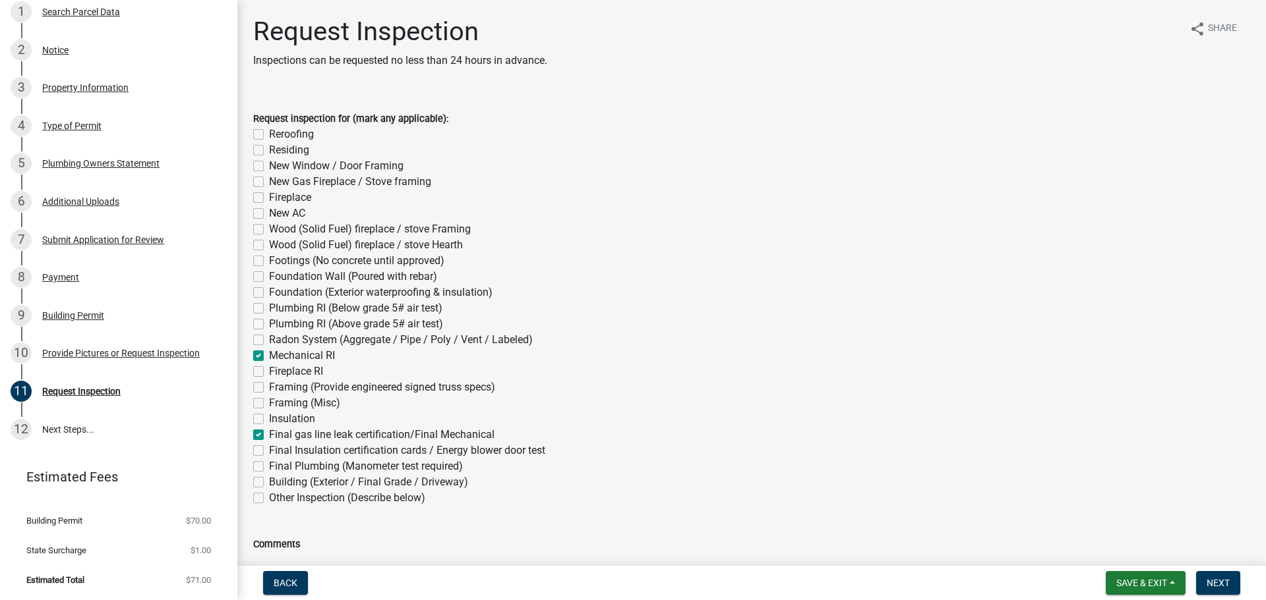
checkbox input "false"
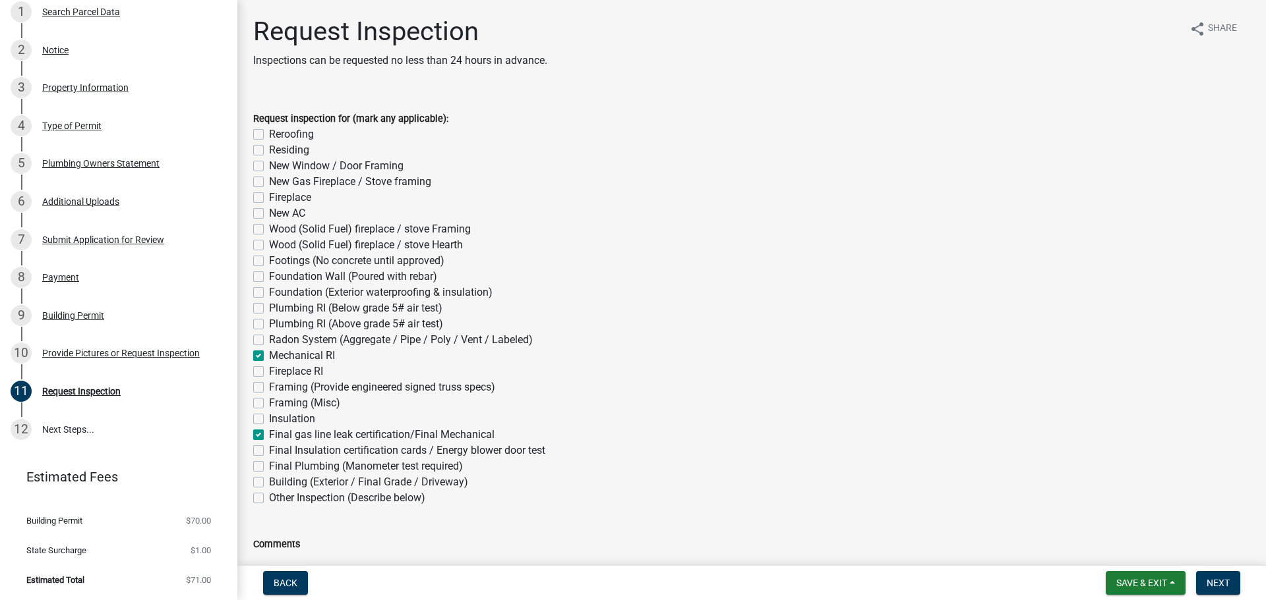
checkbox input "false"
checkbox input "true"
checkbox input "false"
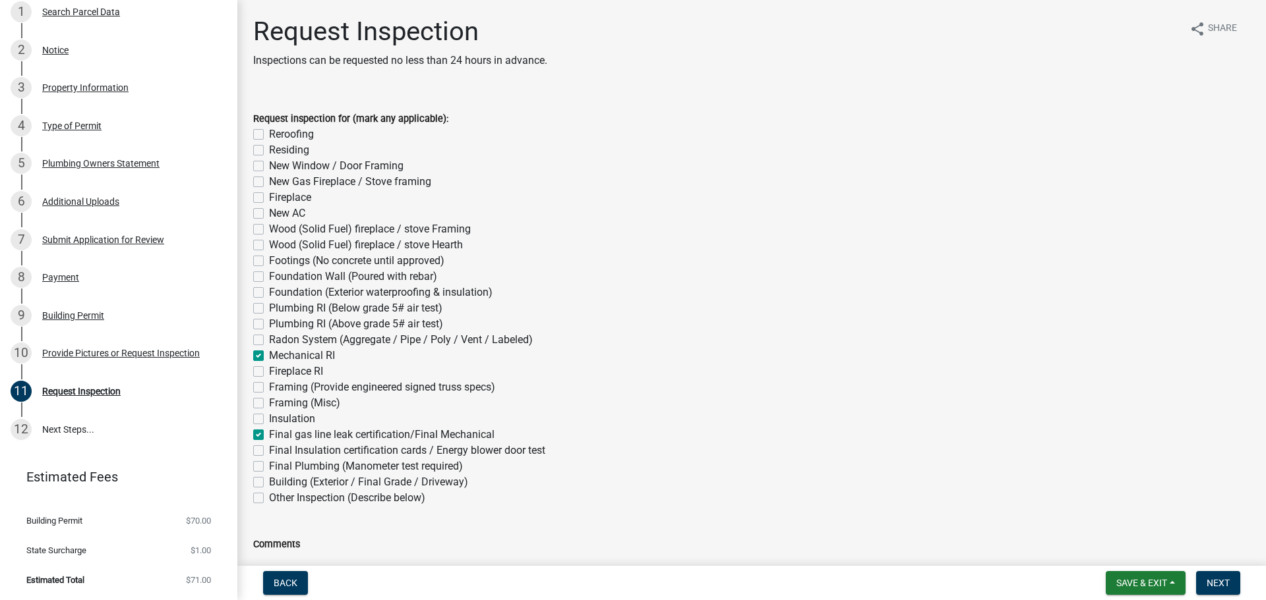
checkbox input "false"
checkbox input "true"
checkbox input "false"
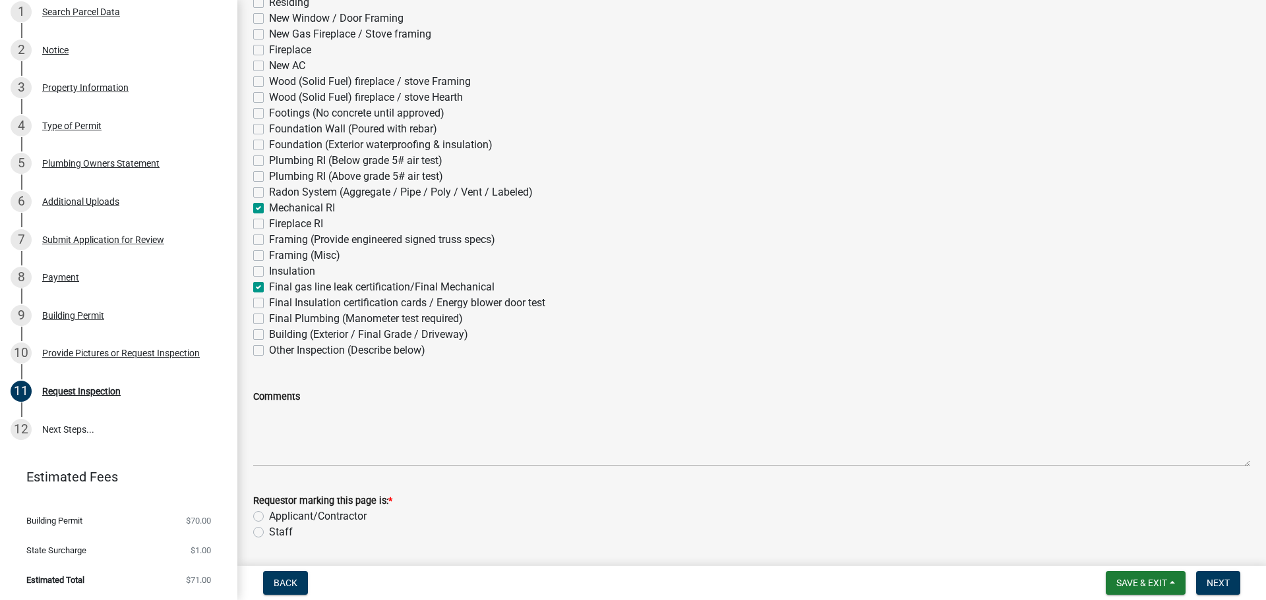
scroll to position [190, 0]
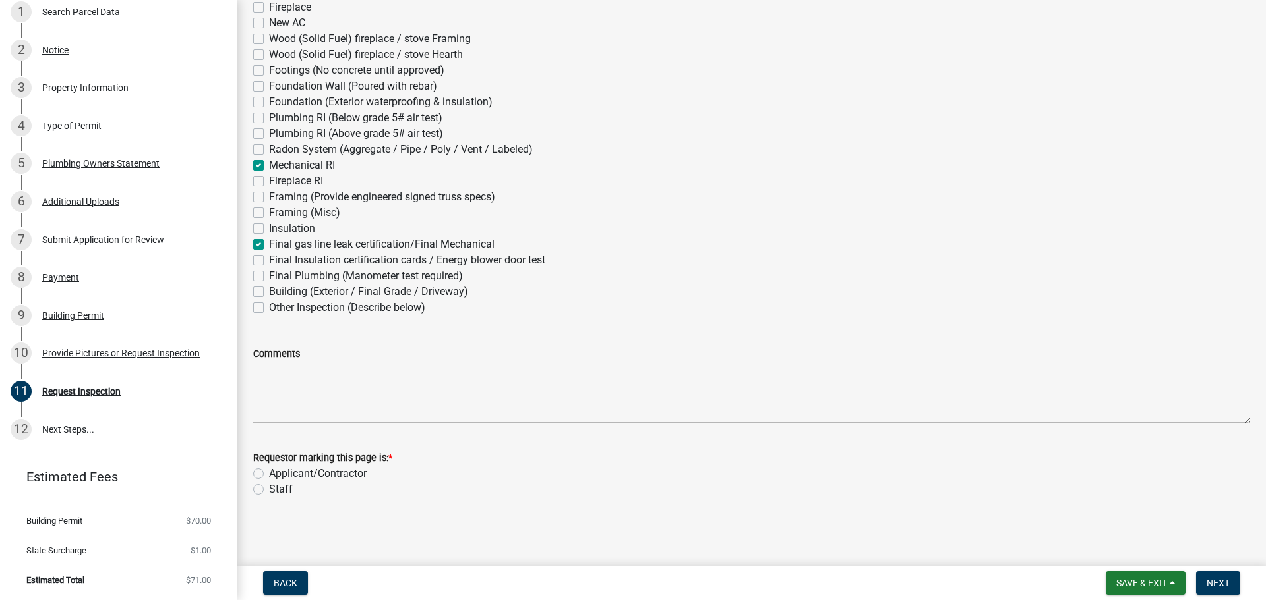
click at [269, 473] on label "Applicant/Contractor" at bounding box center [318, 474] width 98 height 16
click at [269, 473] on input "Applicant/Contractor" at bounding box center [273, 470] width 9 height 9
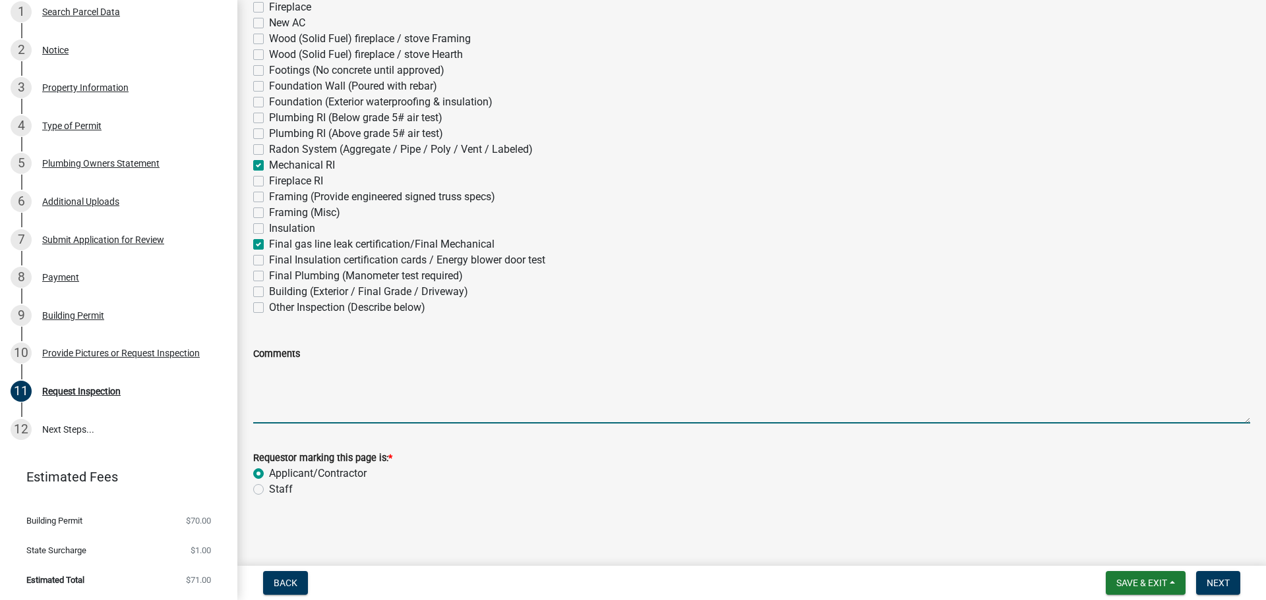
click at [323, 368] on textarea "Comments" at bounding box center [751, 393] width 997 height 62
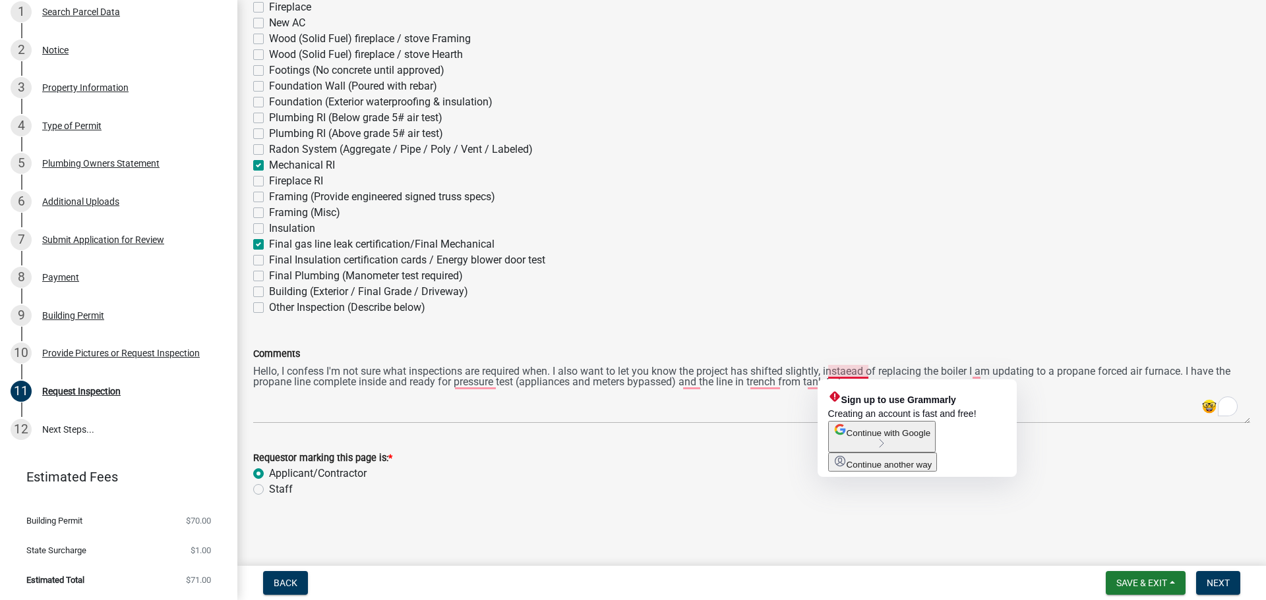
drag, startPoint x: 844, startPoint y: 372, endPoint x: 826, endPoint y: 310, distance: 63.8
click at [826, 310] on div "Other Inspection (Describe below)" at bounding box center [751, 308] width 997 height 16
click at [854, 371] on textarea "Hello, I confess I'm not sure what inspections are required when. I also want t…" at bounding box center [751, 393] width 997 height 62
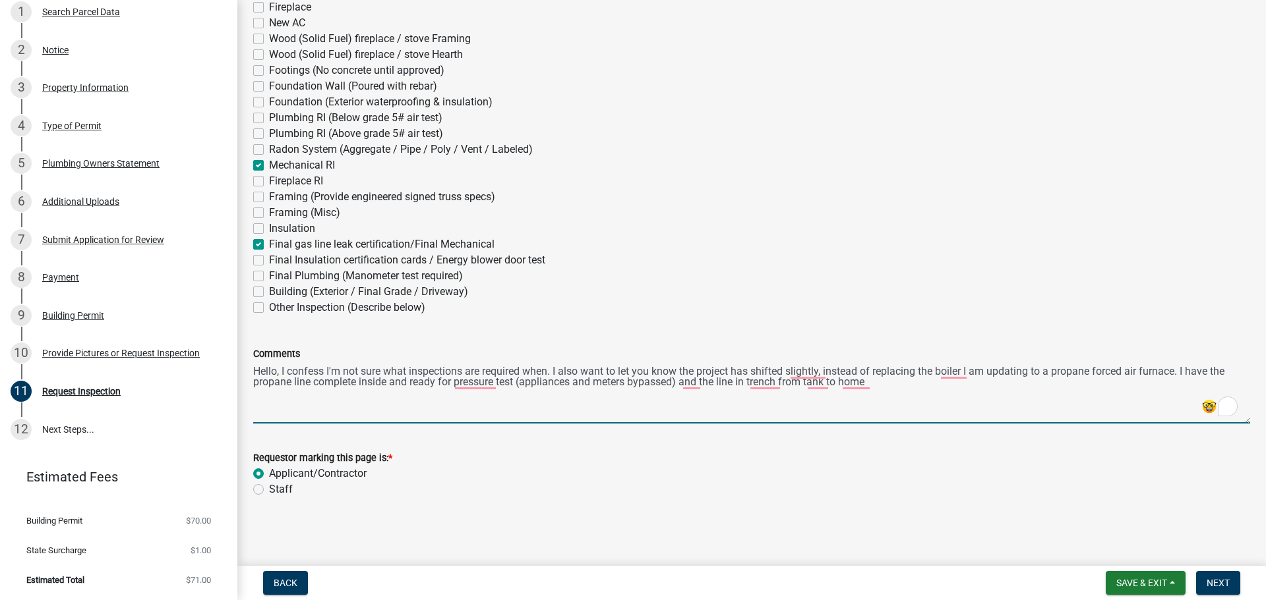
click at [875, 385] on textarea "Hello, I confess I'm not sure what inspections are required when. I also want t…" at bounding box center [751, 393] width 997 height 62
